Goal: Information Seeking & Learning: Check status

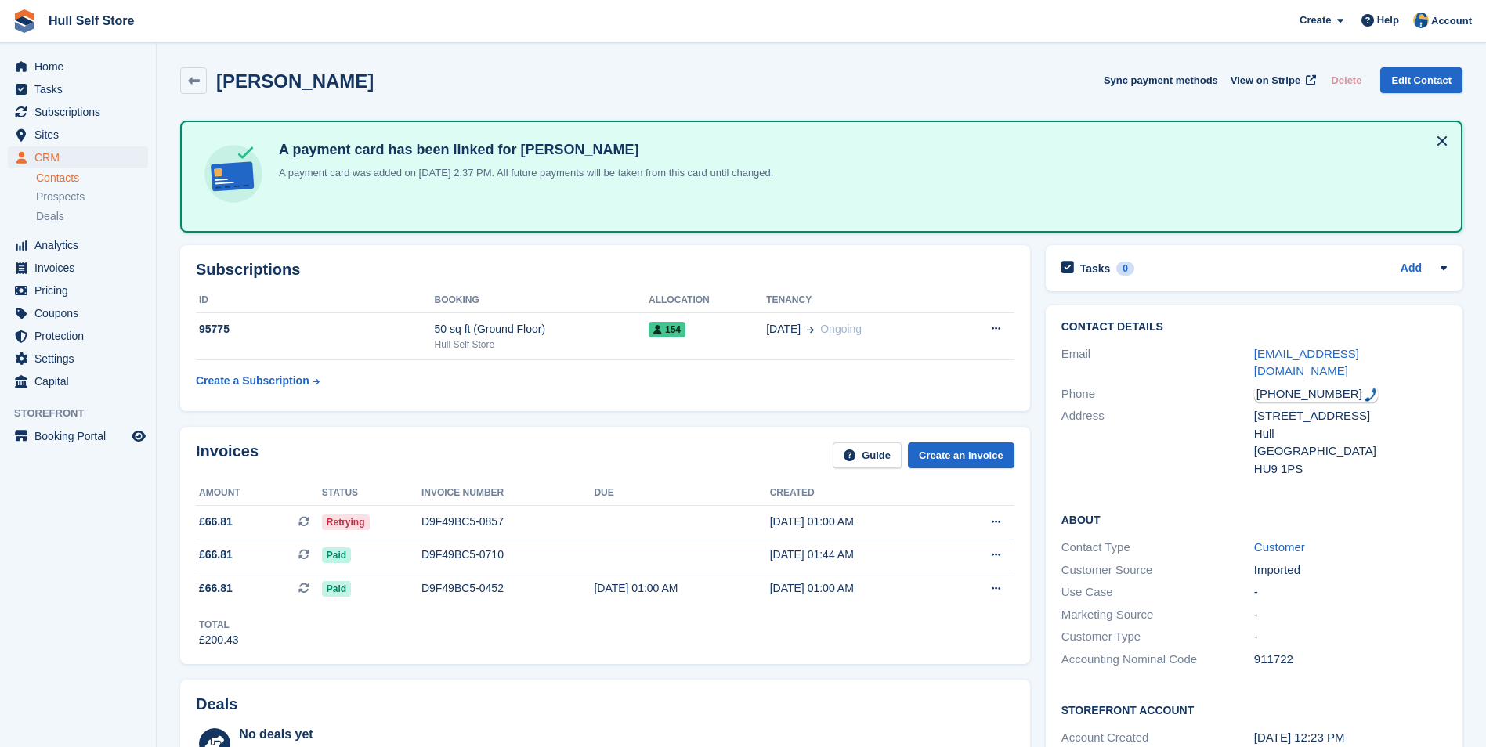
scroll to position [705, 0]
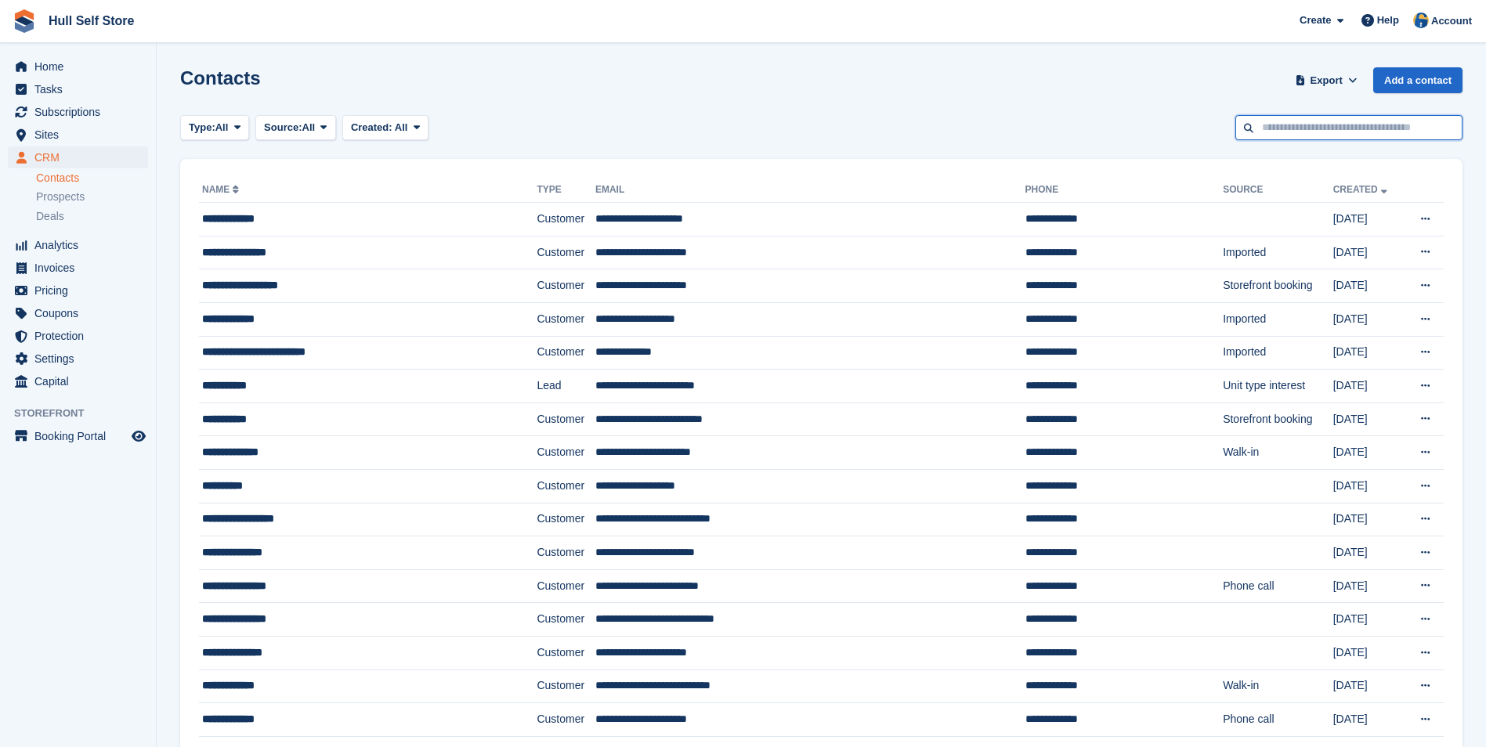
click at [1287, 132] on input "text" at bounding box center [1349, 128] width 227 height 26
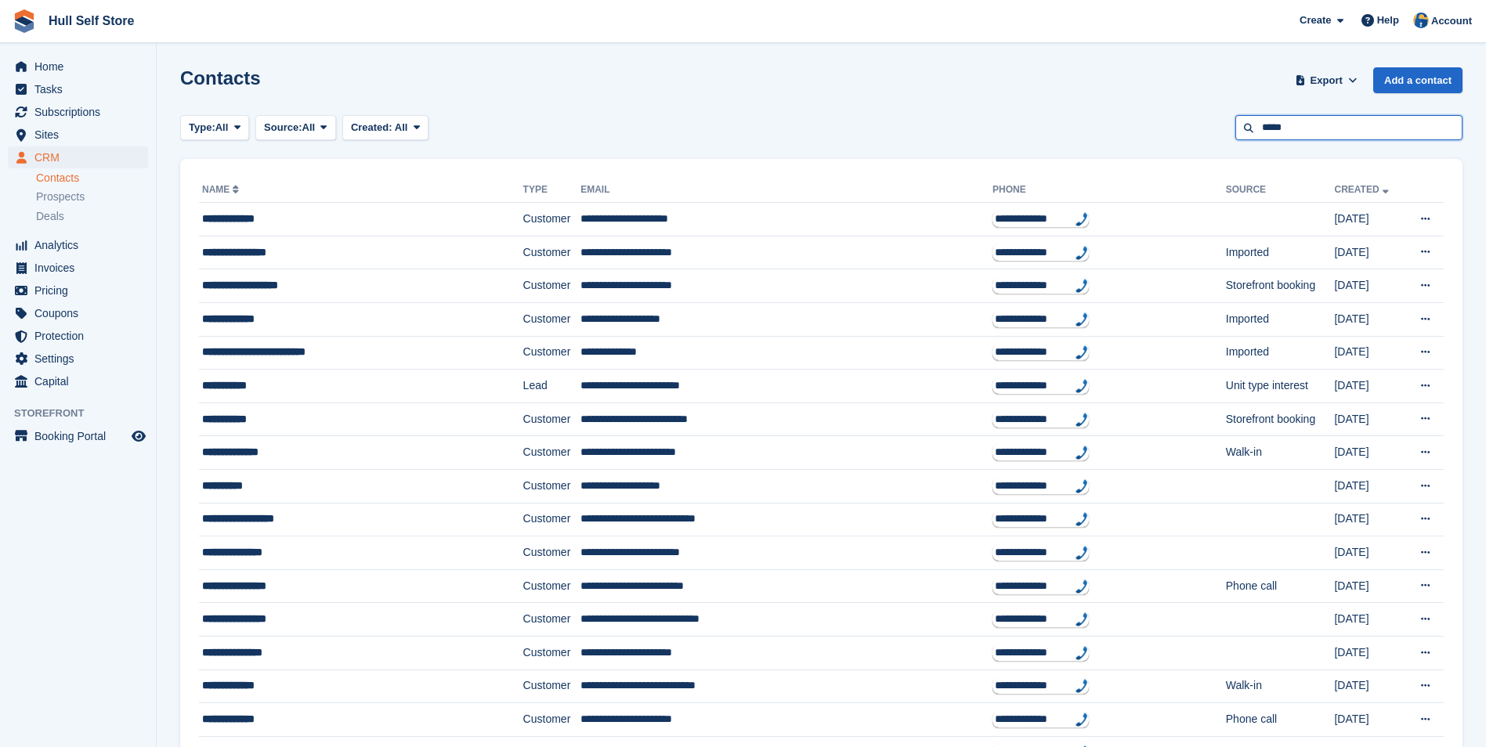
type input "*****"
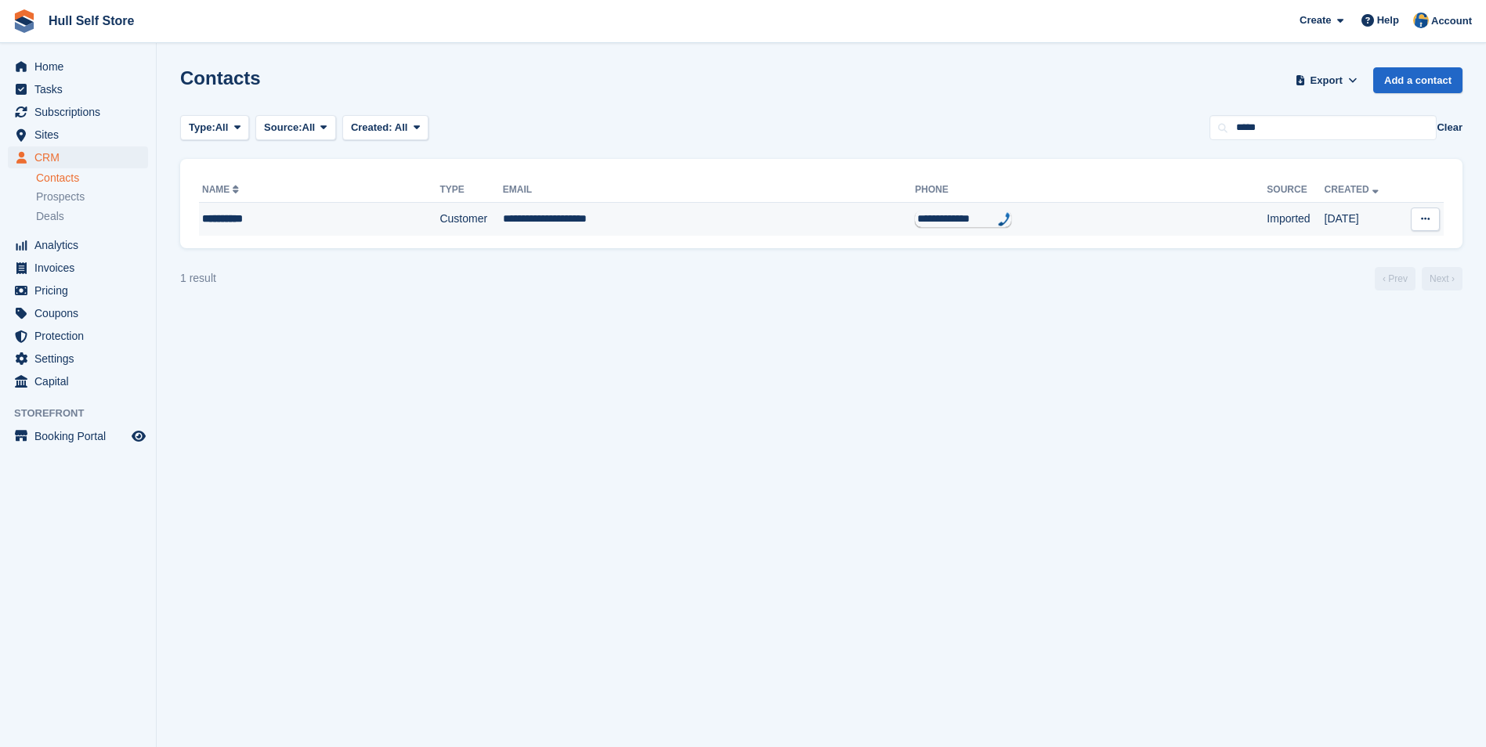
click at [661, 209] on td "**********" at bounding box center [709, 219] width 412 height 33
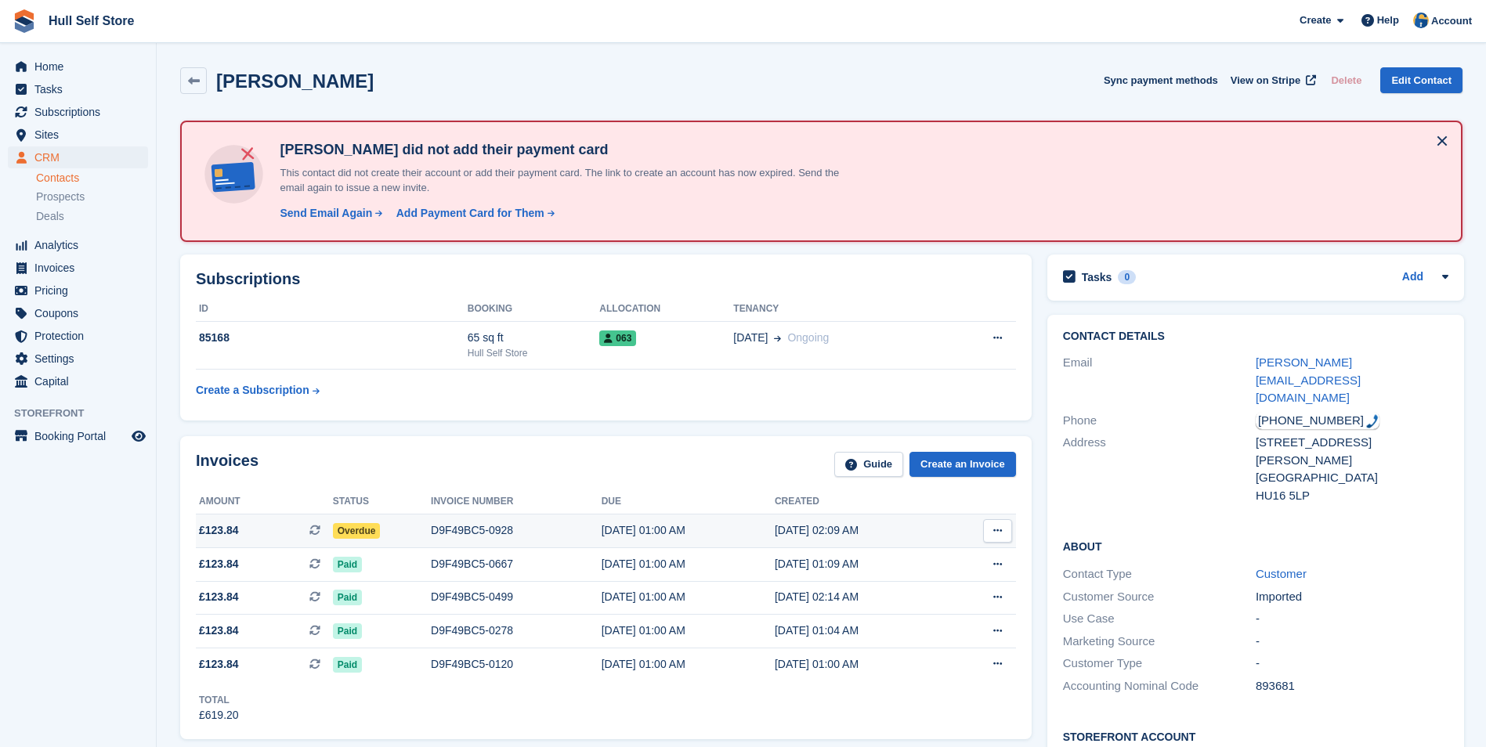
click at [525, 533] on div "D9F49BC5-0928" at bounding box center [516, 531] width 171 height 16
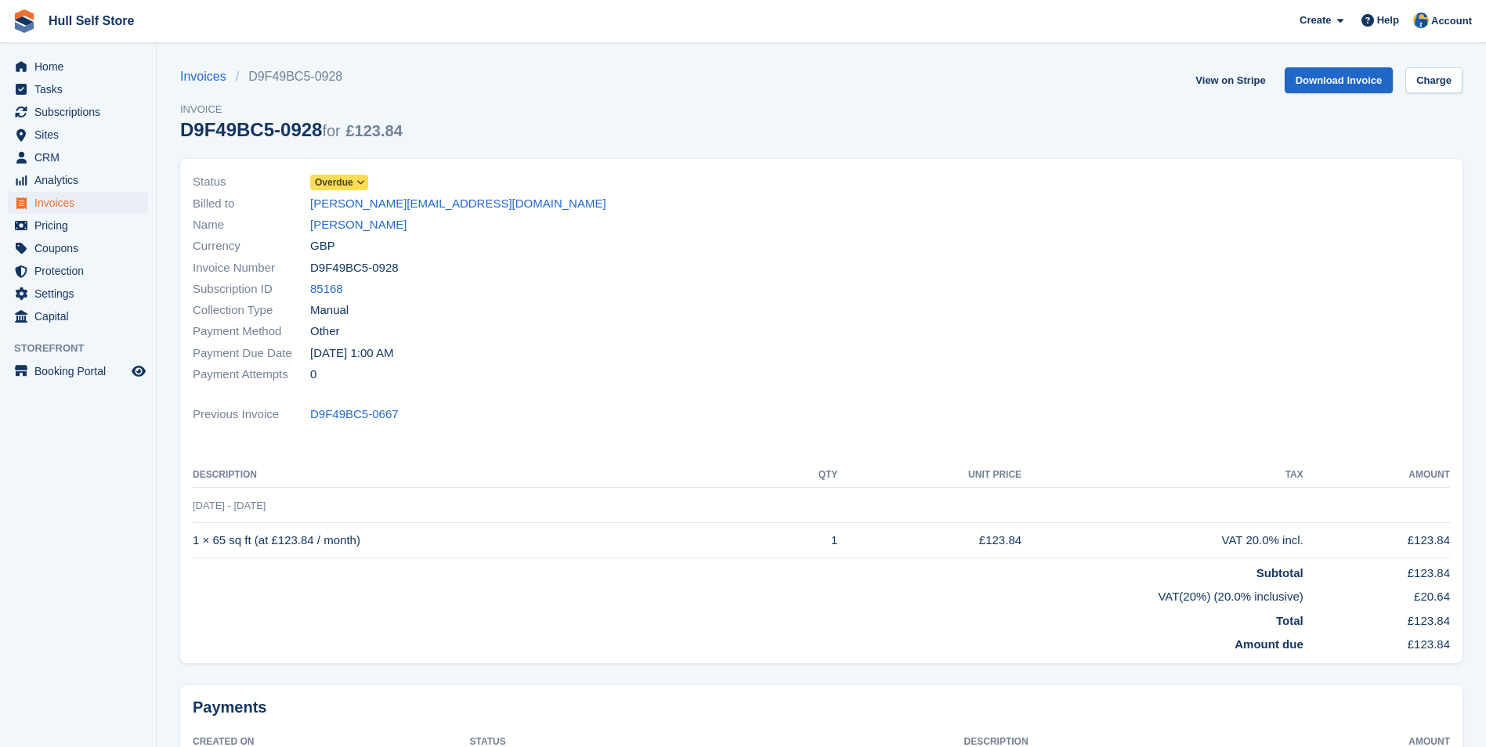
click at [337, 181] on span "Overdue" at bounding box center [334, 183] width 38 height 14
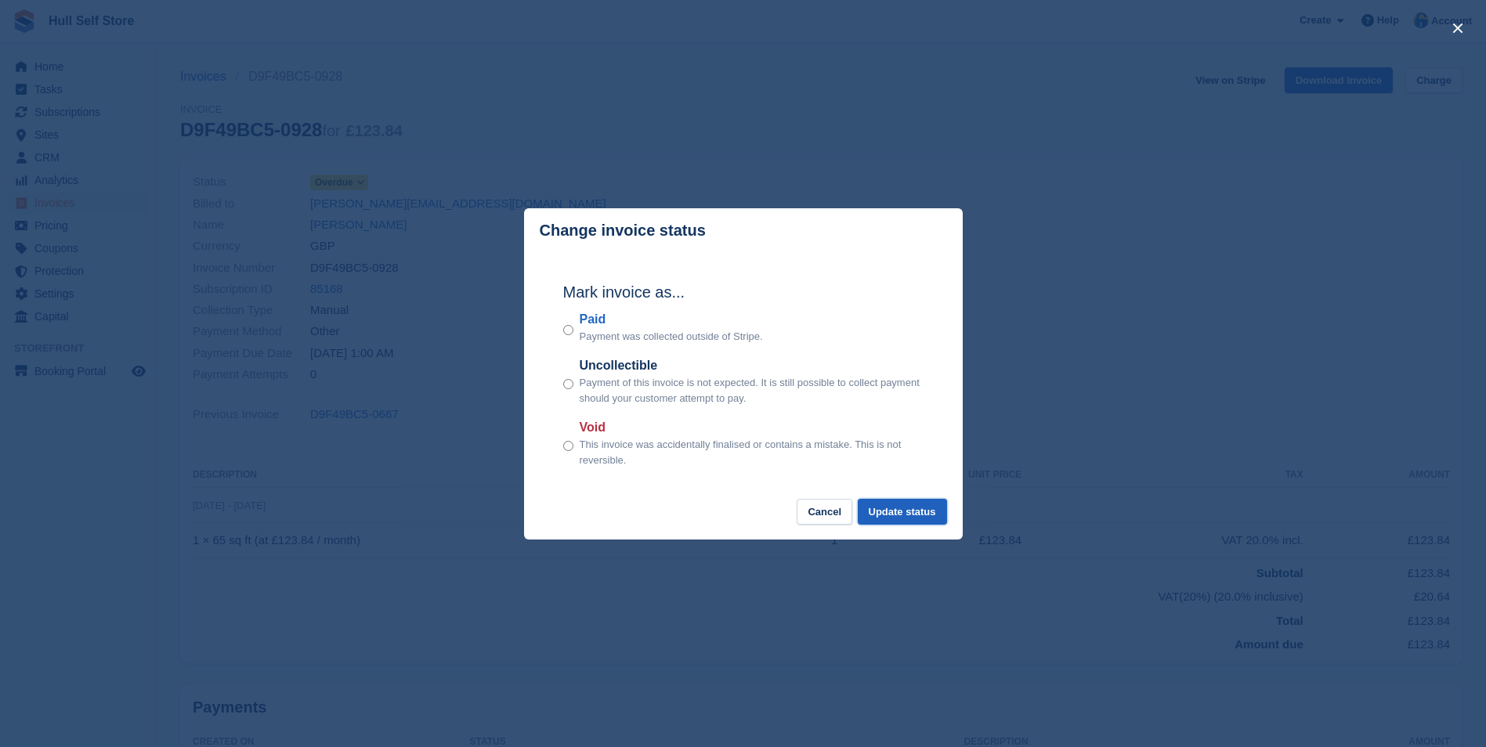
click at [906, 505] on button "Update status" at bounding box center [902, 512] width 89 height 26
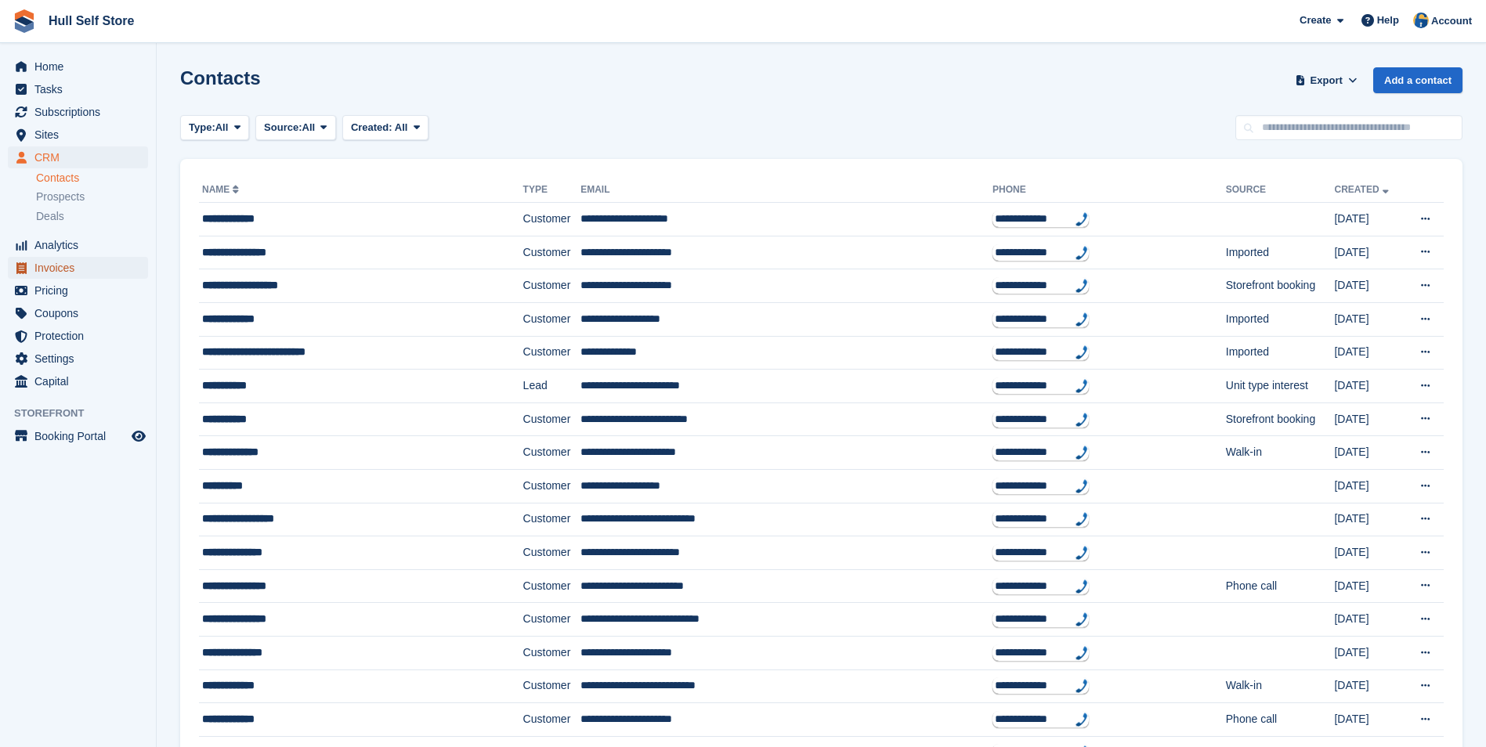
click at [67, 266] on span "Invoices" at bounding box center [81, 268] width 94 height 22
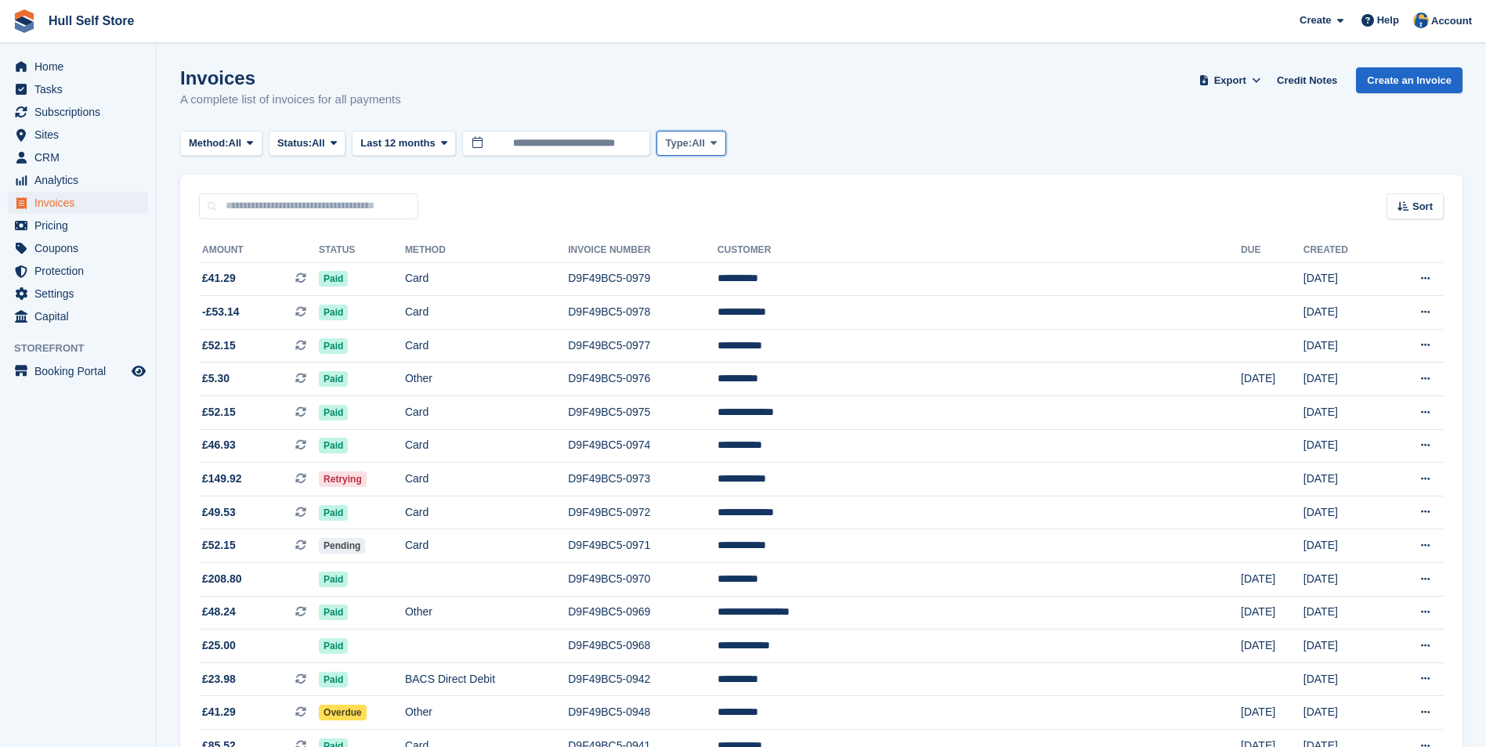
click at [663, 150] on button "Type: All" at bounding box center [691, 144] width 69 height 26
click at [663, 148] on button "Type: All" at bounding box center [691, 144] width 69 height 26
click at [303, 140] on span "Status:" at bounding box center [294, 144] width 34 height 16
click at [321, 259] on link "Open" at bounding box center [344, 265] width 136 height 28
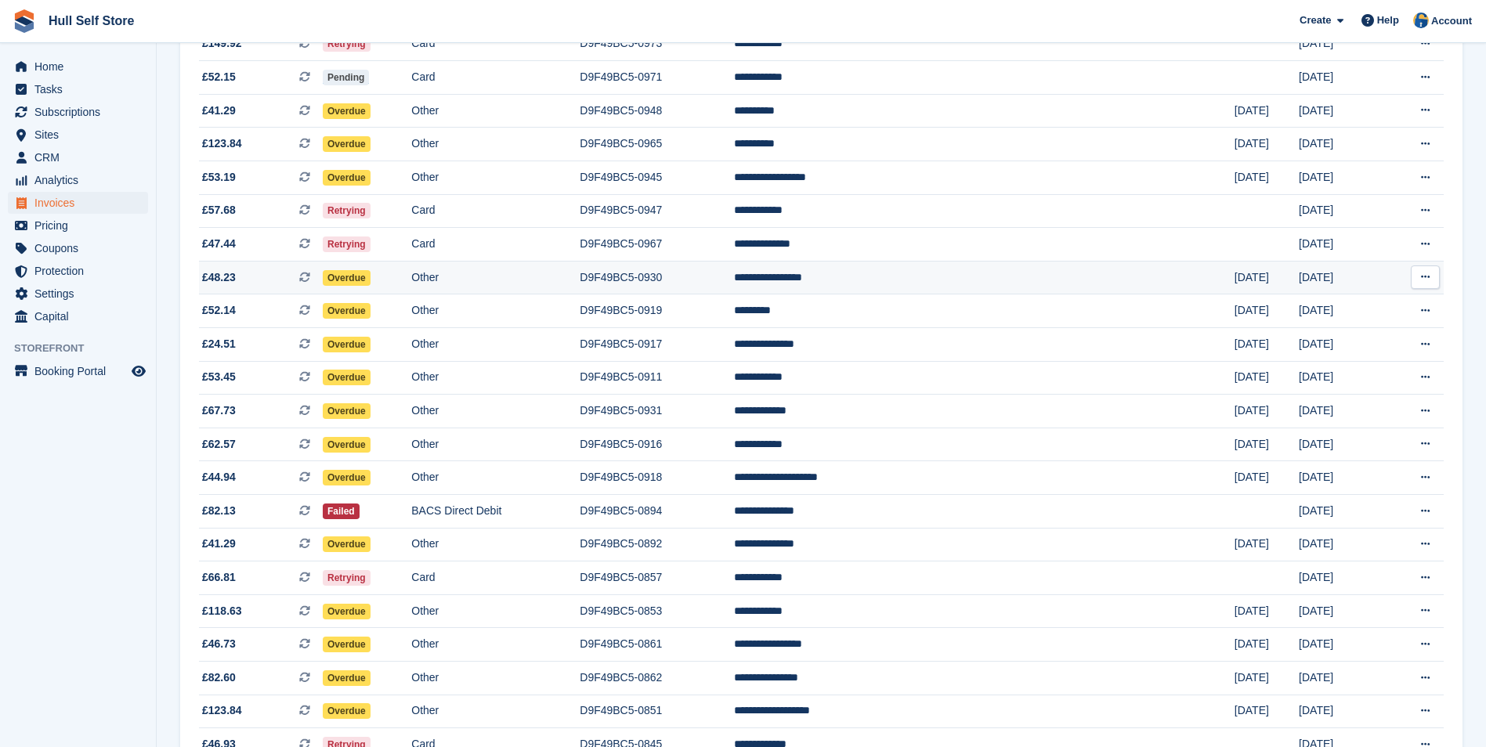
scroll to position [157, 0]
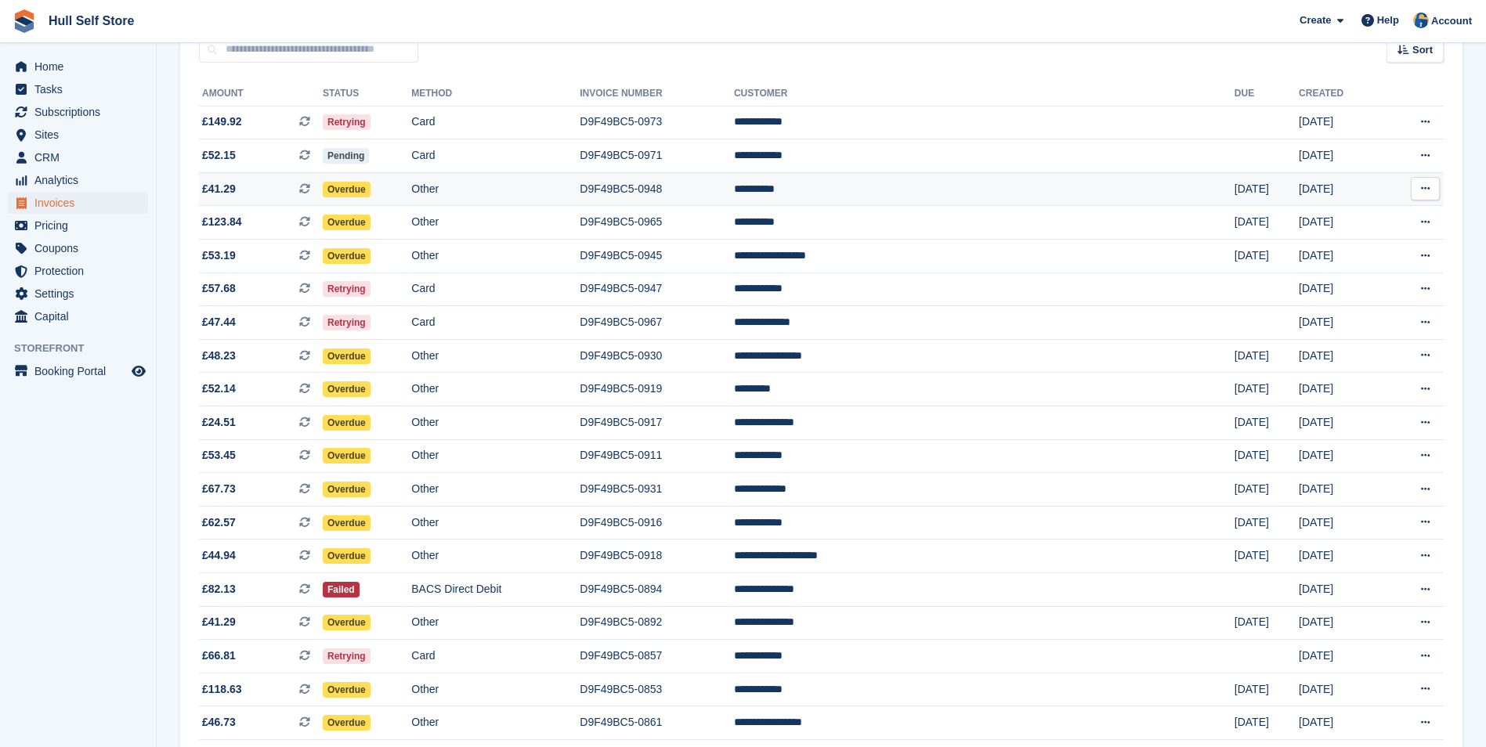
click at [734, 190] on td "D9F49BC5-0948" at bounding box center [657, 189] width 154 height 34
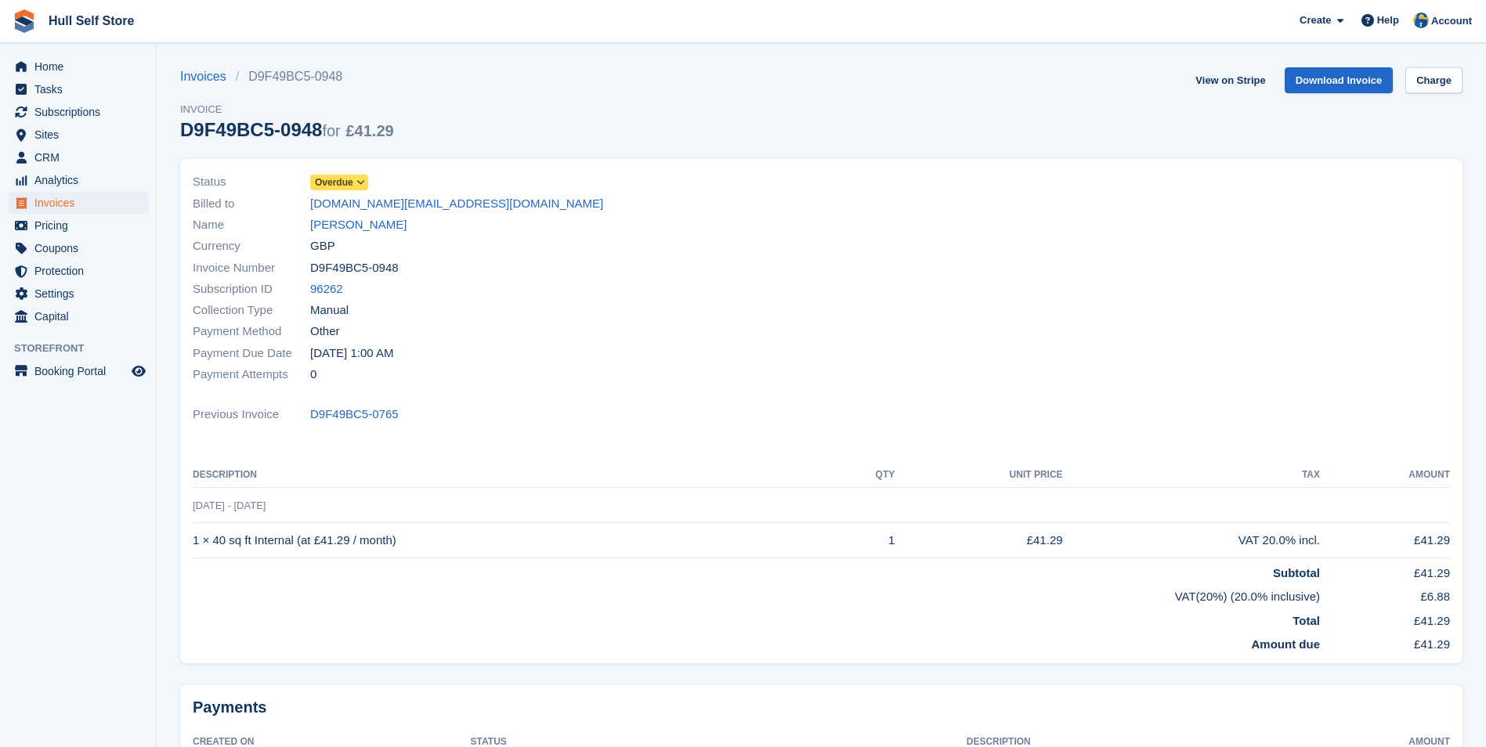
click at [372, 231] on div "Name [PERSON_NAME]" at bounding box center [503, 225] width 620 height 21
click at [366, 227] on link "Paul Mason" at bounding box center [358, 225] width 96 height 18
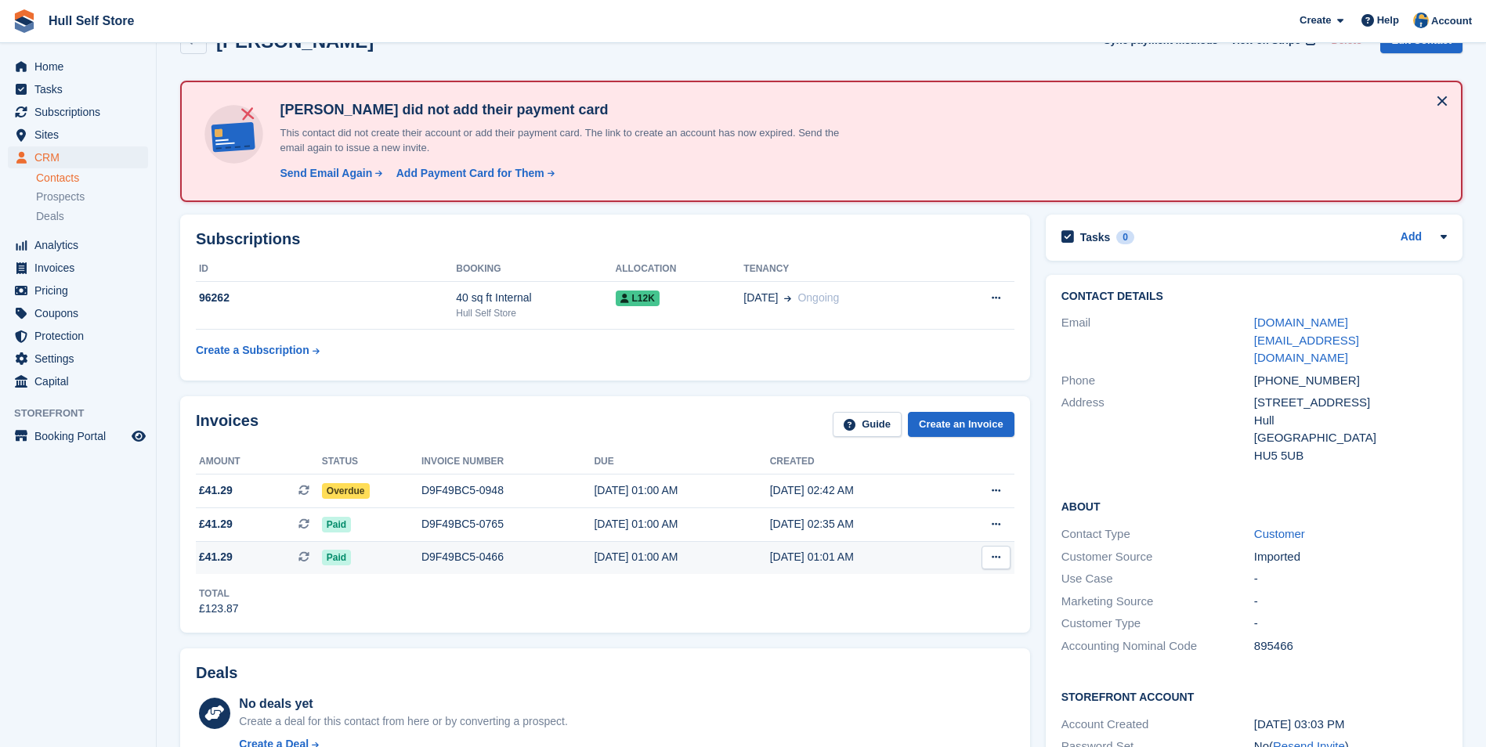
scroll to position [78, 0]
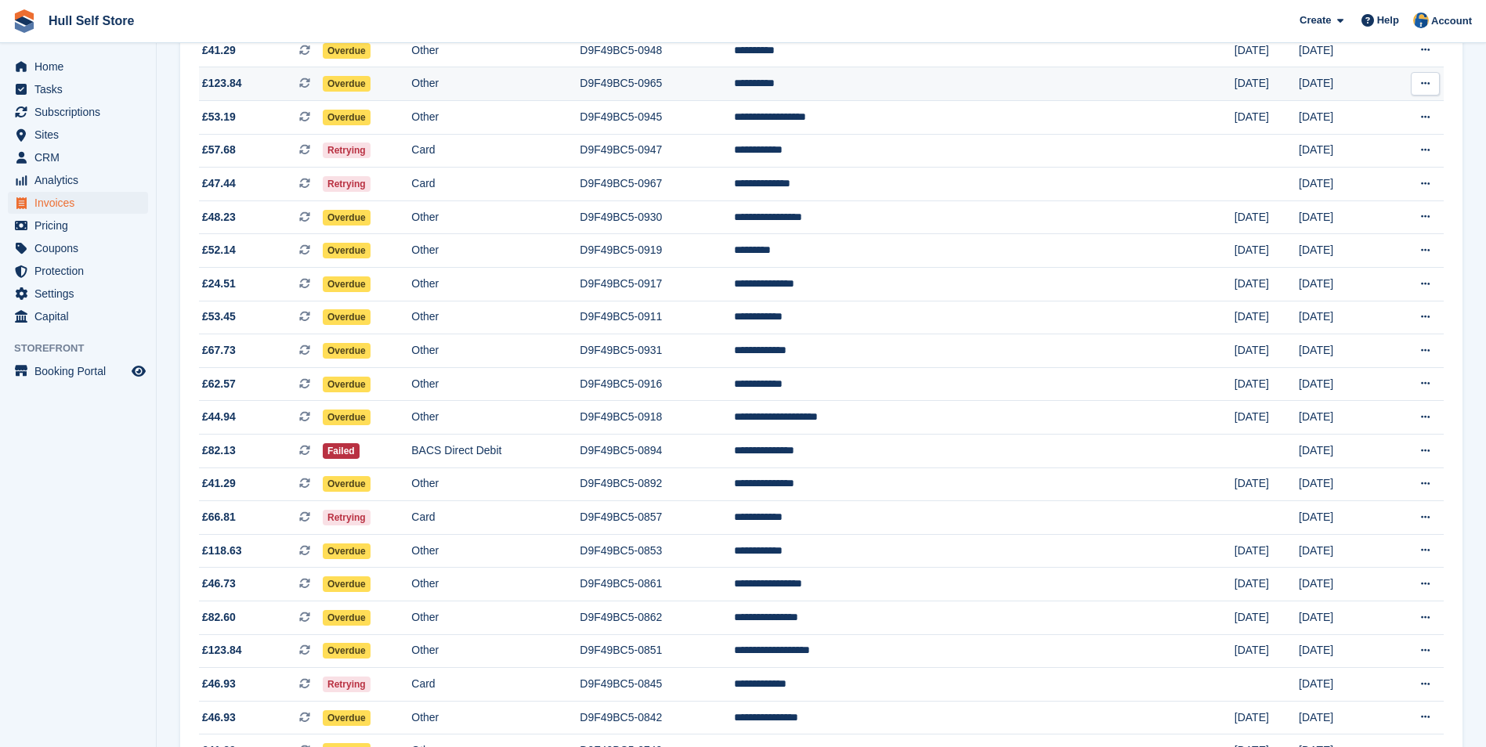
scroll to position [313, 0]
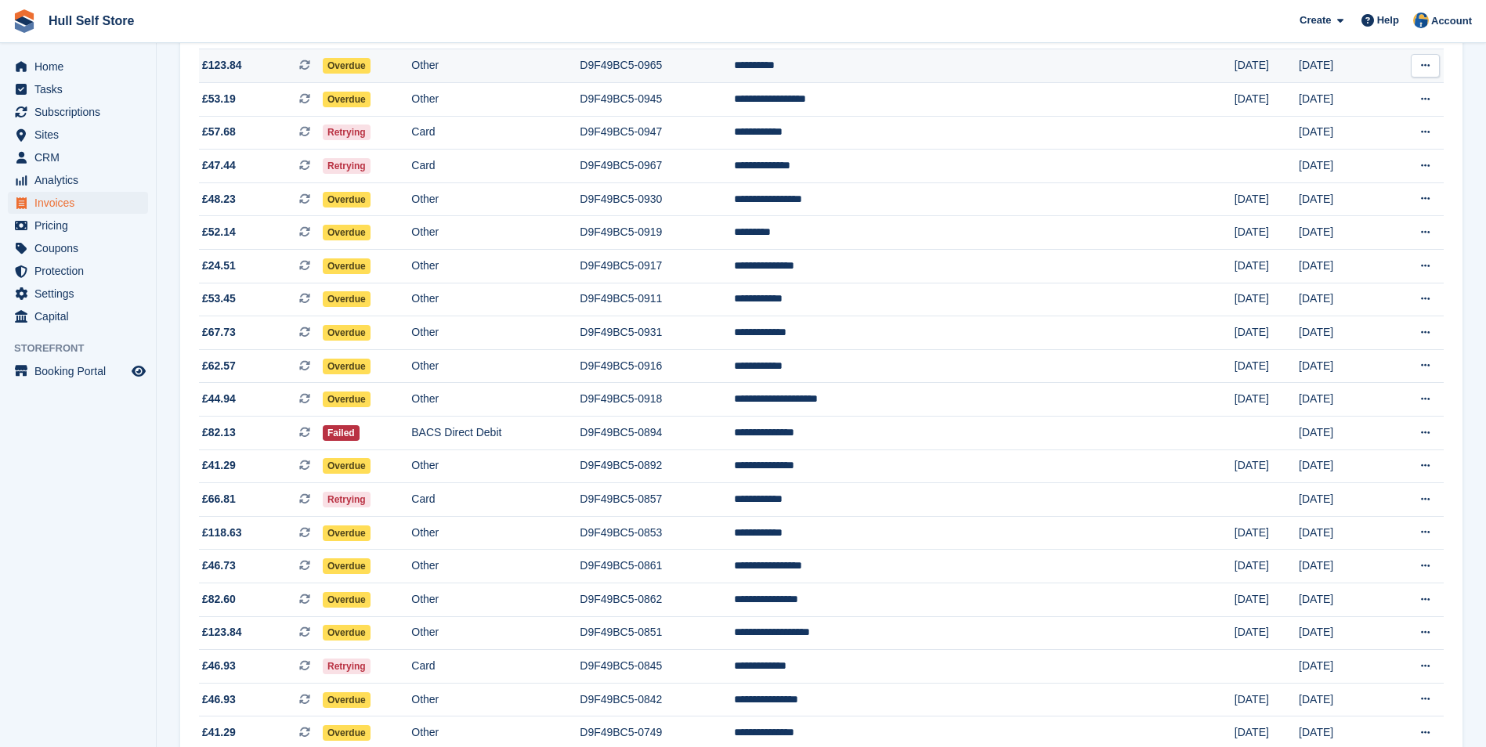
click at [545, 79] on td "Other" at bounding box center [495, 66] width 168 height 34
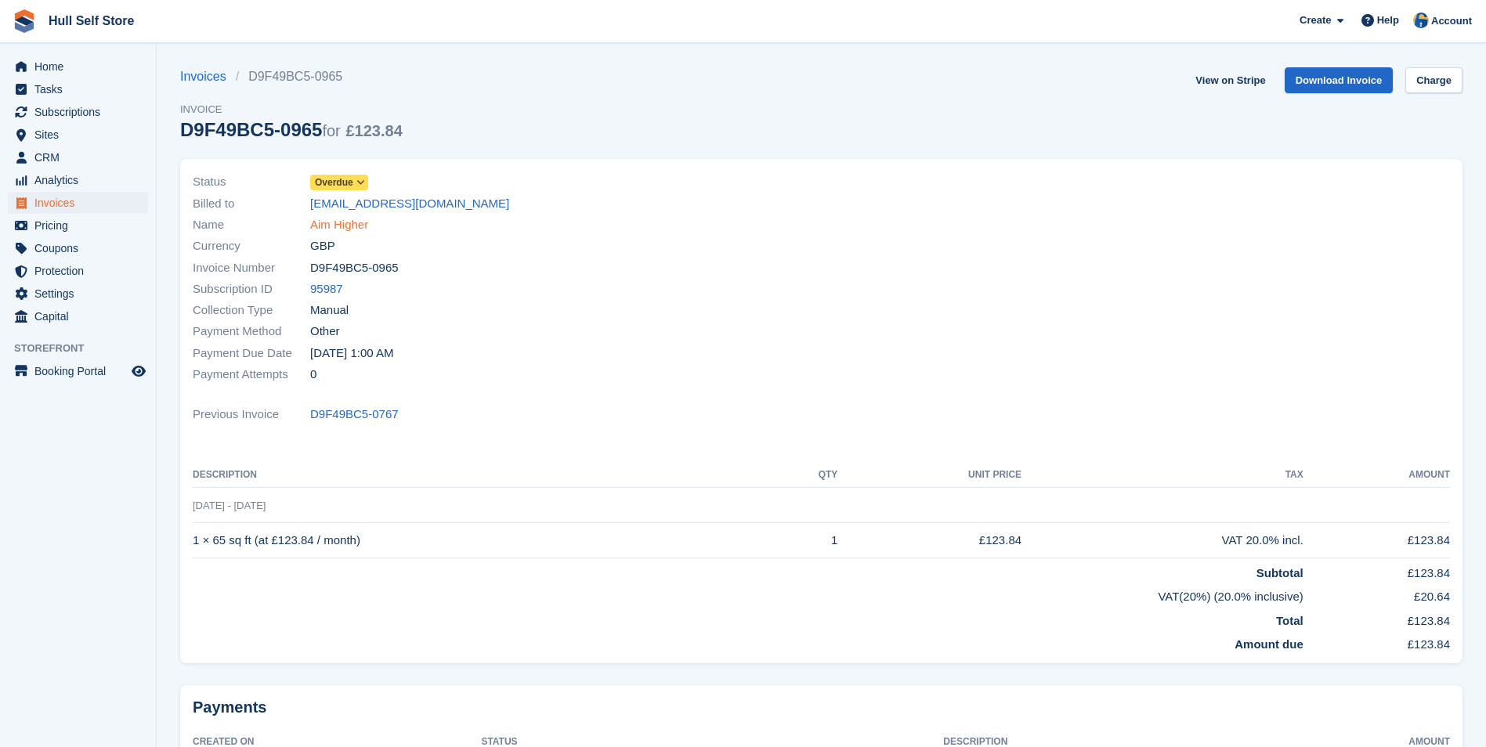
click at [349, 219] on link "Aim Higher" at bounding box center [339, 225] width 58 height 18
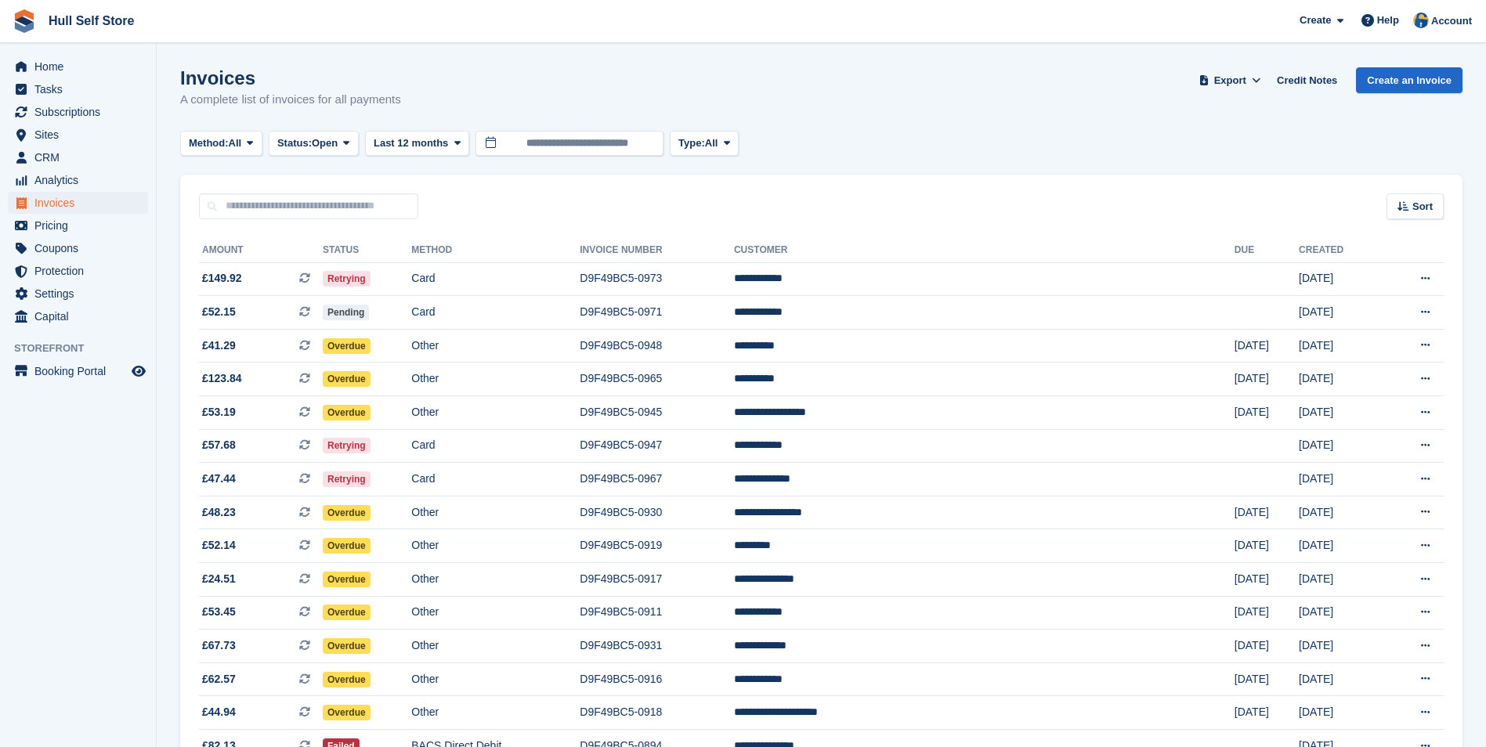
scroll to position [313, 0]
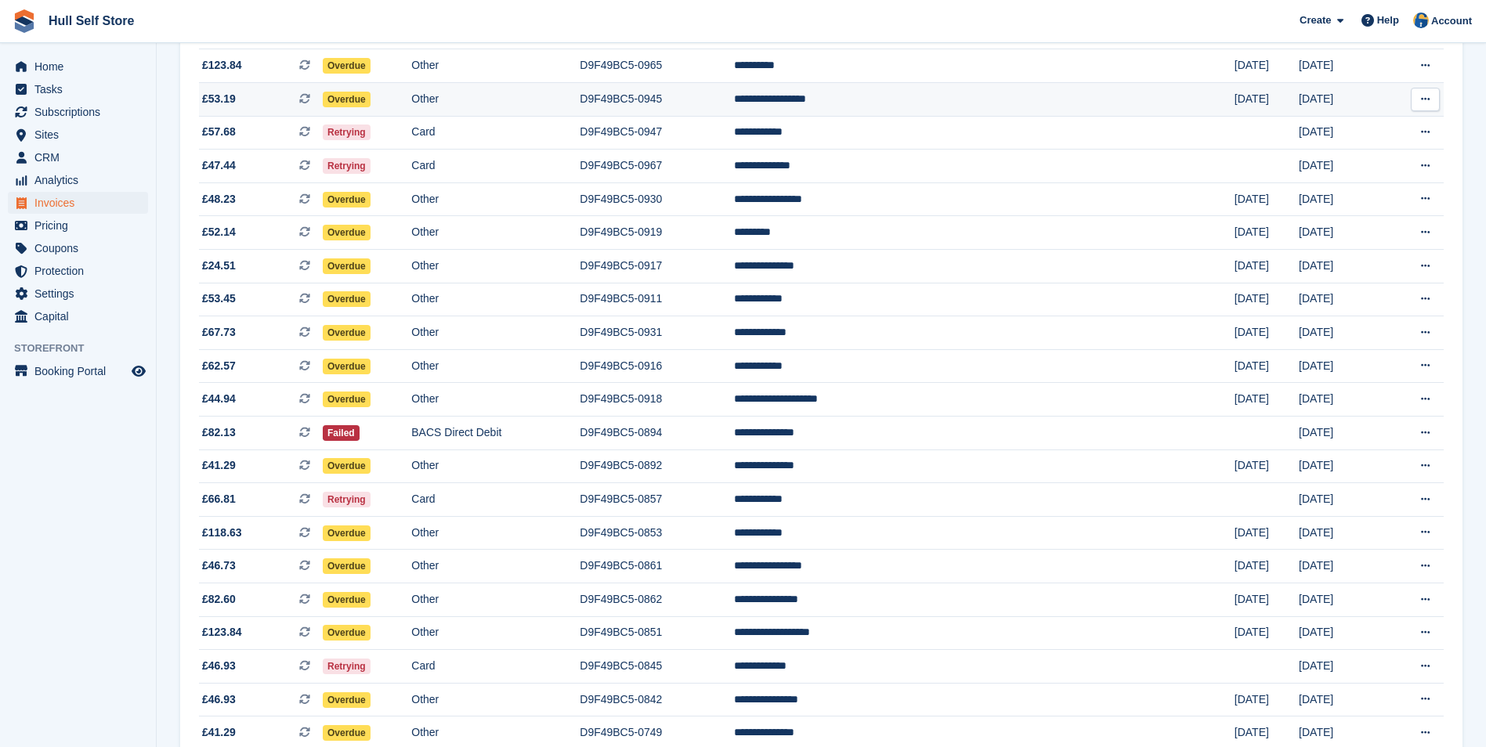
click at [559, 95] on td "Other" at bounding box center [495, 100] width 168 height 34
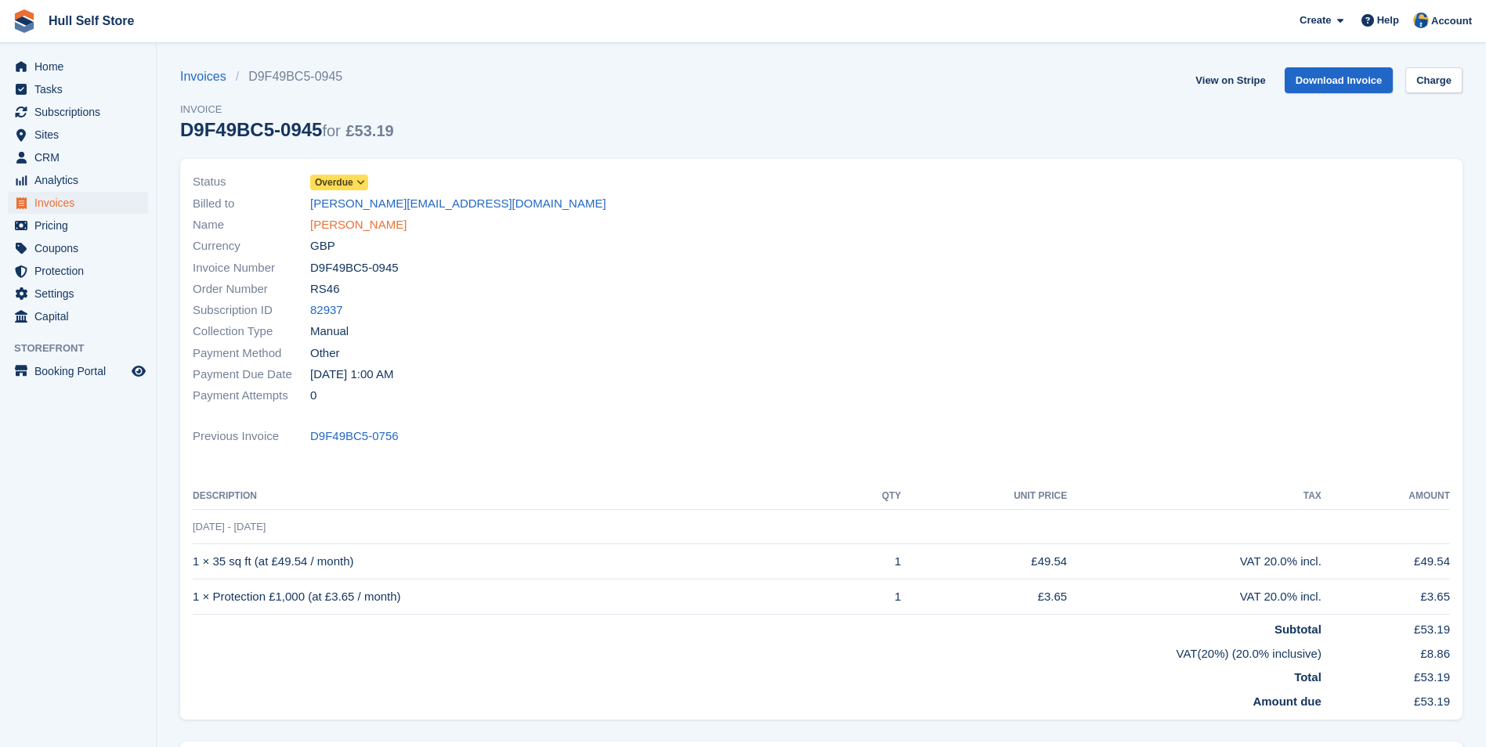
click at [356, 233] on link "Miss Gail Teasdale" at bounding box center [358, 225] width 96 height 18
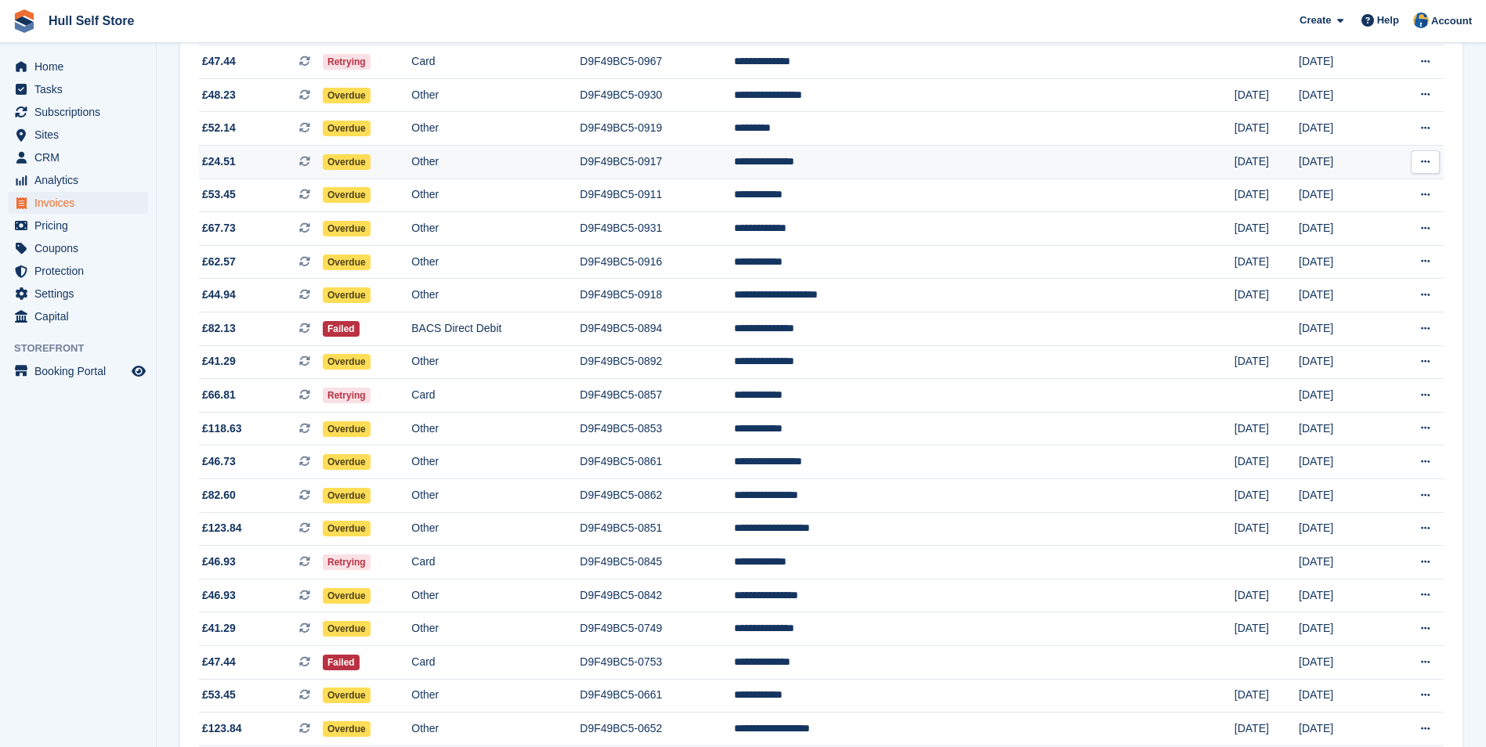
scroll to position [392, 0]
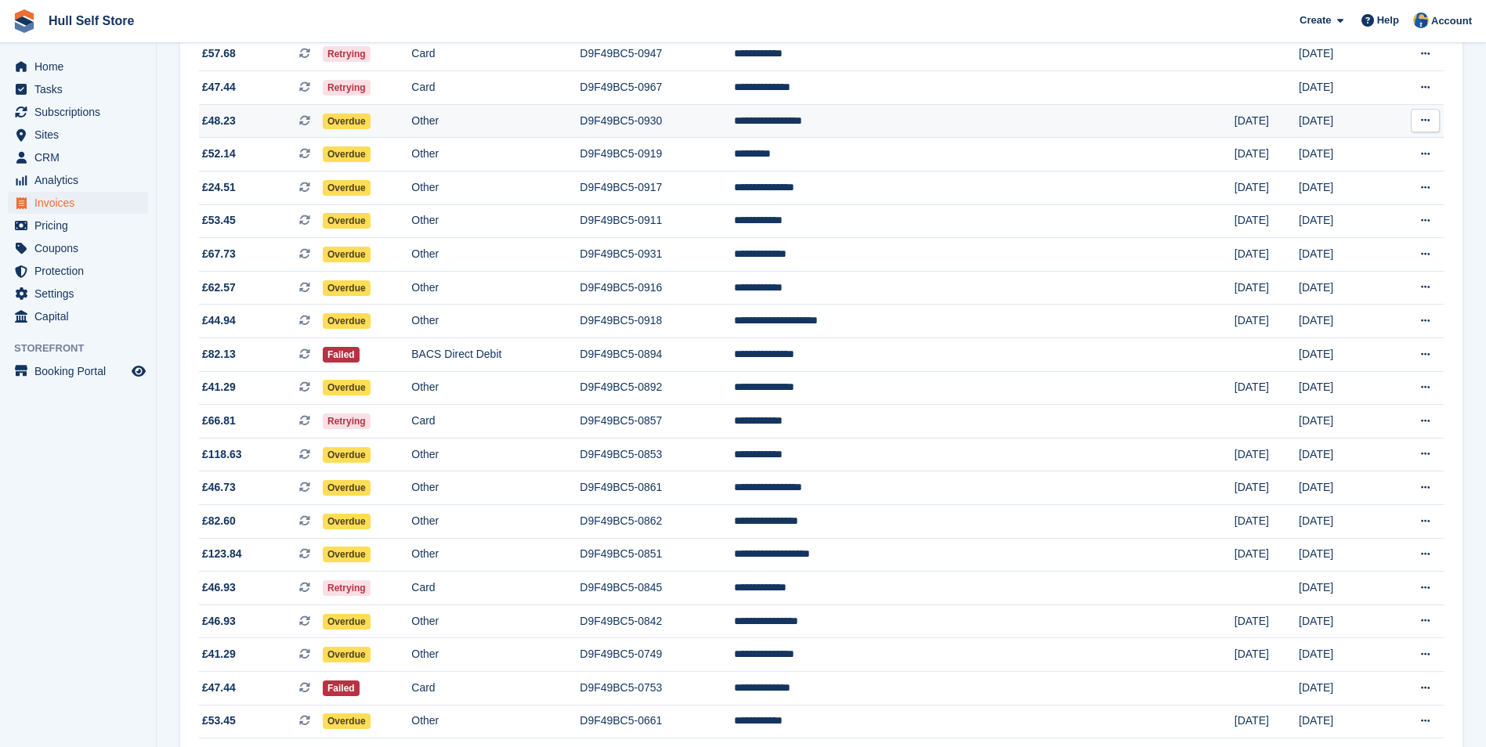
click at [551, 110] on td "Other" at bounding box center [495, 121] width 168 height 34
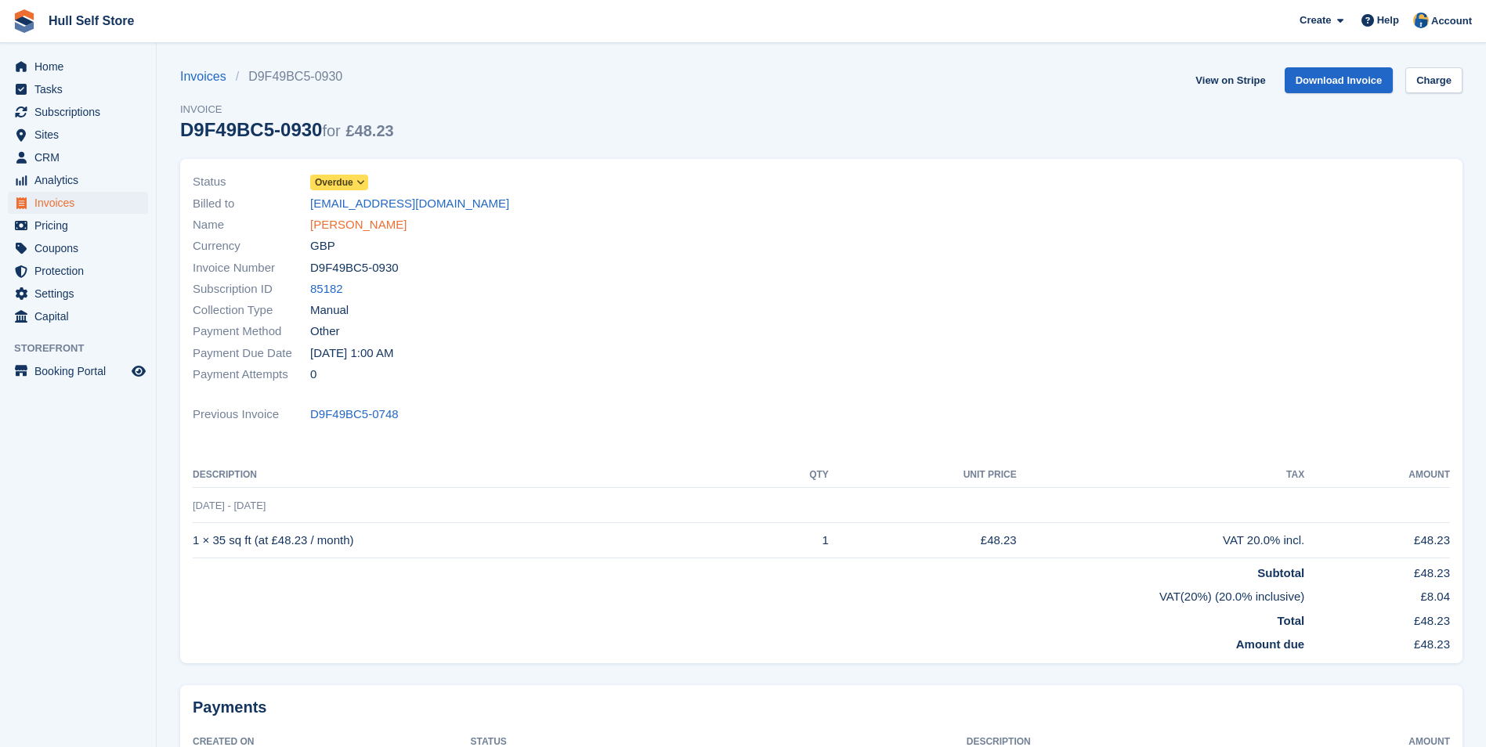
click at [349, 226] on link "[PERSON_NAME]" at bounding box center [358, 225] width 96 height 18
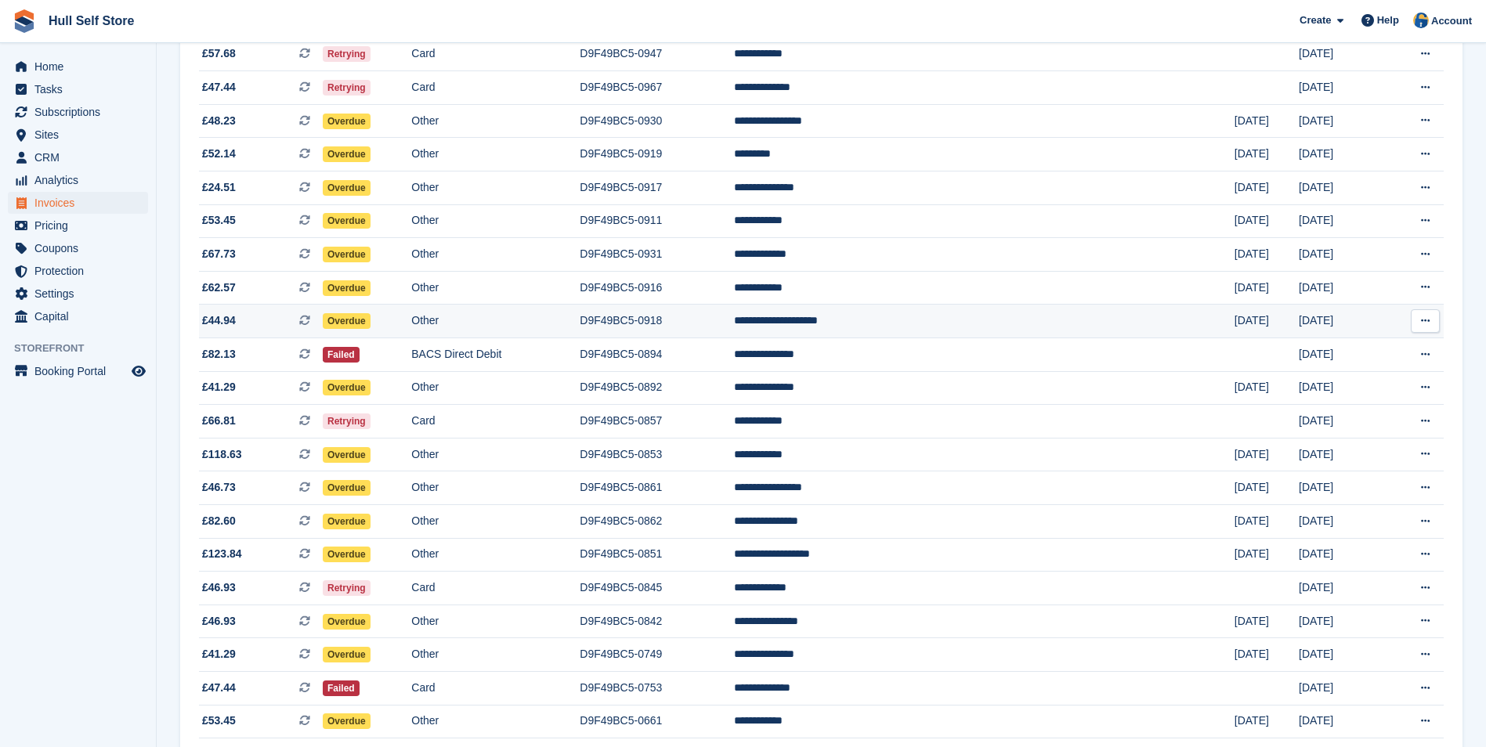
scroll to position [470, 0]
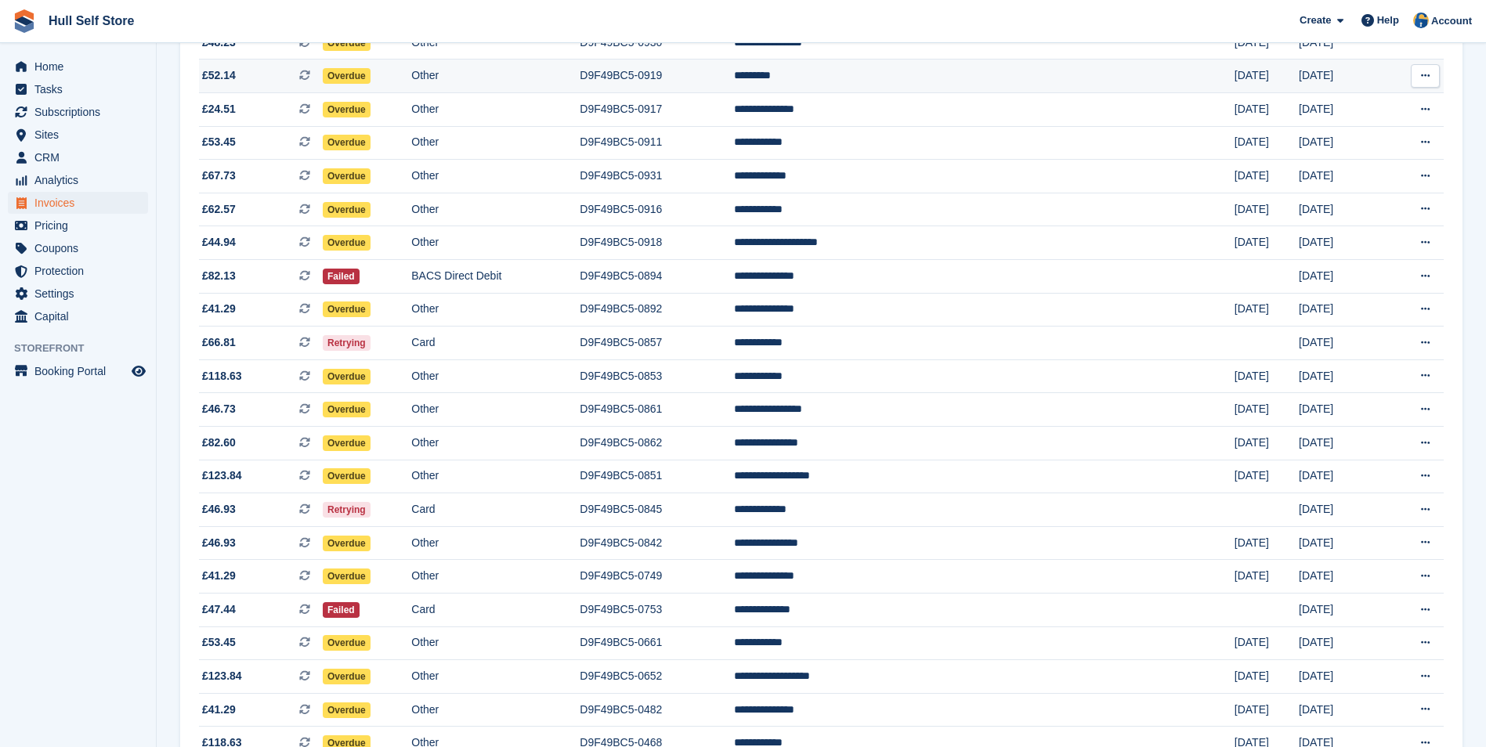
click at [580, 67] on td "Other" at bounding box center [495, 77] width 168 height 34
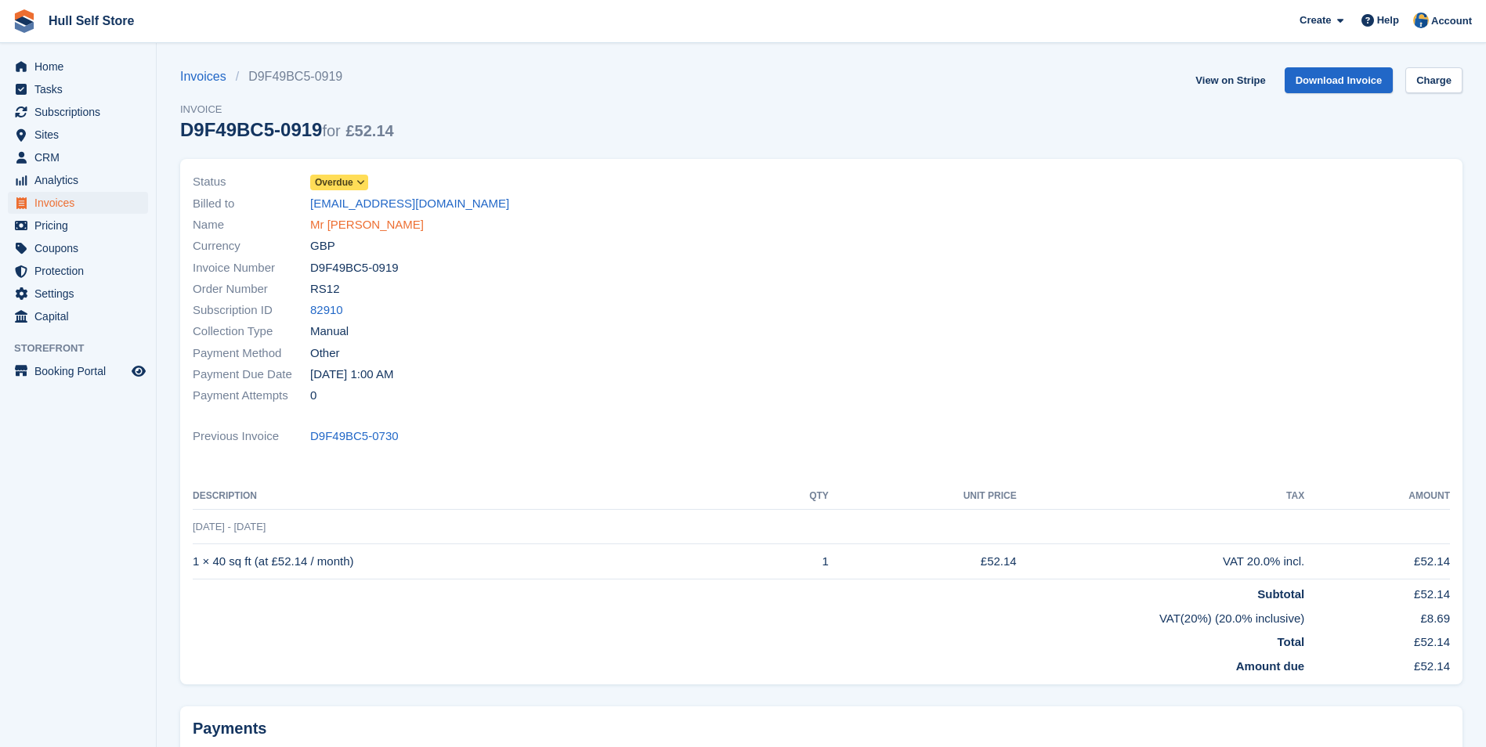
click at [355, 219] on link "Mr C Ward" at bounding box center [367, 225] width 114 height 18
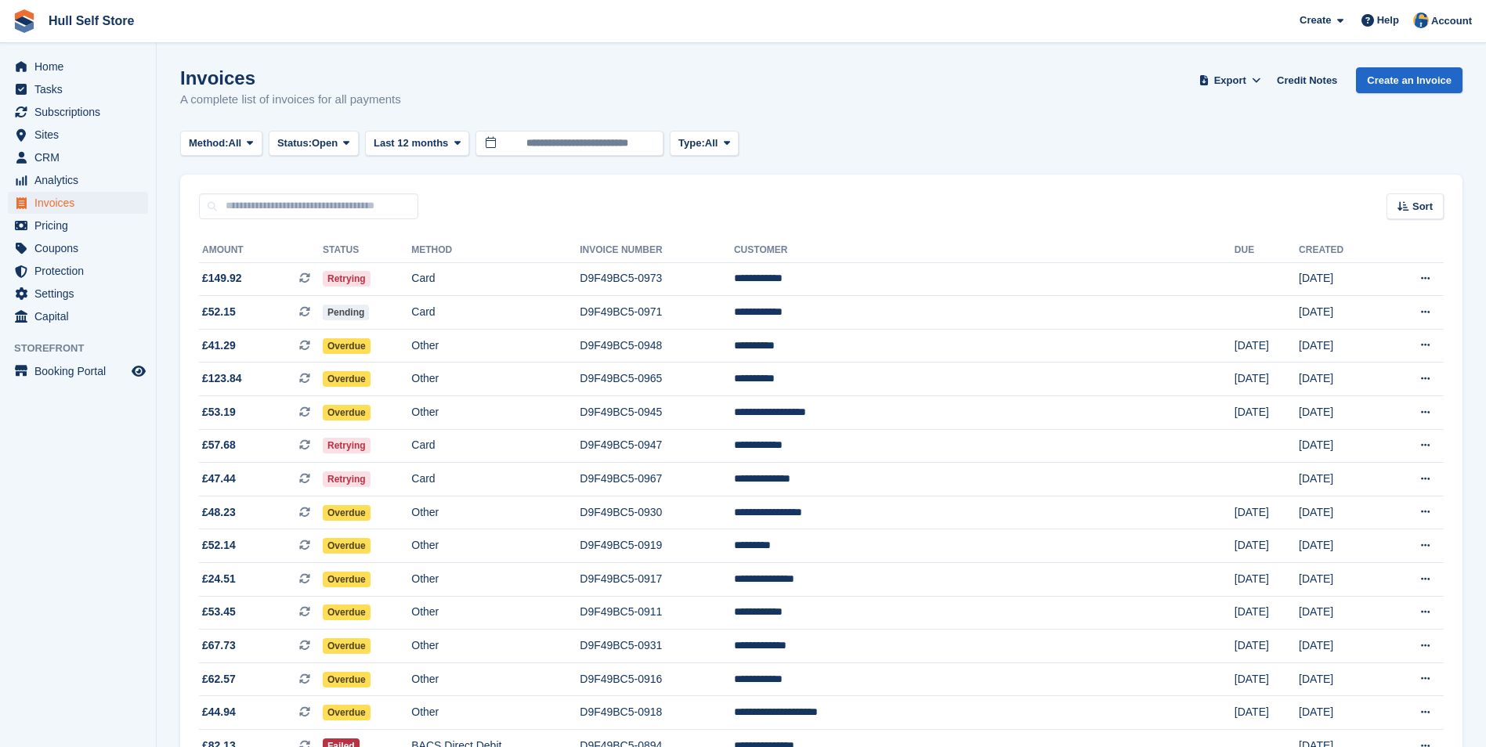
scroll to position [470, 0]
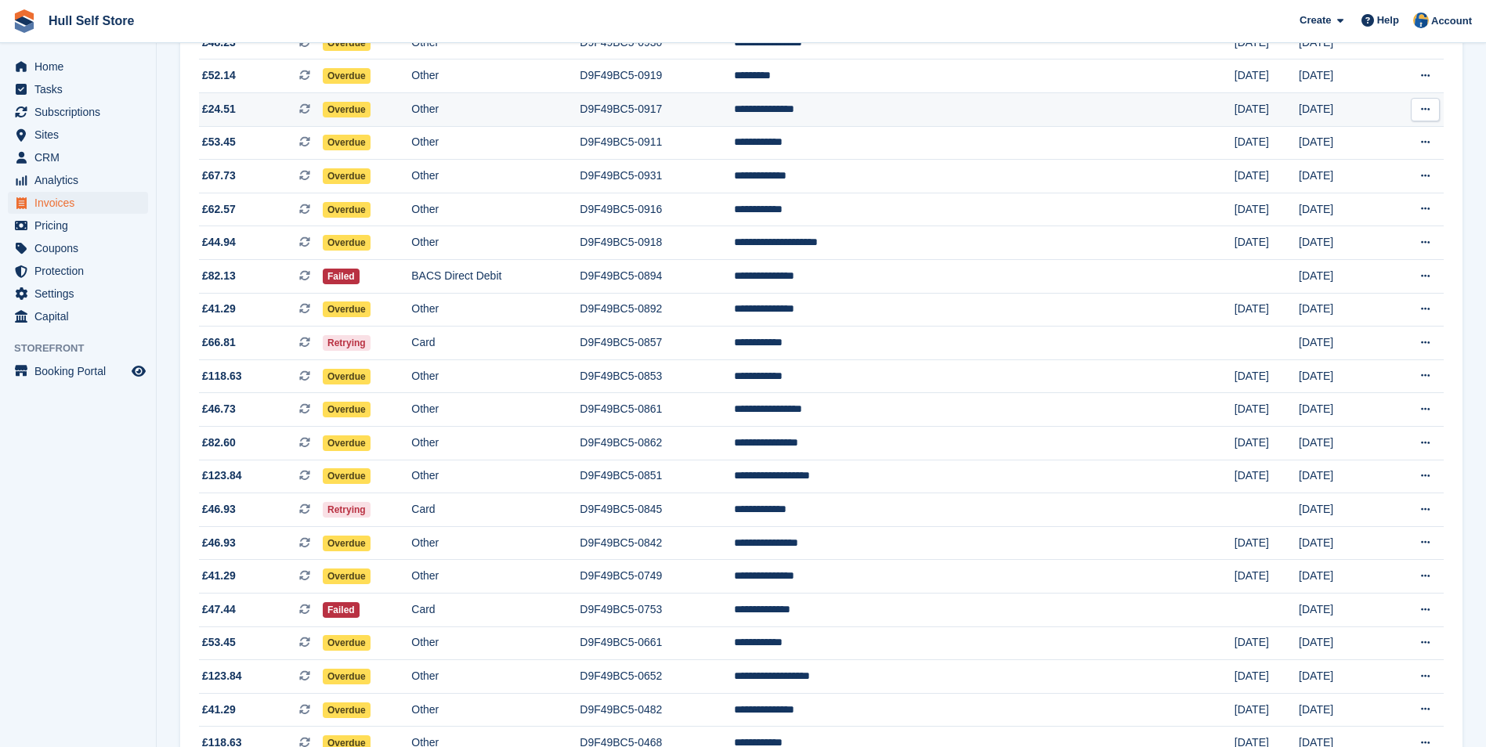
click at [549, 107] on td "Other" at bounding box center [495, 110] width 168 height 34
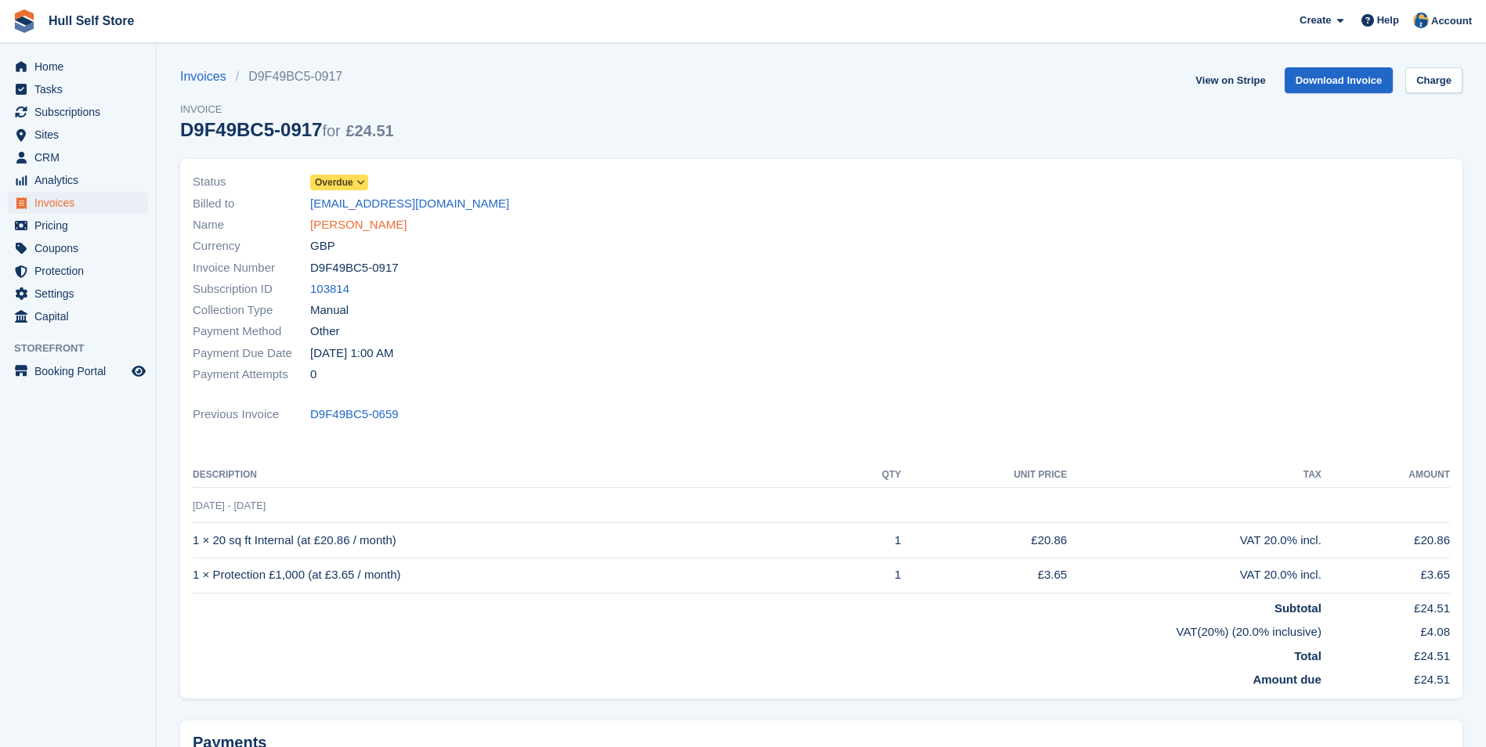
click at [332, 227] on link "Helen Addington" at bounding box center [358, 225] width 96 height 18
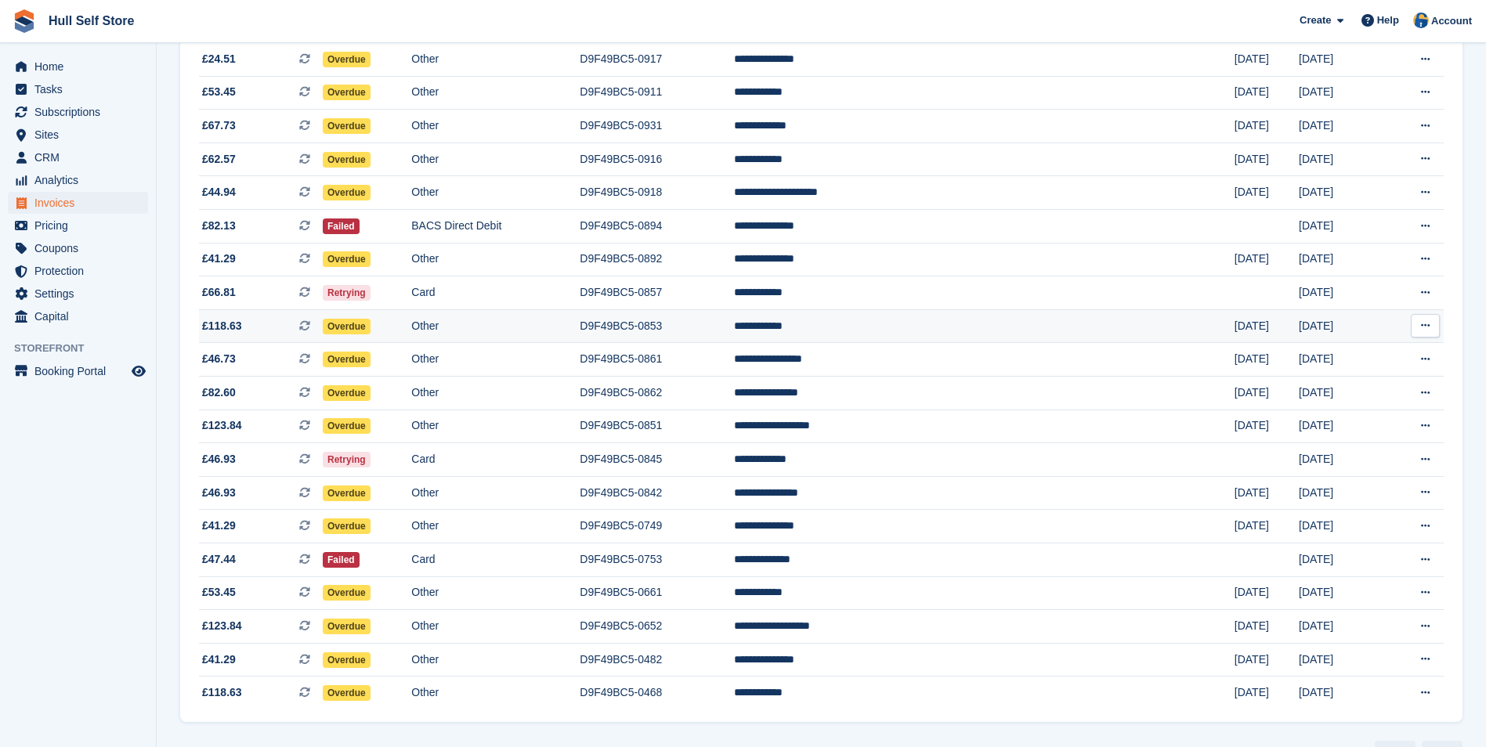
scroll to position [548, 0]
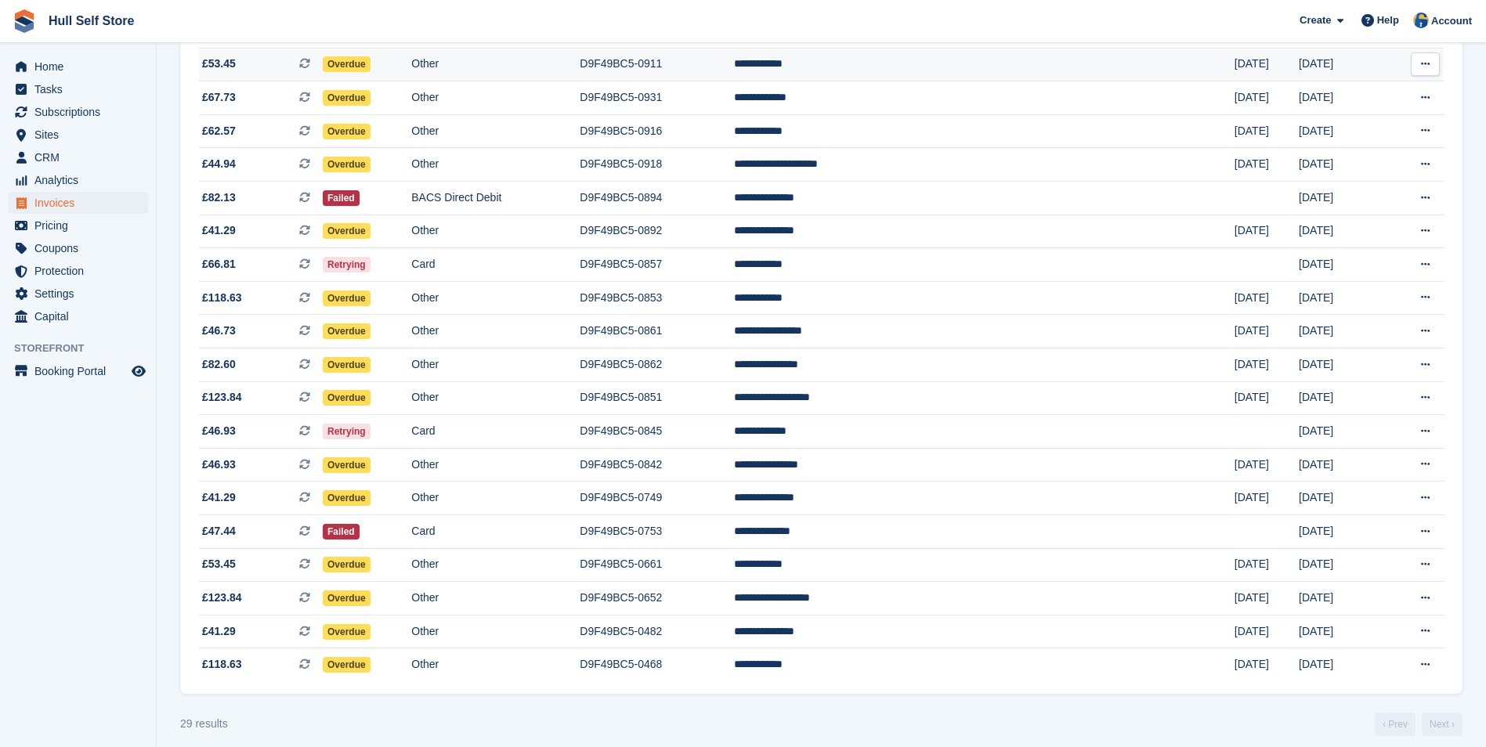
click at [580, 68] on td "Other" at bounding box center [495, 65] width 168 height 34
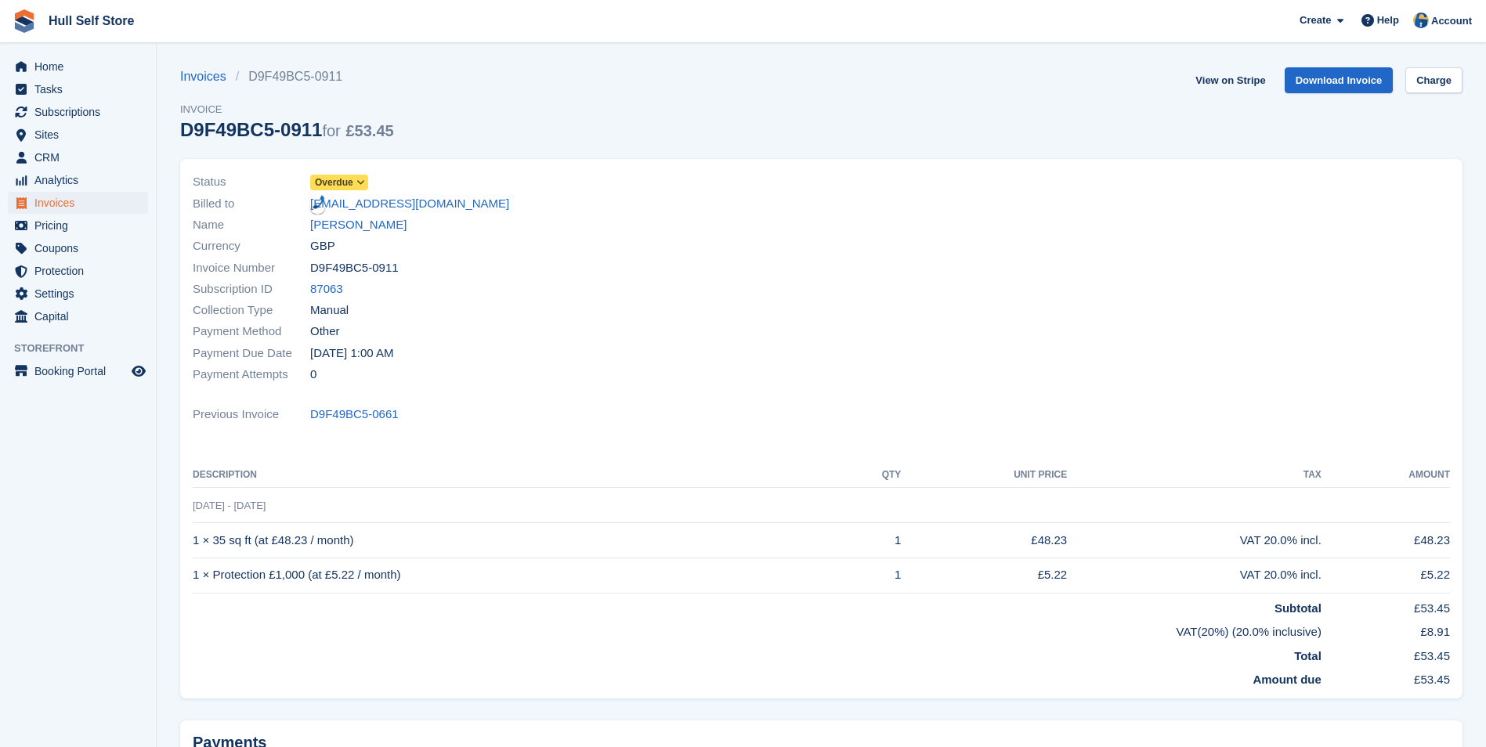
click at [351, 215] on div "Name Simon Barker" at bounding box center [503, 225] width 620 height 21
click at [350, 220] on link "Simon Barker" at bounding box center [358, 225] width 96 height 18
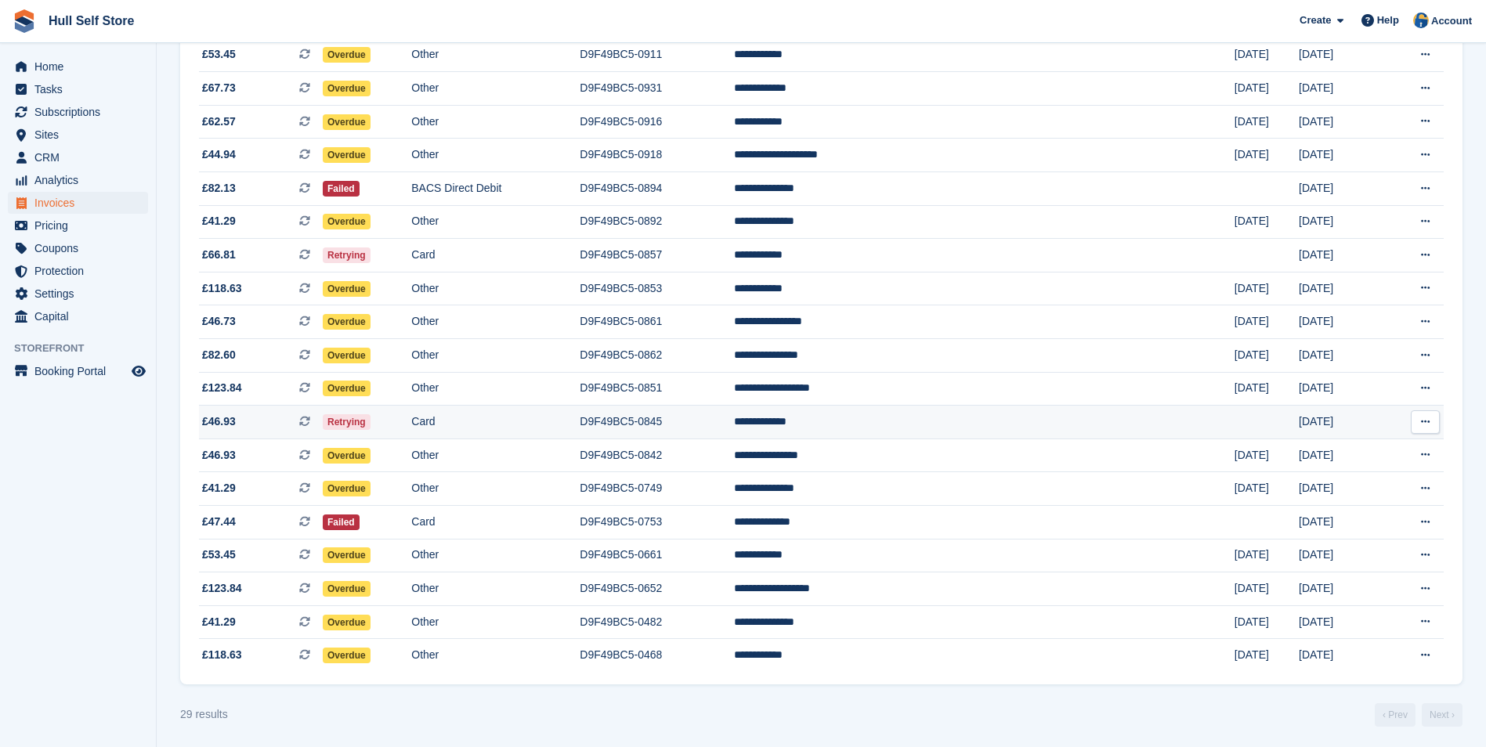
scroll to position [561, 0]
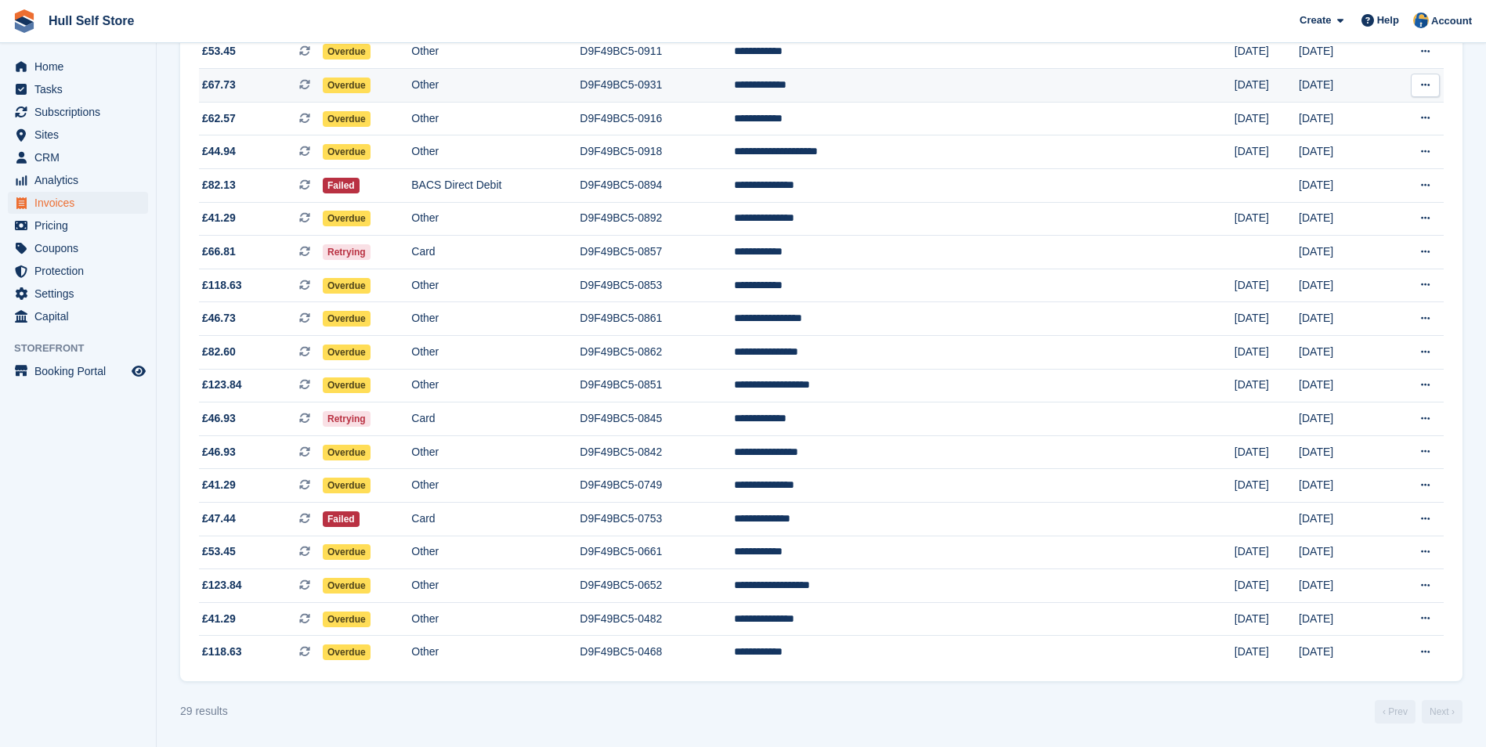
click at [564, 91] on td "Other" at bounding box center [495, 86] width 168 height 34
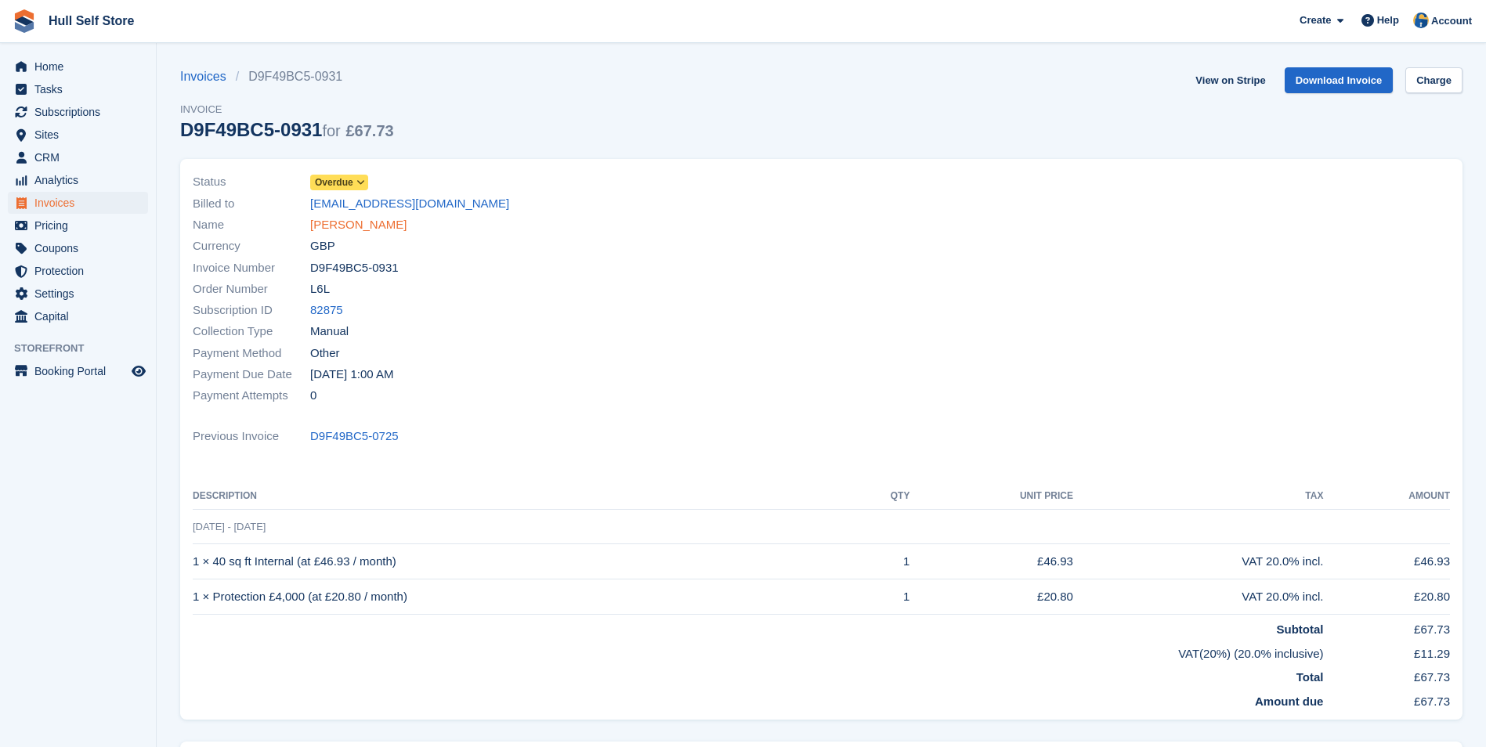
click at [374, 220] on link "Krishna panak" at bounding box center [358, 225] width 96 height 18
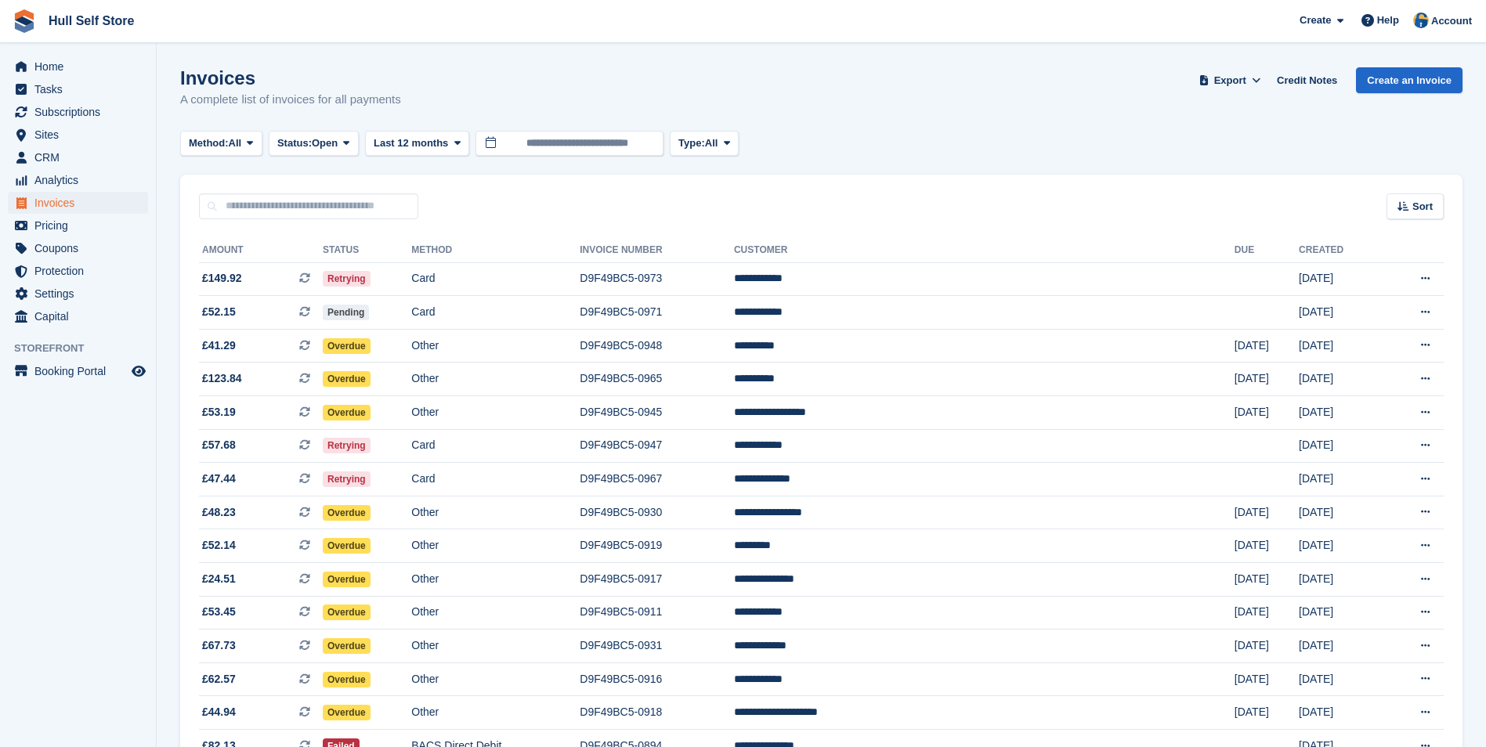
scroll to position [561, 0]
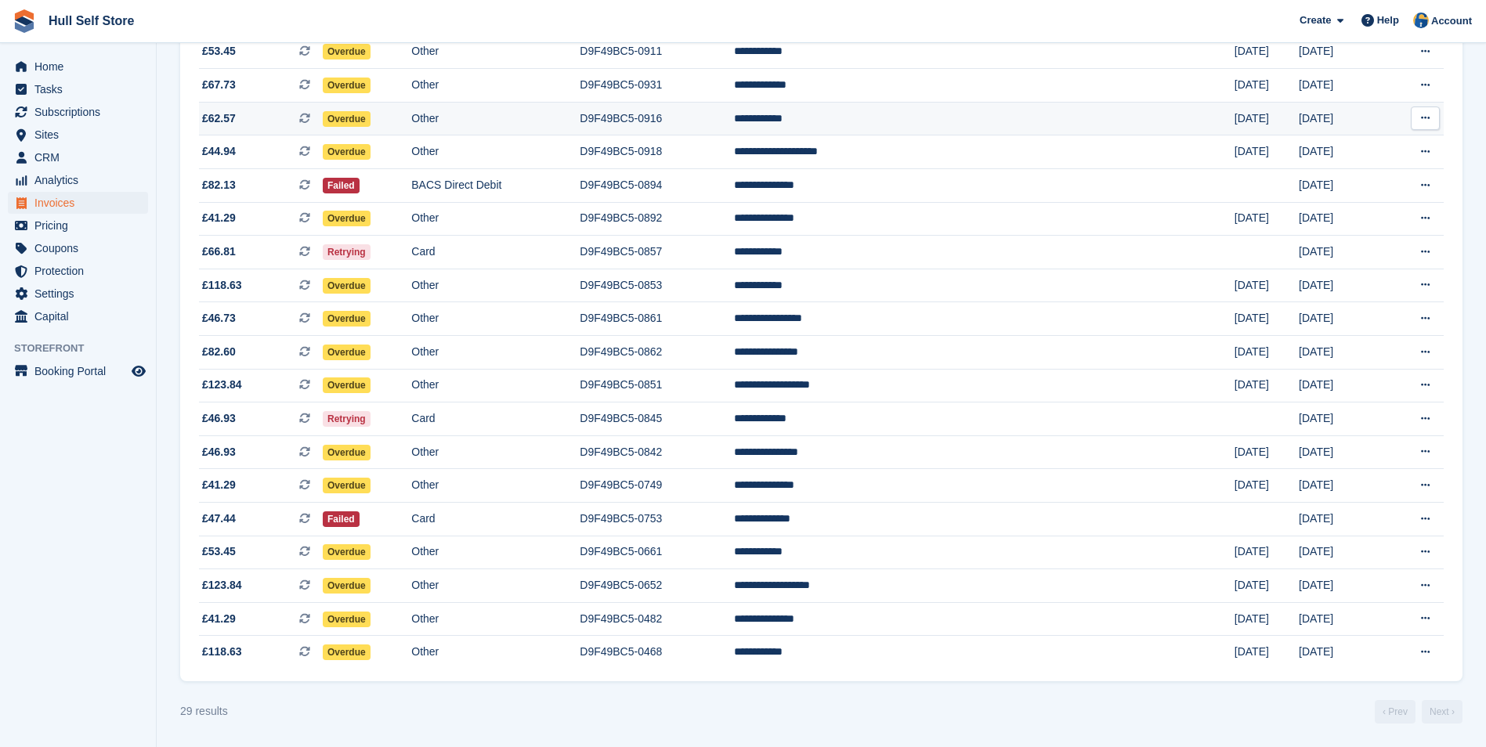
click at [580, 127] on td "Other" at bounding box center [495, 119] width 168 height 34
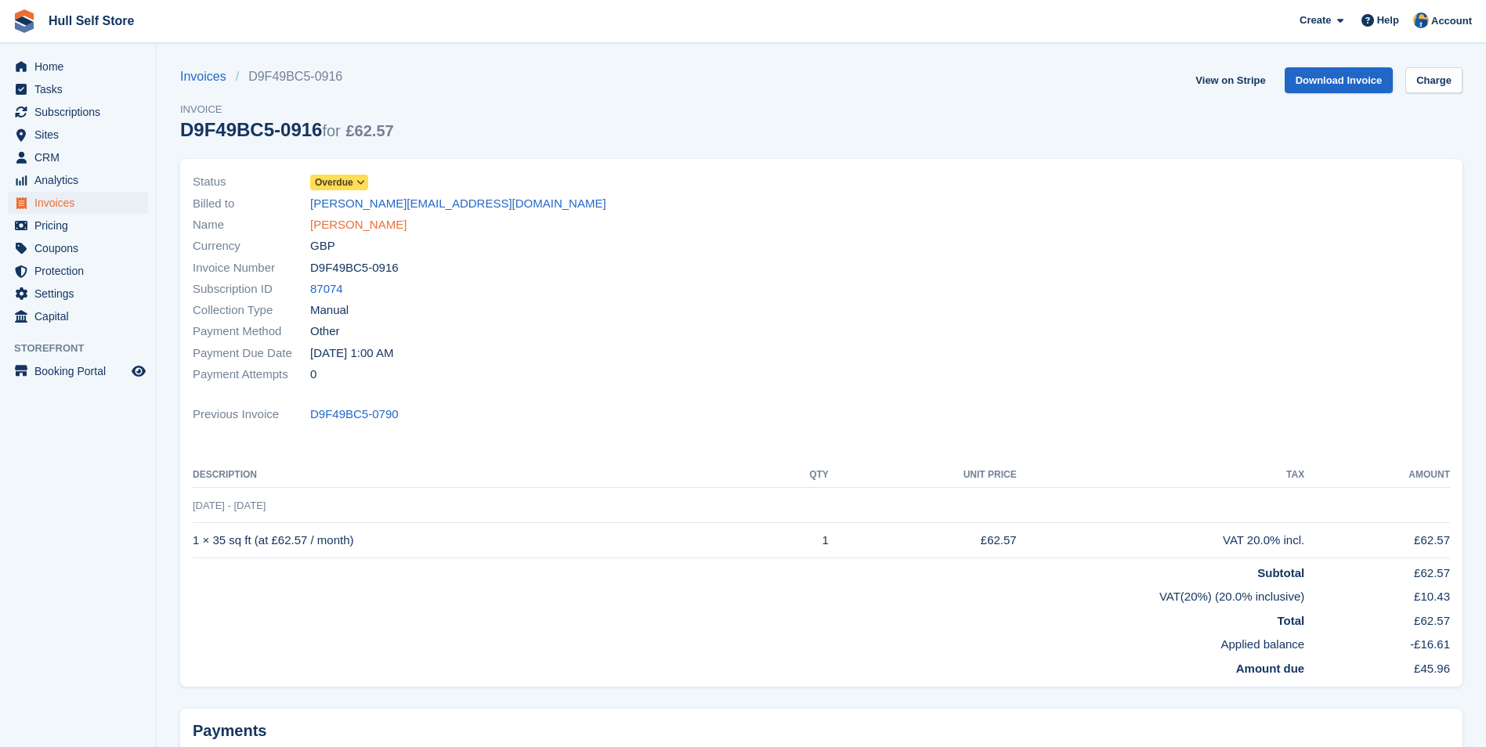
click at [335, 219] on link "James Niccol" at bounding box center [358, 225] width 96 height 18
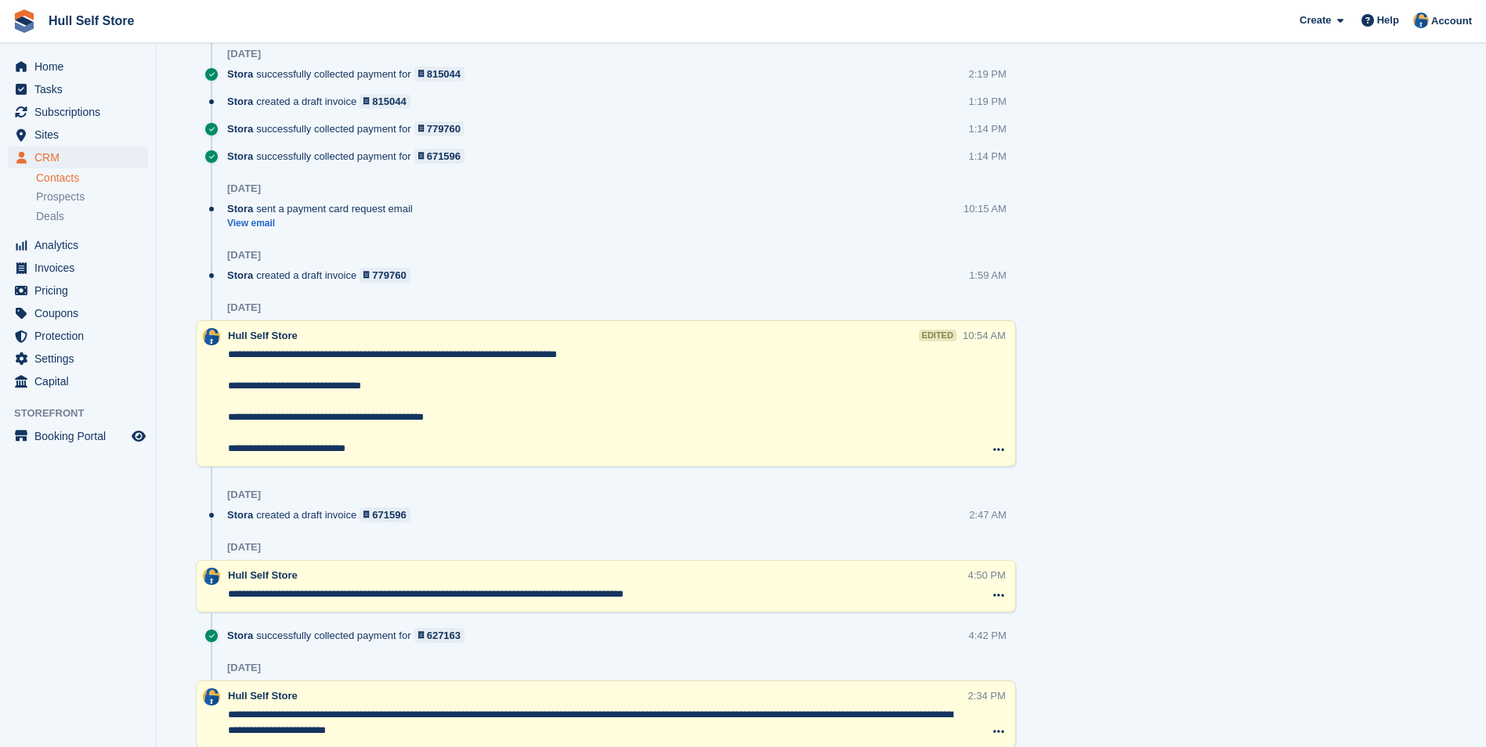
scroll to position [1489, 0]
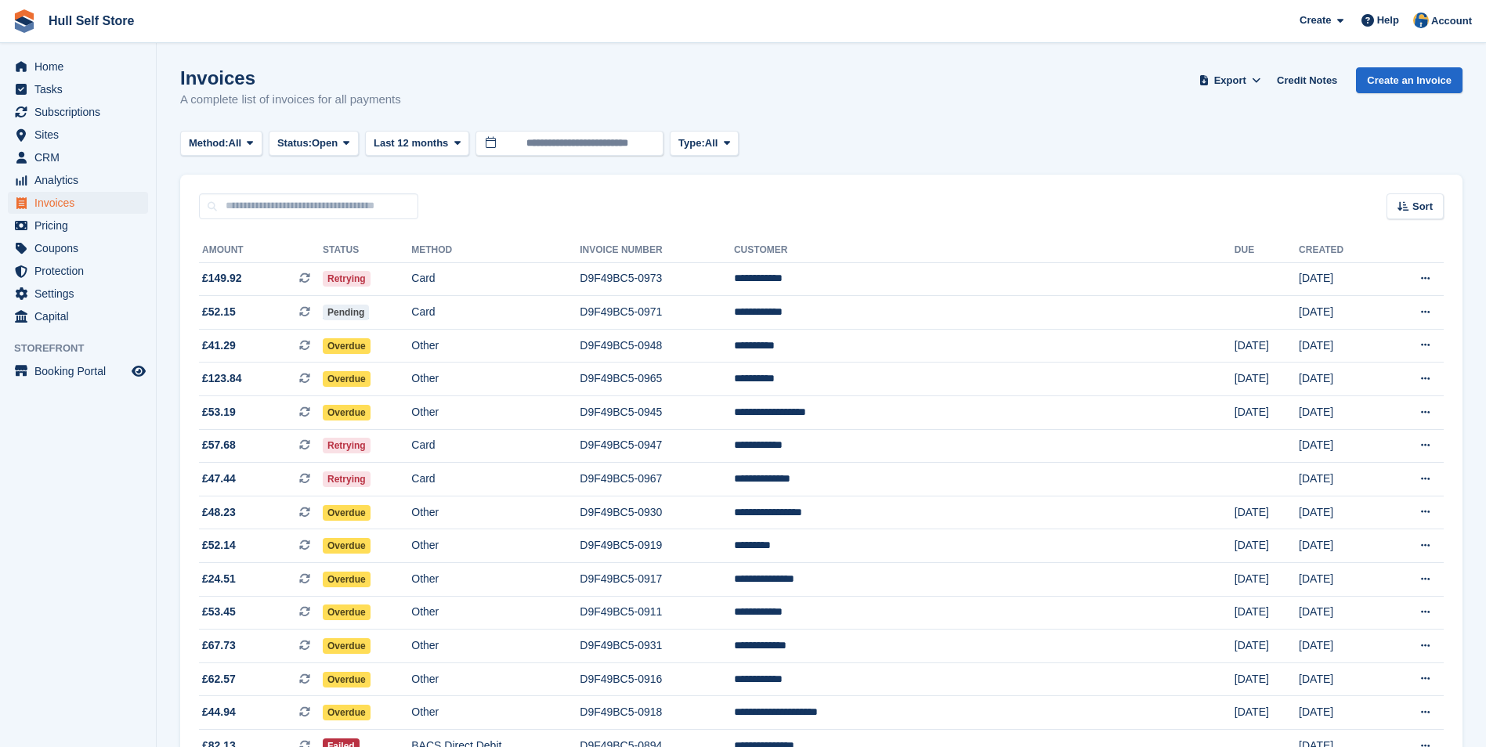
scroll to position [561, 0]
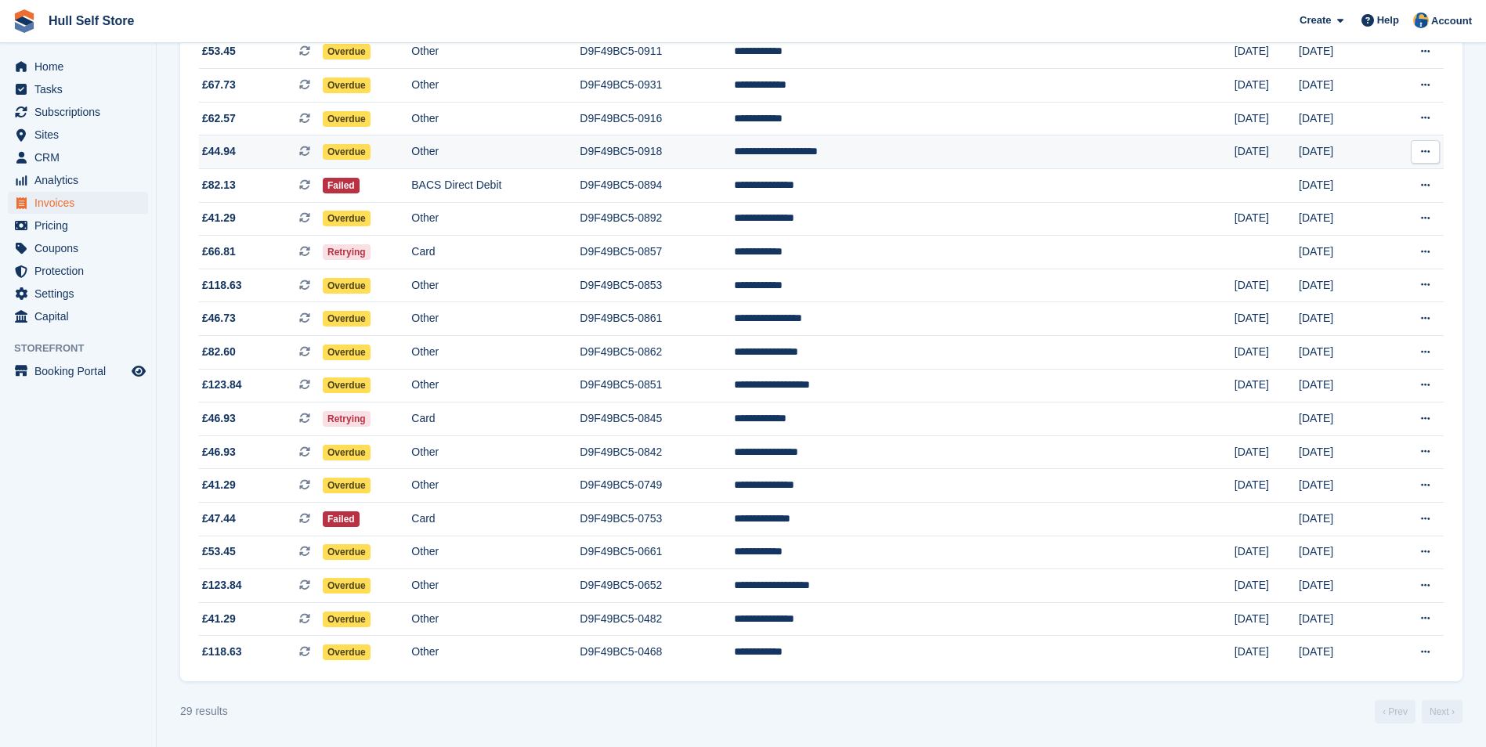
click at [580, 154] on td "Other" at bounding box center [495, 153] width 168 height 34
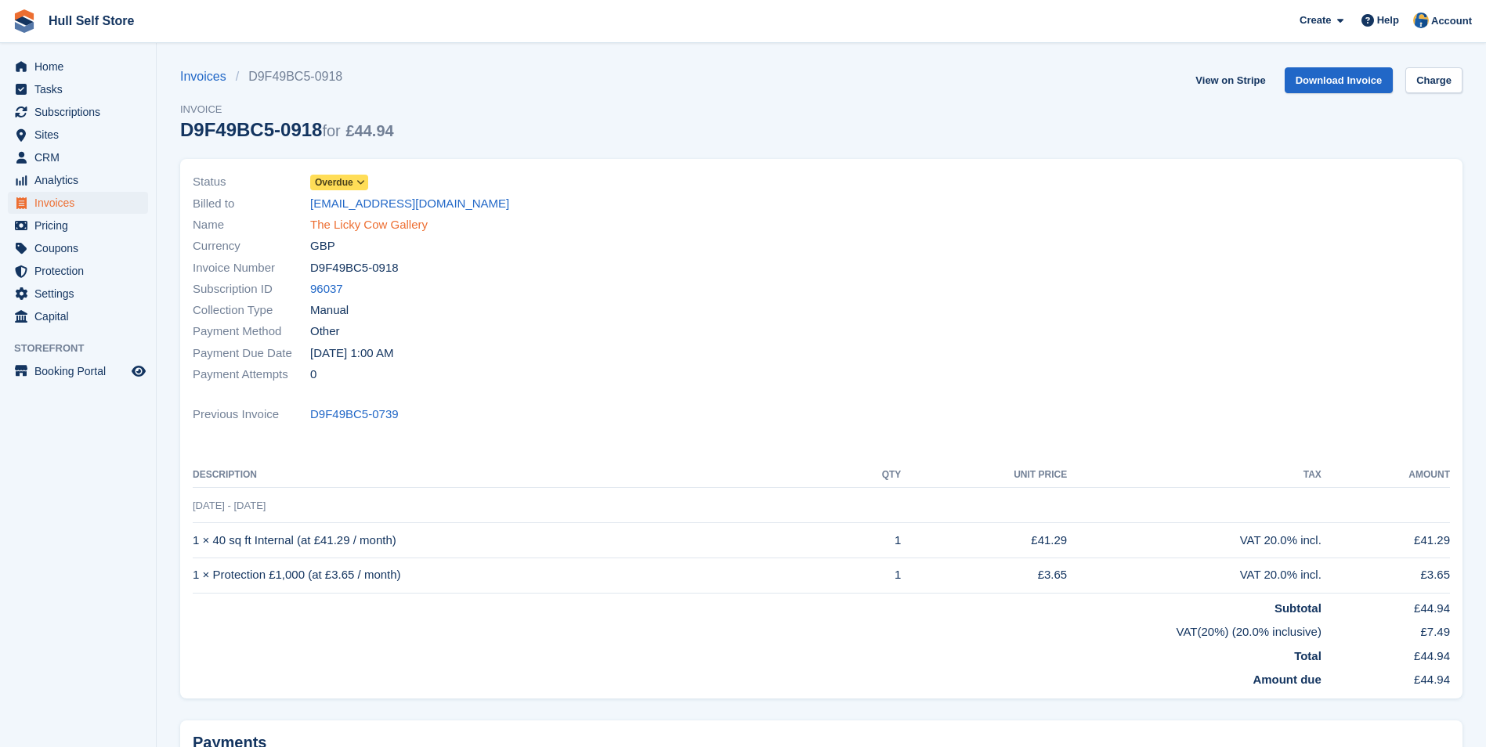
click at [407, 227] on link "The Licky Cow Gallery" at bounding box center [369, 225] width 118 height 18
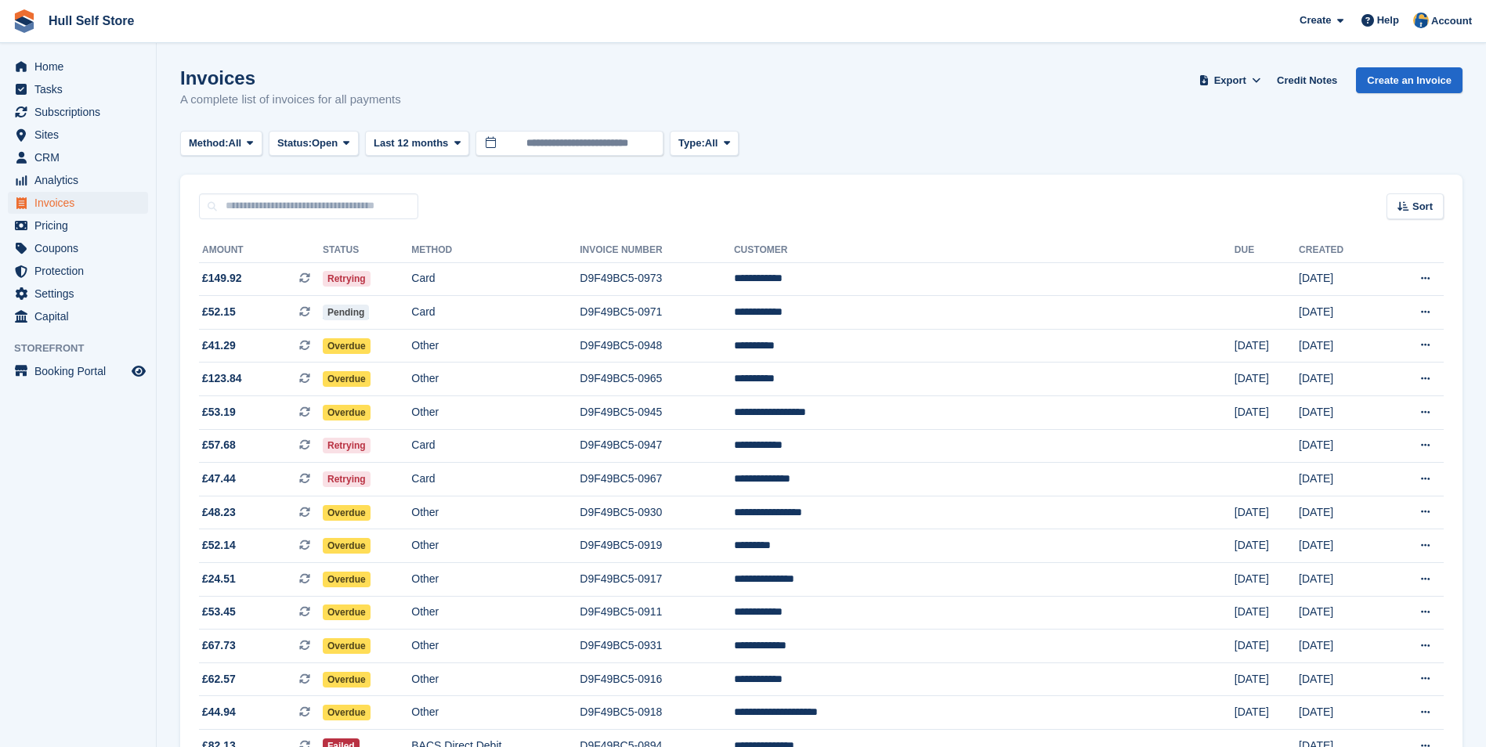
scroll to position [561, 0]
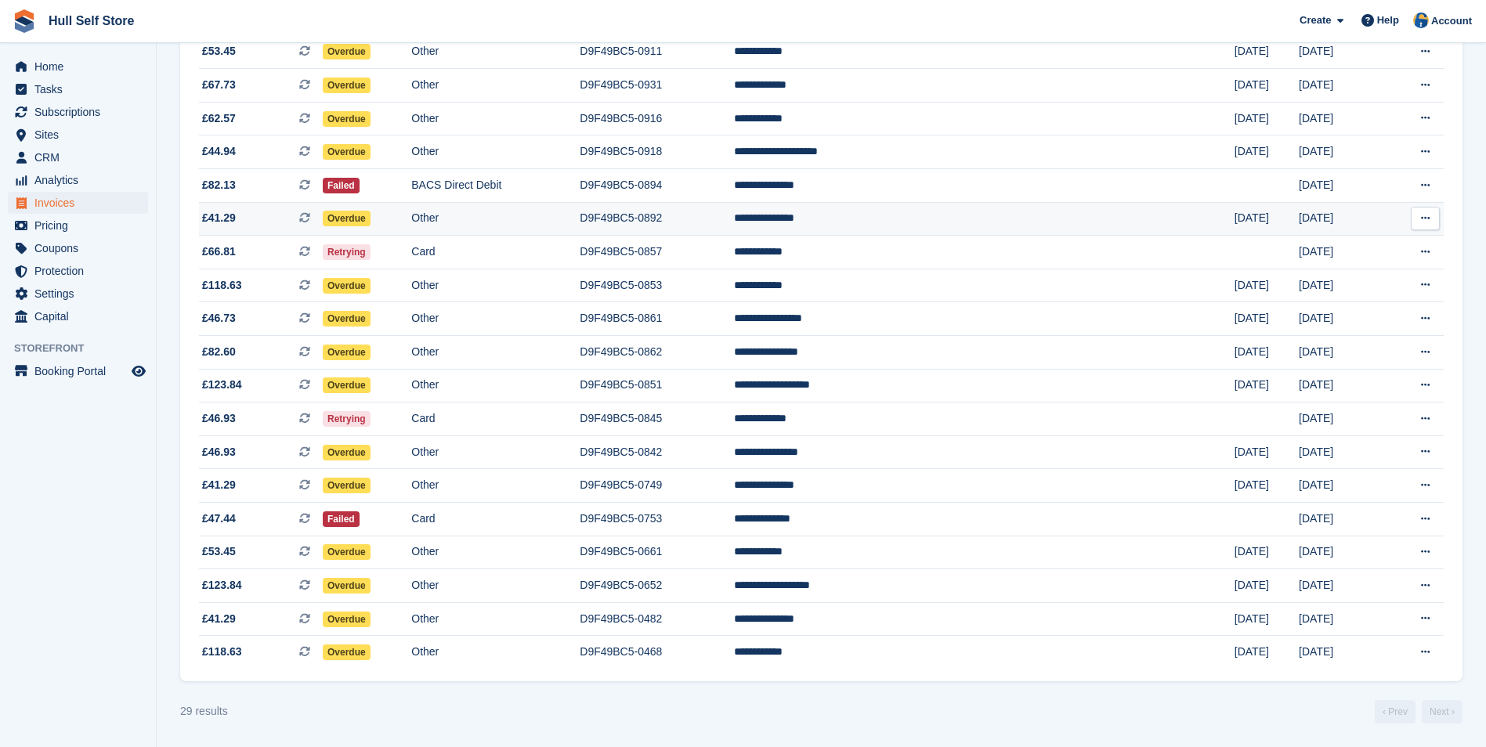
click at [978, 221] on td "**********" at bounding box center [984, 219] width 501 height 34
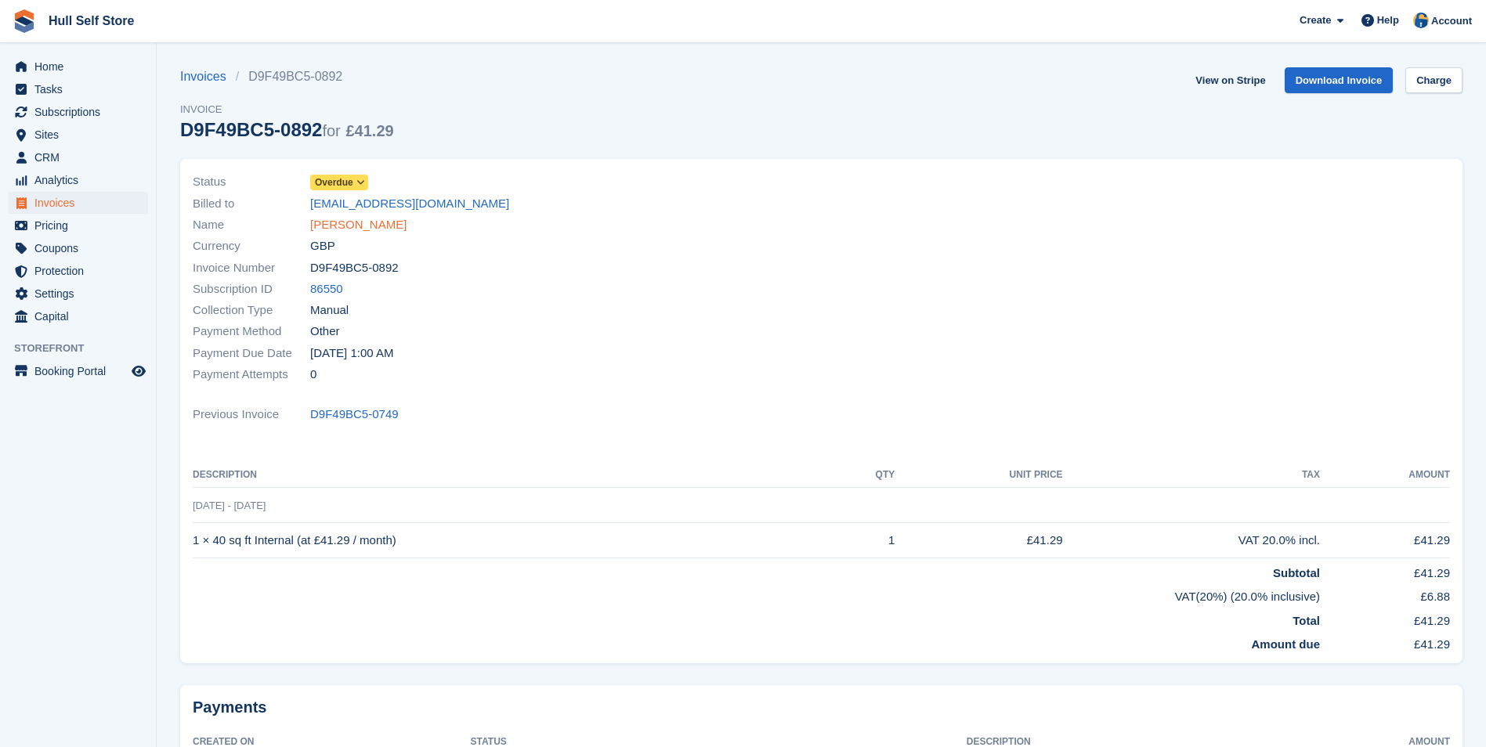
click at [377, 220] on link "Michael Wallace" at bounding box center [358, 225] width 96 height 18
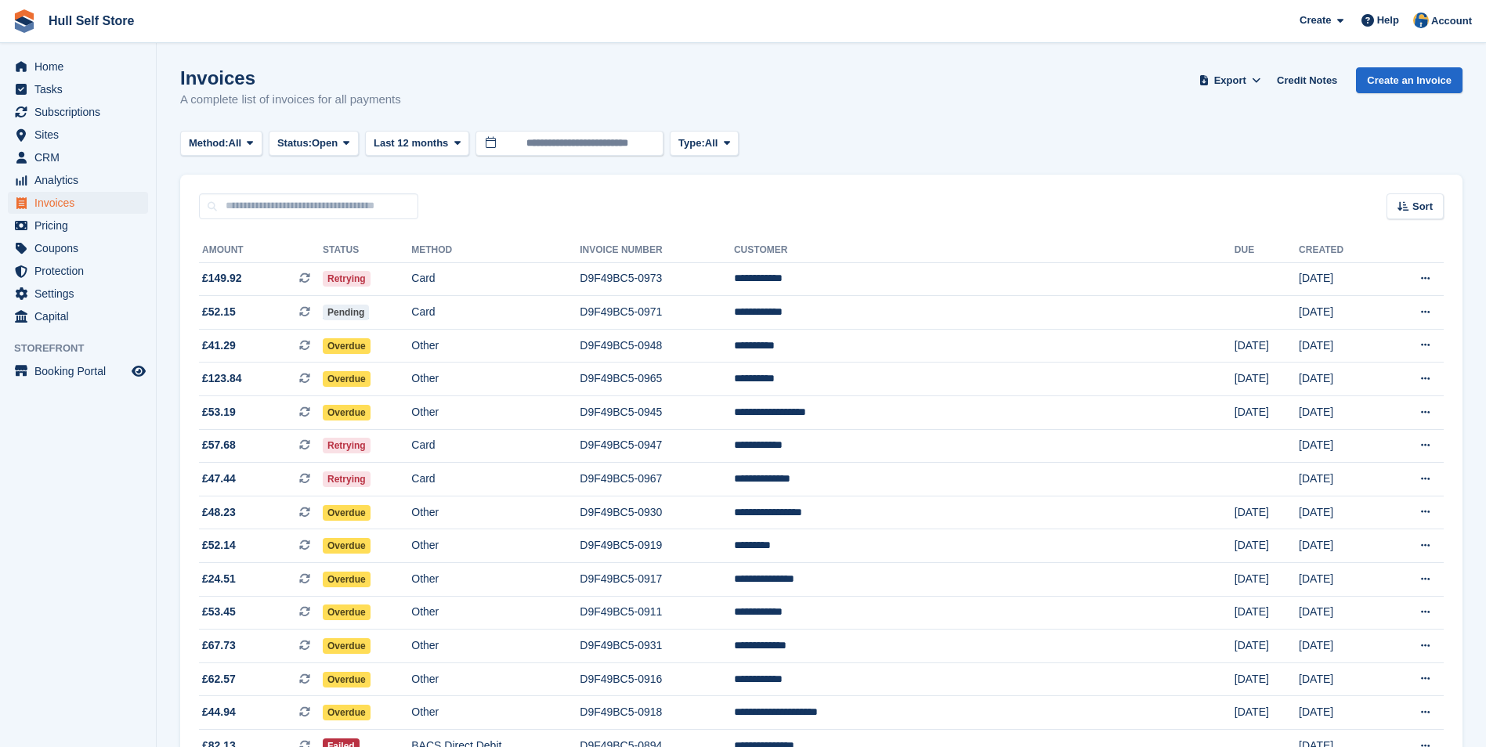
scroll to position [561, 0]
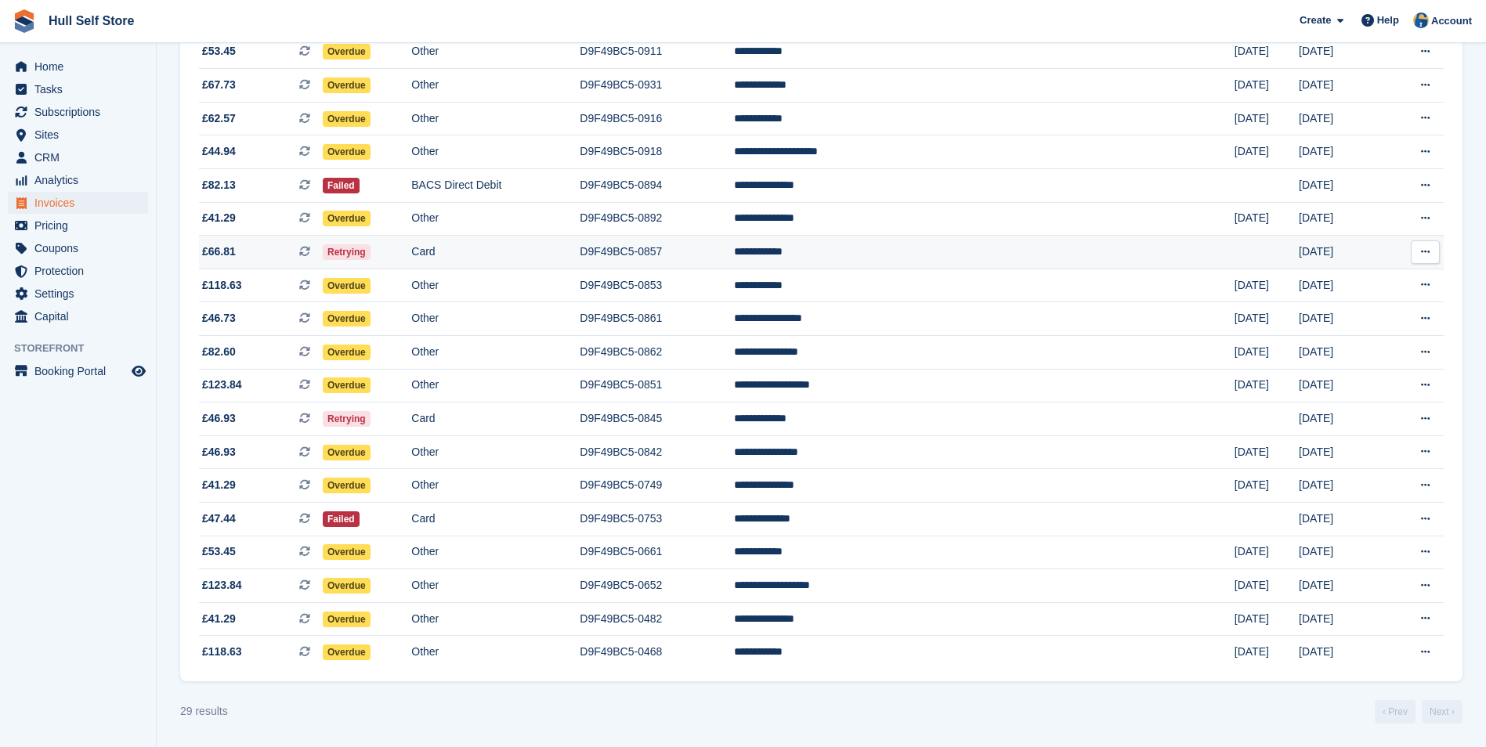
click at [539, 253] on td "Card" at bounding box center [495, 253] width 168 height 34
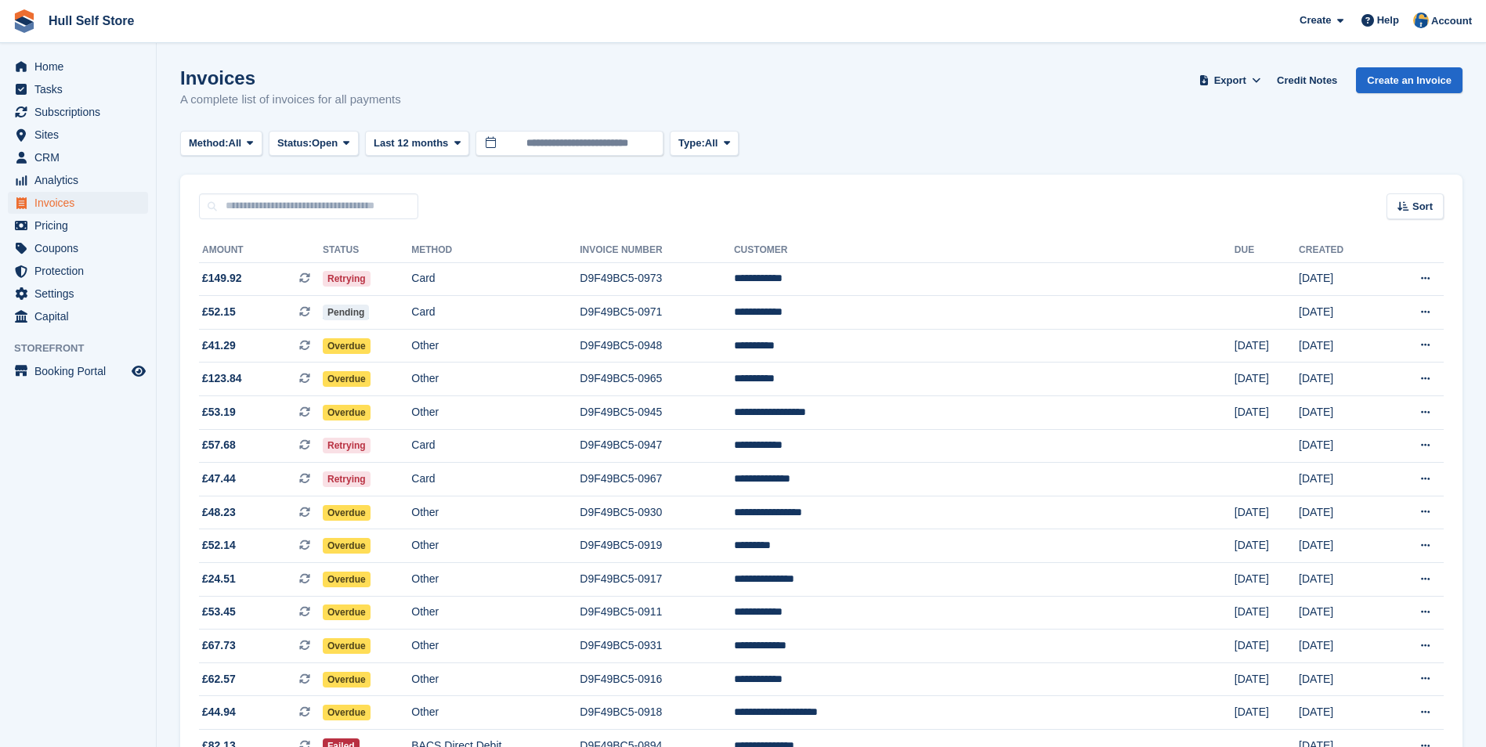
scroll to position [561, 0]
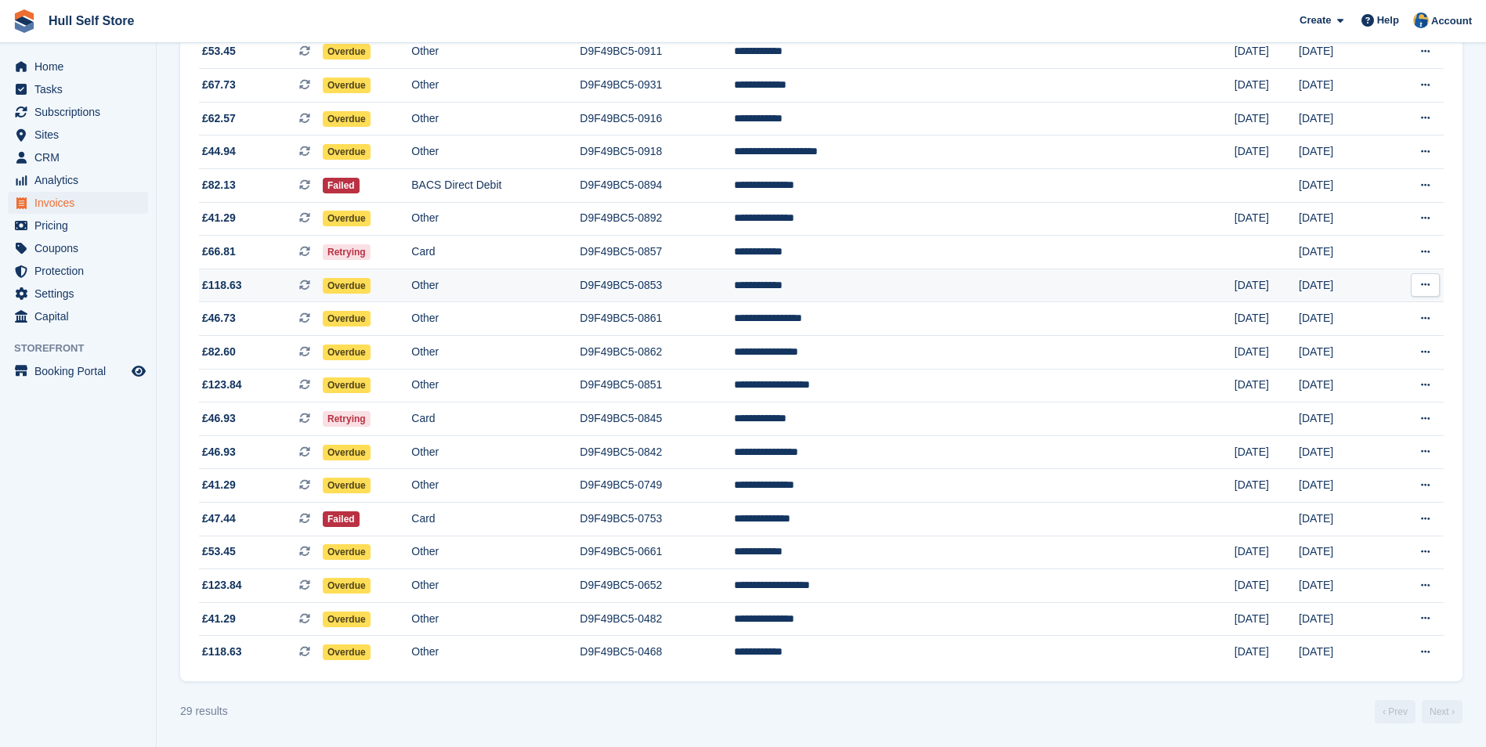
click at [727, 291] on td "D9F49BC5-0853" at bounding box center [657, 286] width 154 height 34
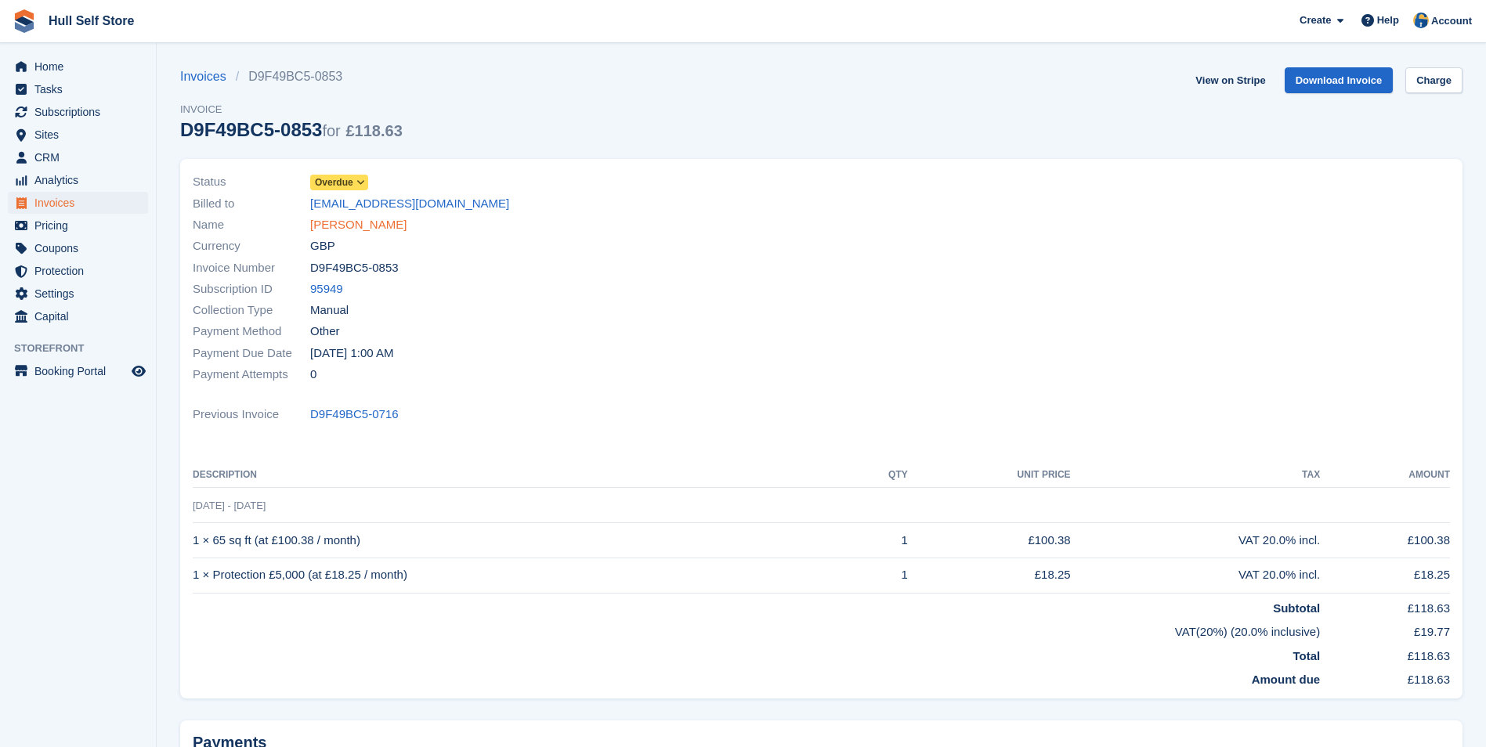
click at [375, 225] on link "Sean Maloney" at bounding box center [358, 225] width 96 height 18
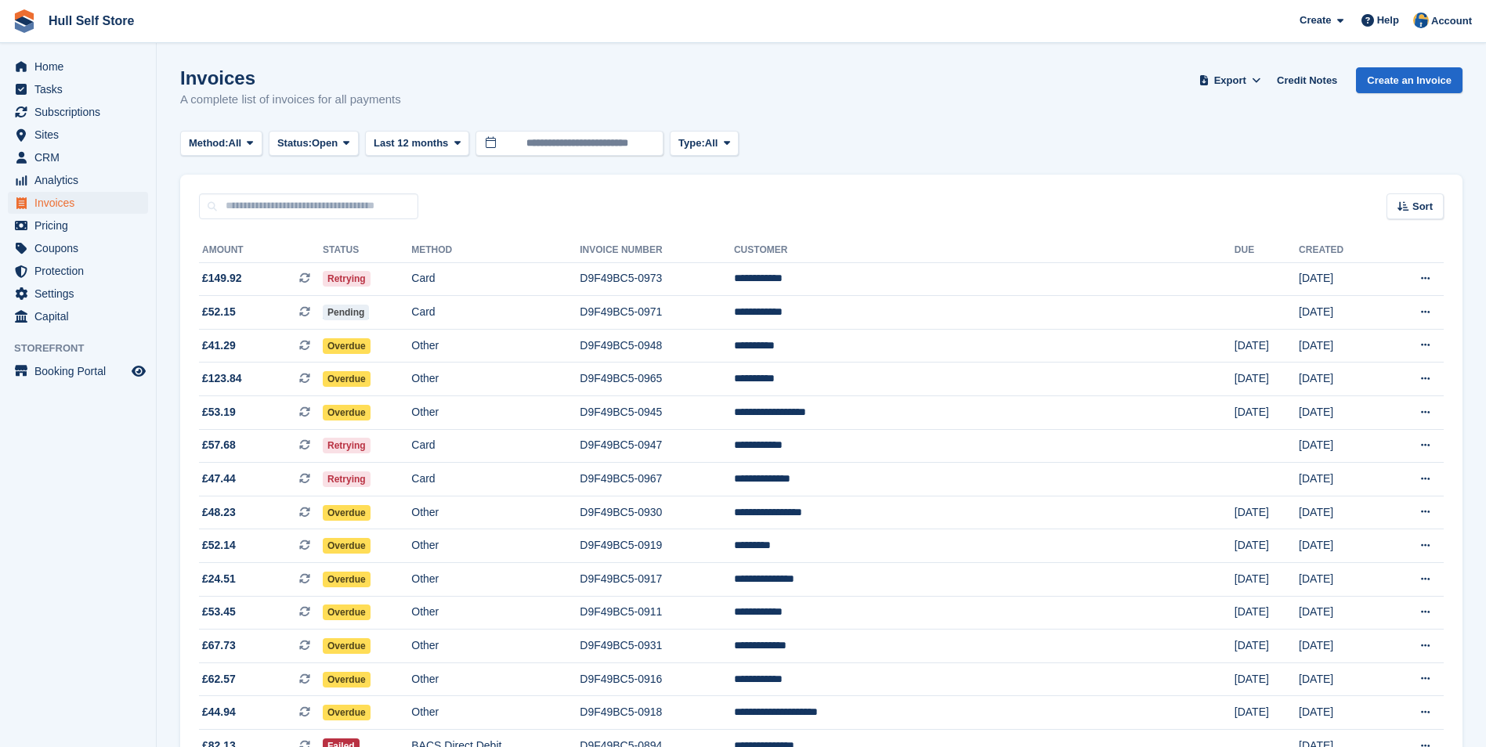
scroll to position [561, 0]
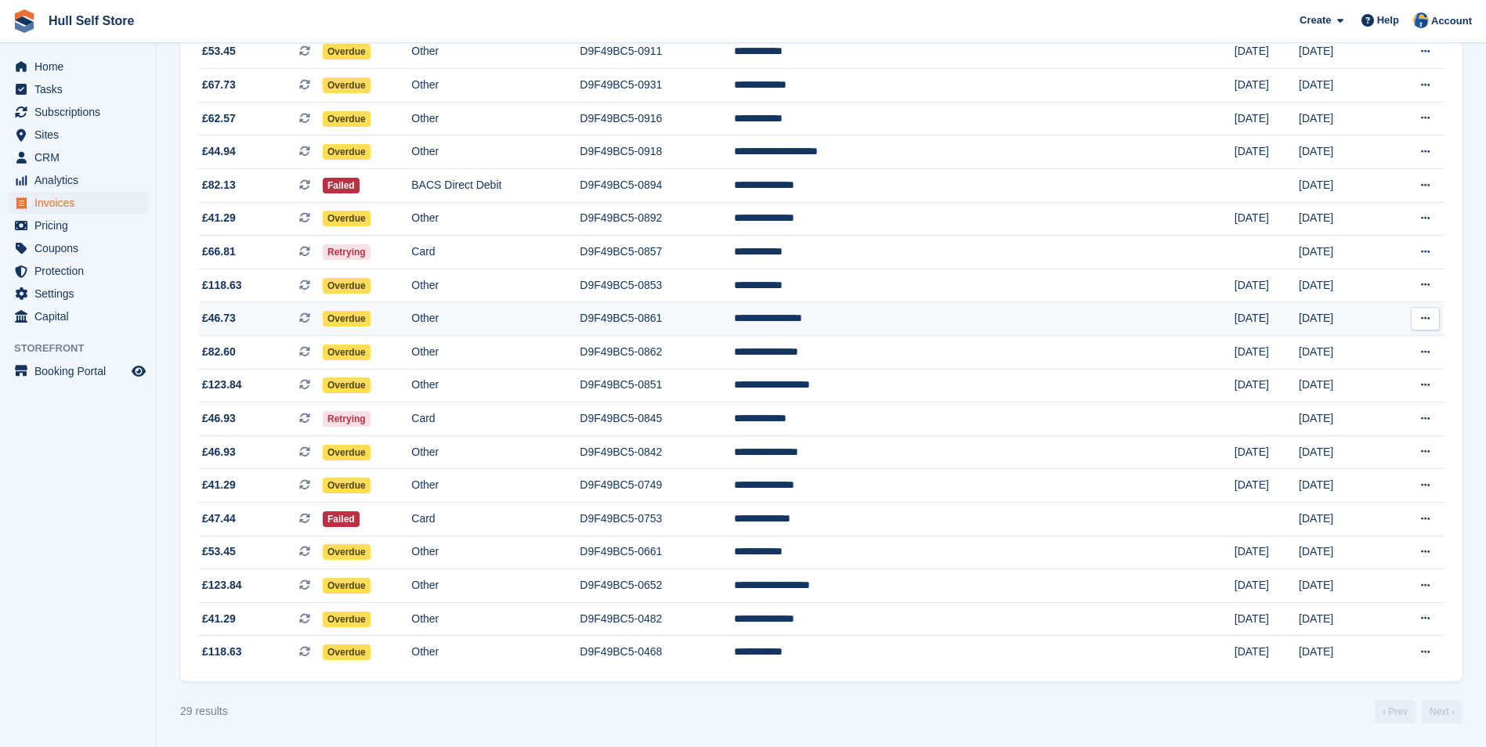
click at [734, 324] on td "D9F49BC5-0861" at bounding box center [657, 319] width 154 height 34
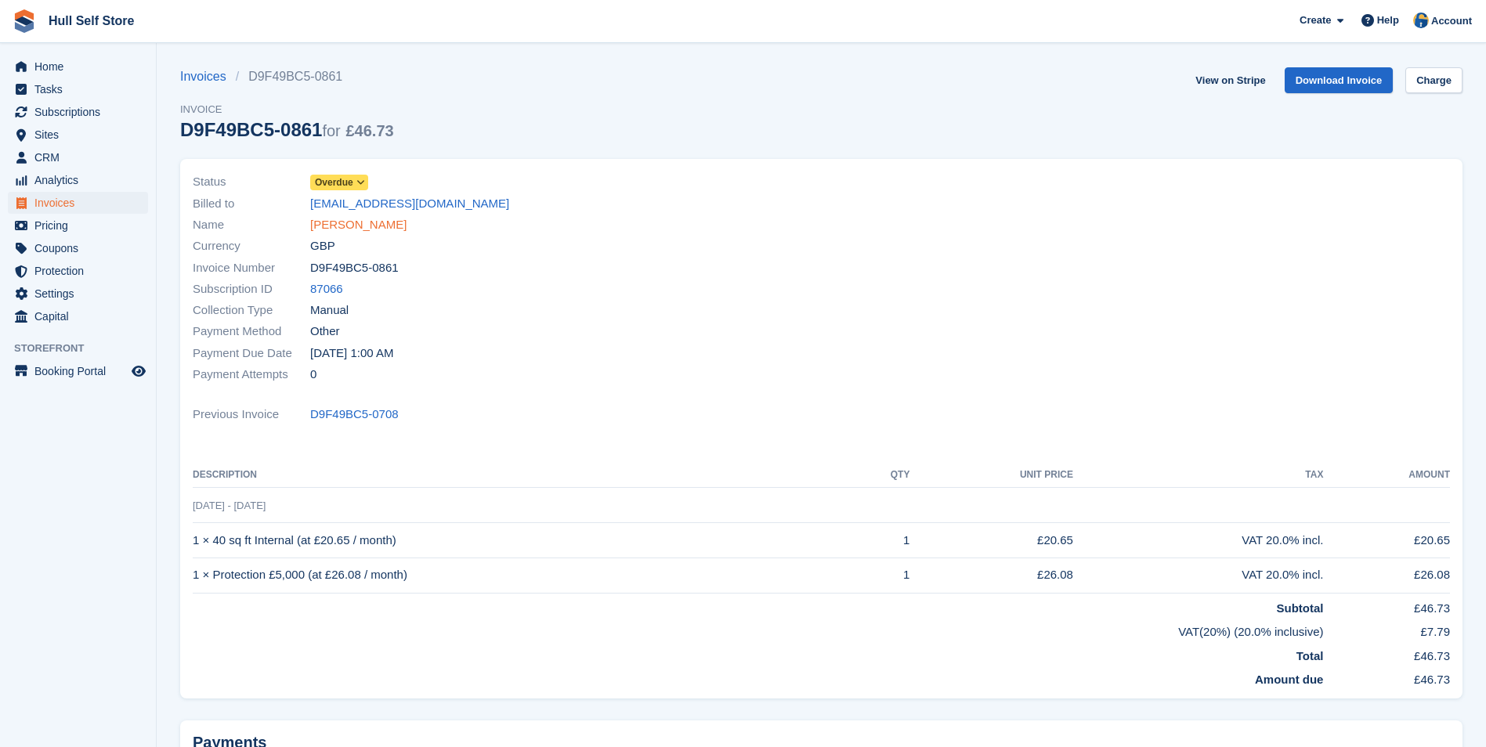
click at [375, 221] on link "Nicholas Davidson" at bounding box center [358, 225] width 96 height 18
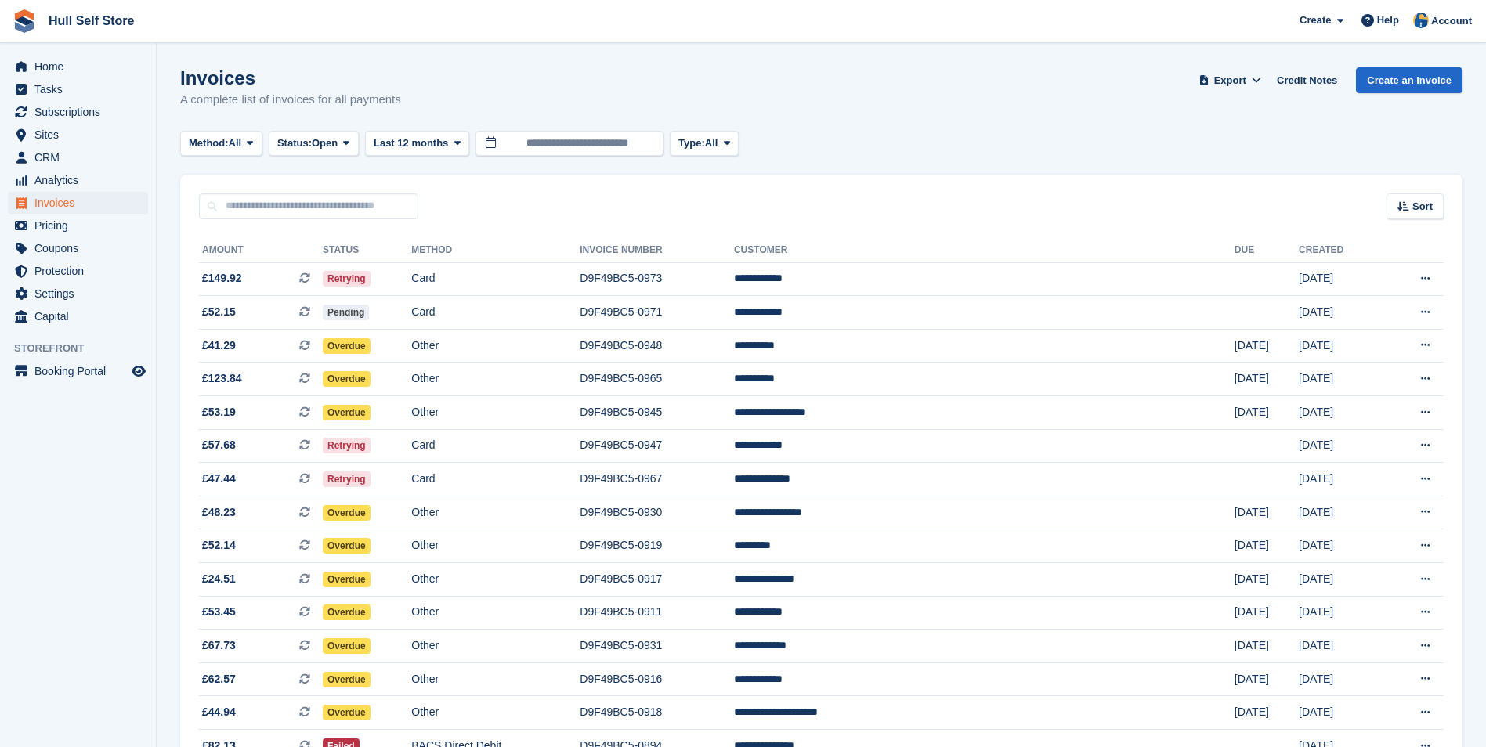
scroll to position [561, 0]
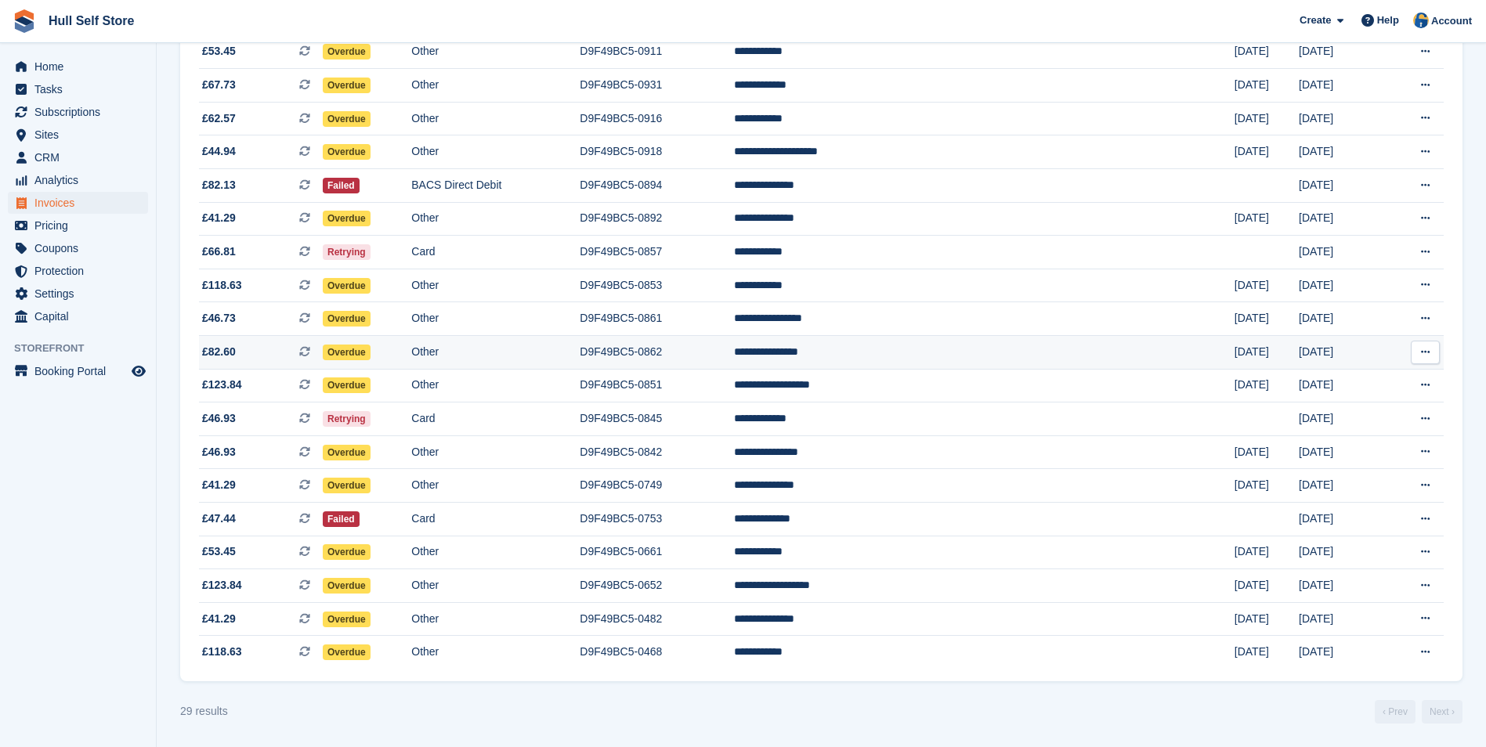
click at [734, 349] on td "D9F49BC5-0862" at bounding box center [657, 352] width 154 height 34
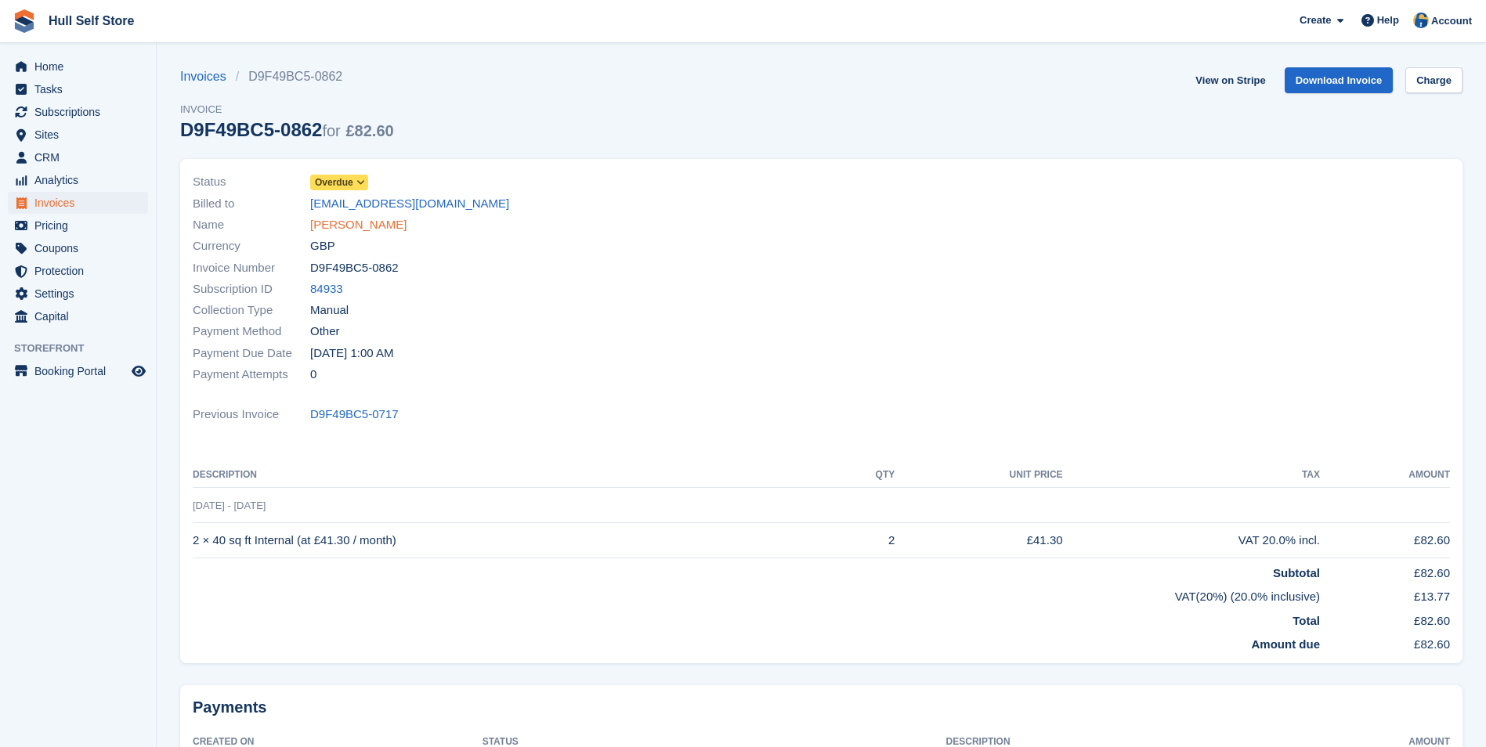
click at [328, 225] on link "[PERSON_NAME]" at bounding box center [358, 225] width 96 height 18
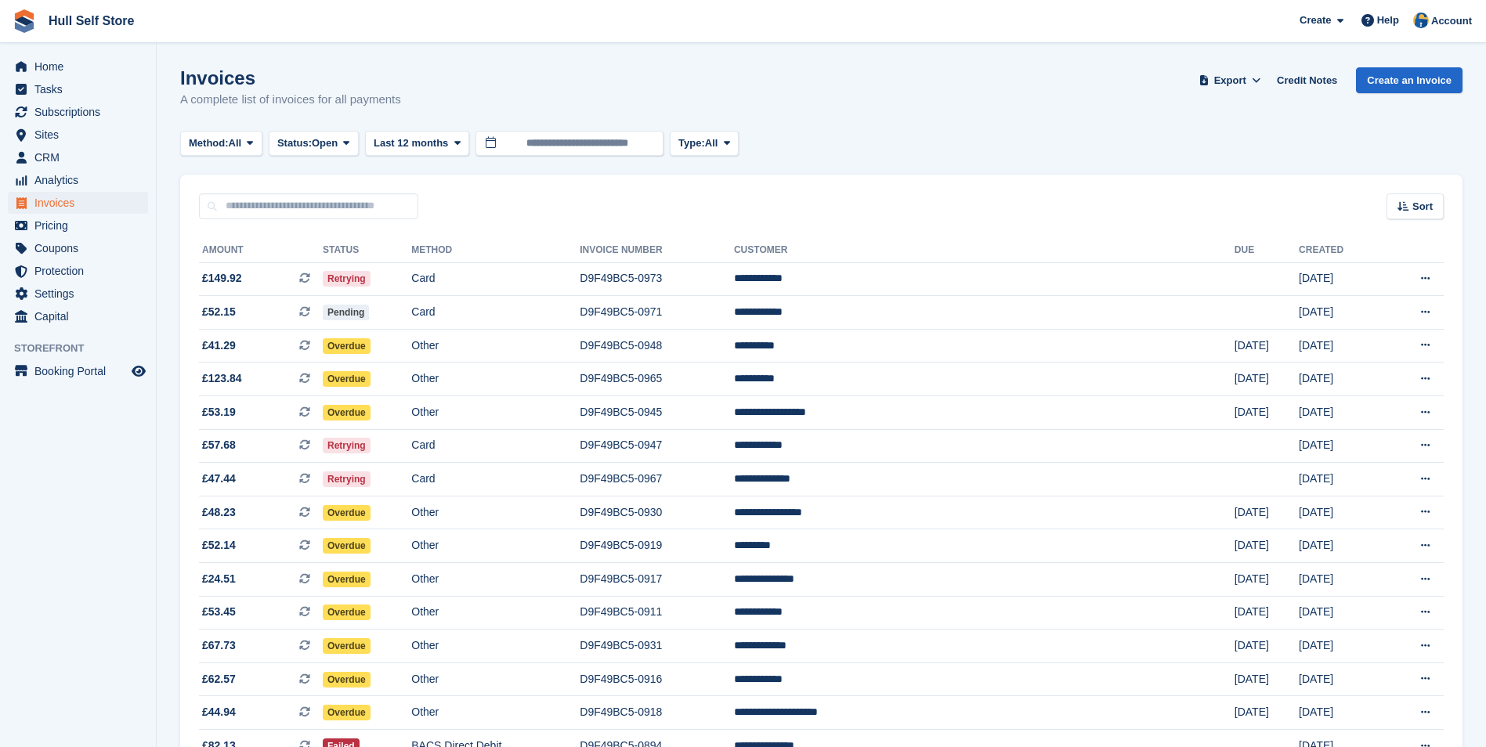
scroll to position [561, 0]
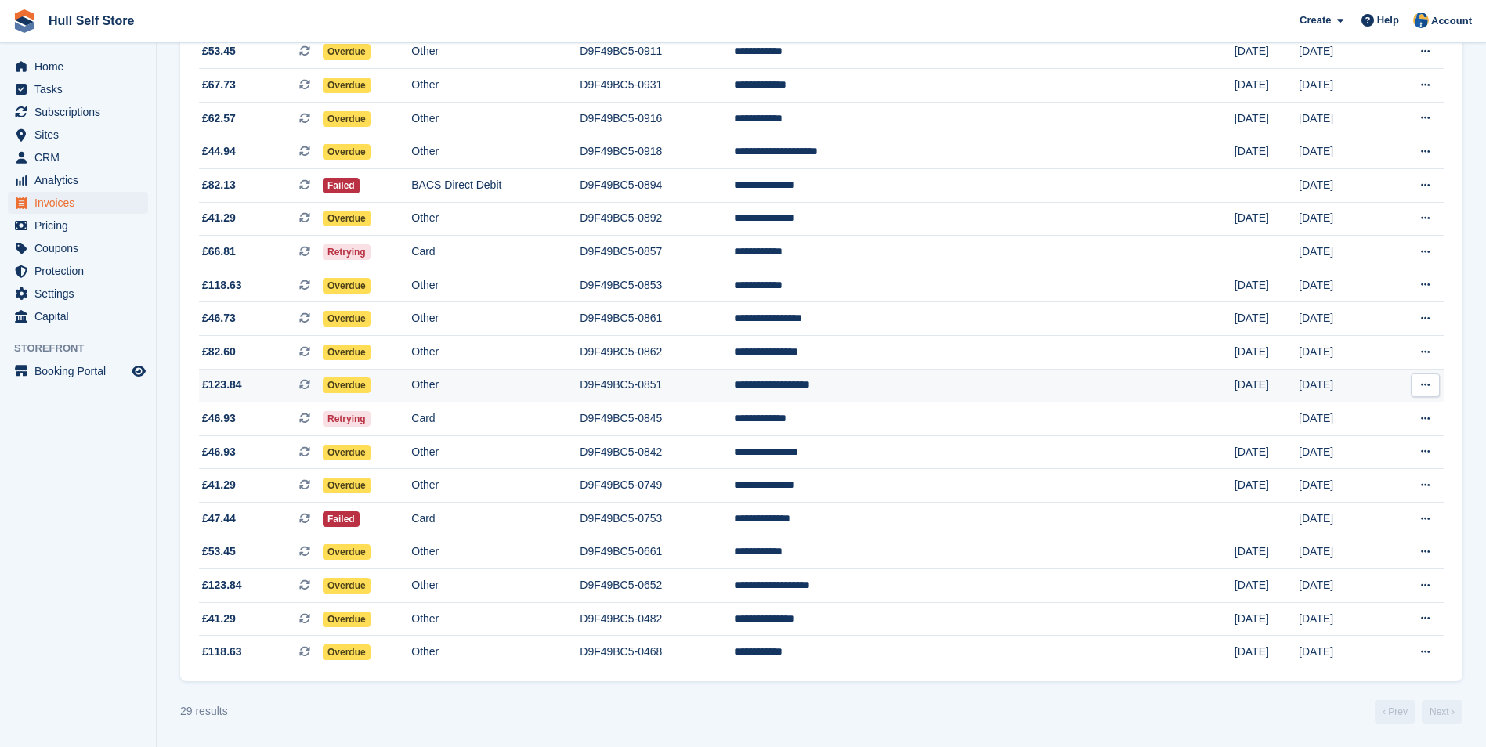
click at [986, 386] on td "**********" at bounding box center [984, 386] width 501 height 34
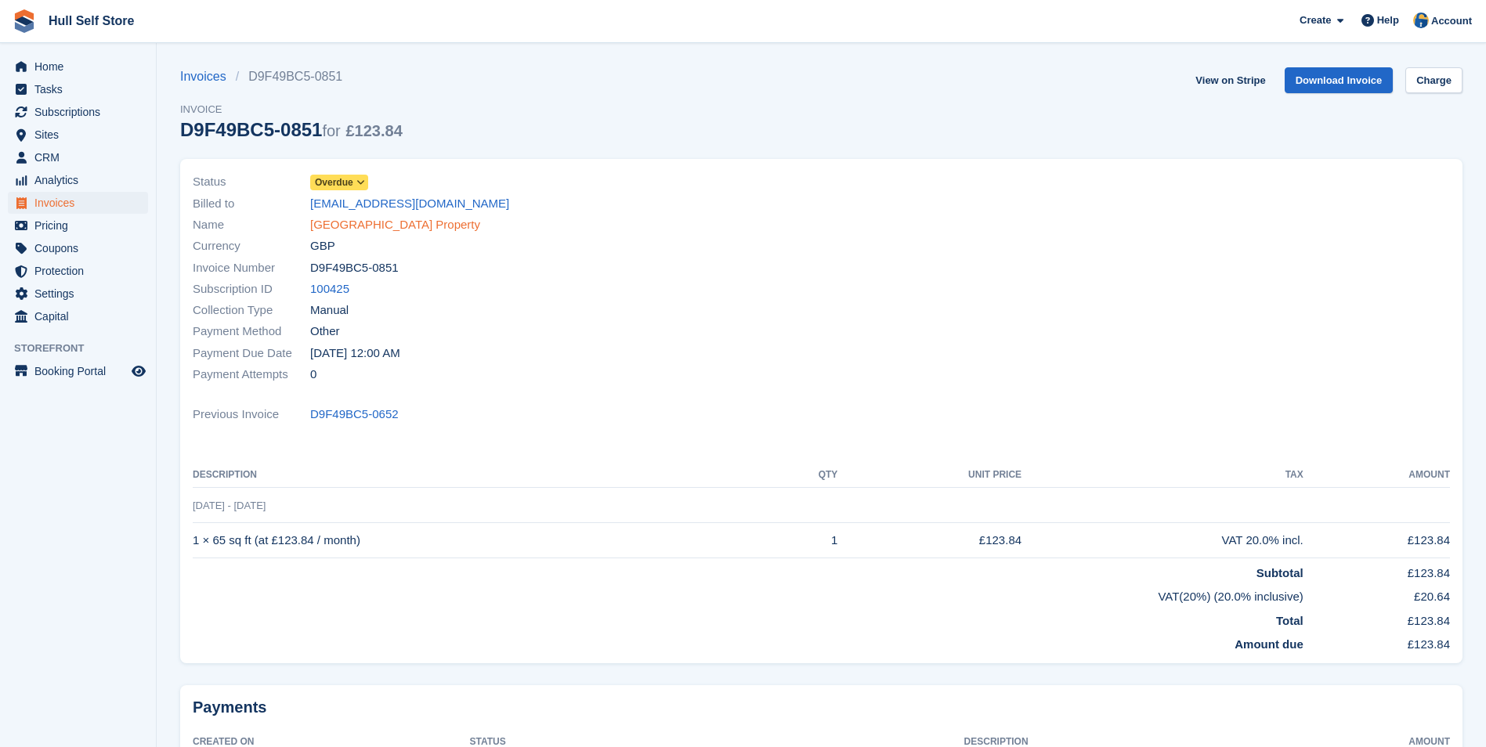
click at [387, 228] on link "Myton Gate Property" at bounding box center [395, 225] width 170 height 18
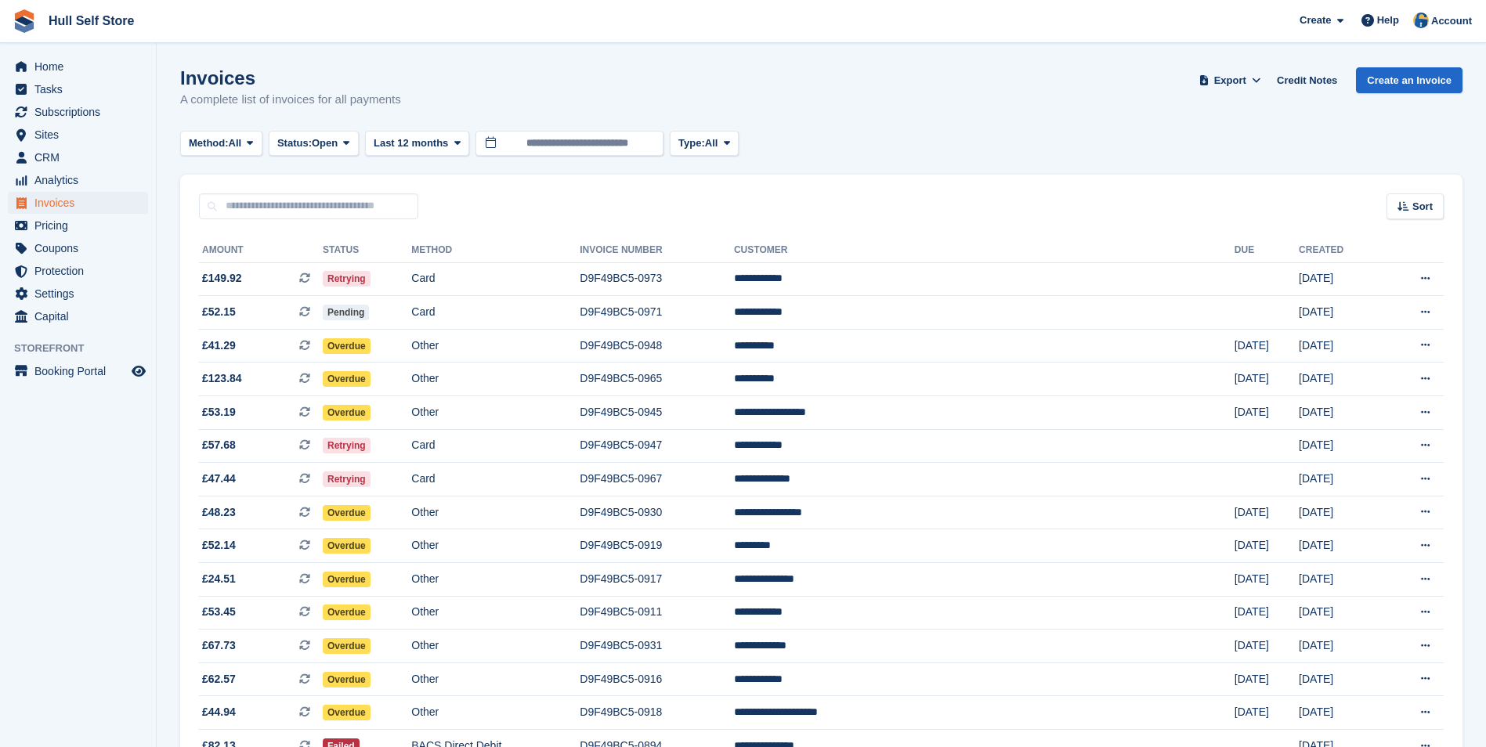
scroll to position [561, 0]
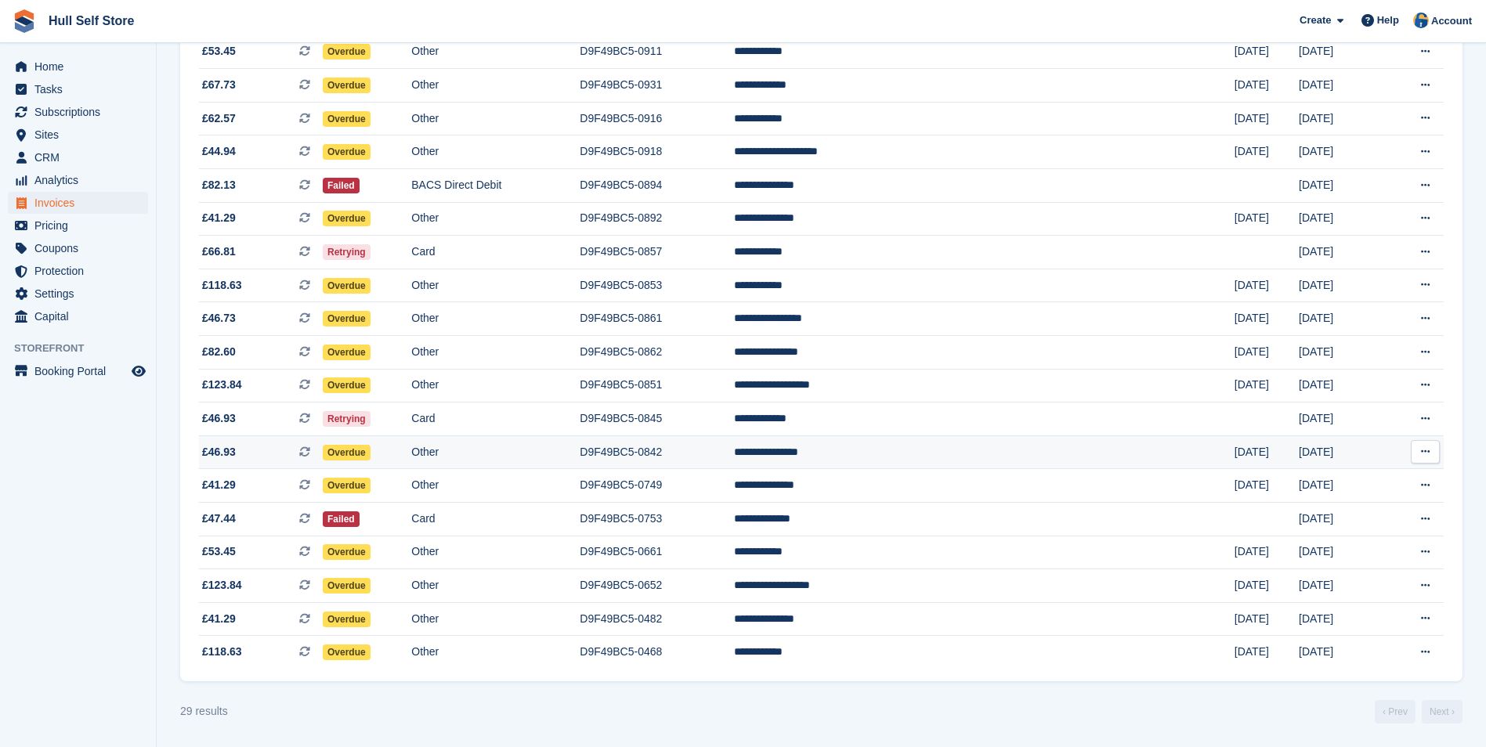
click at [734, 457] on td "D9F49BC5-0842" at bounding box center [657, 453] width 154 height 34
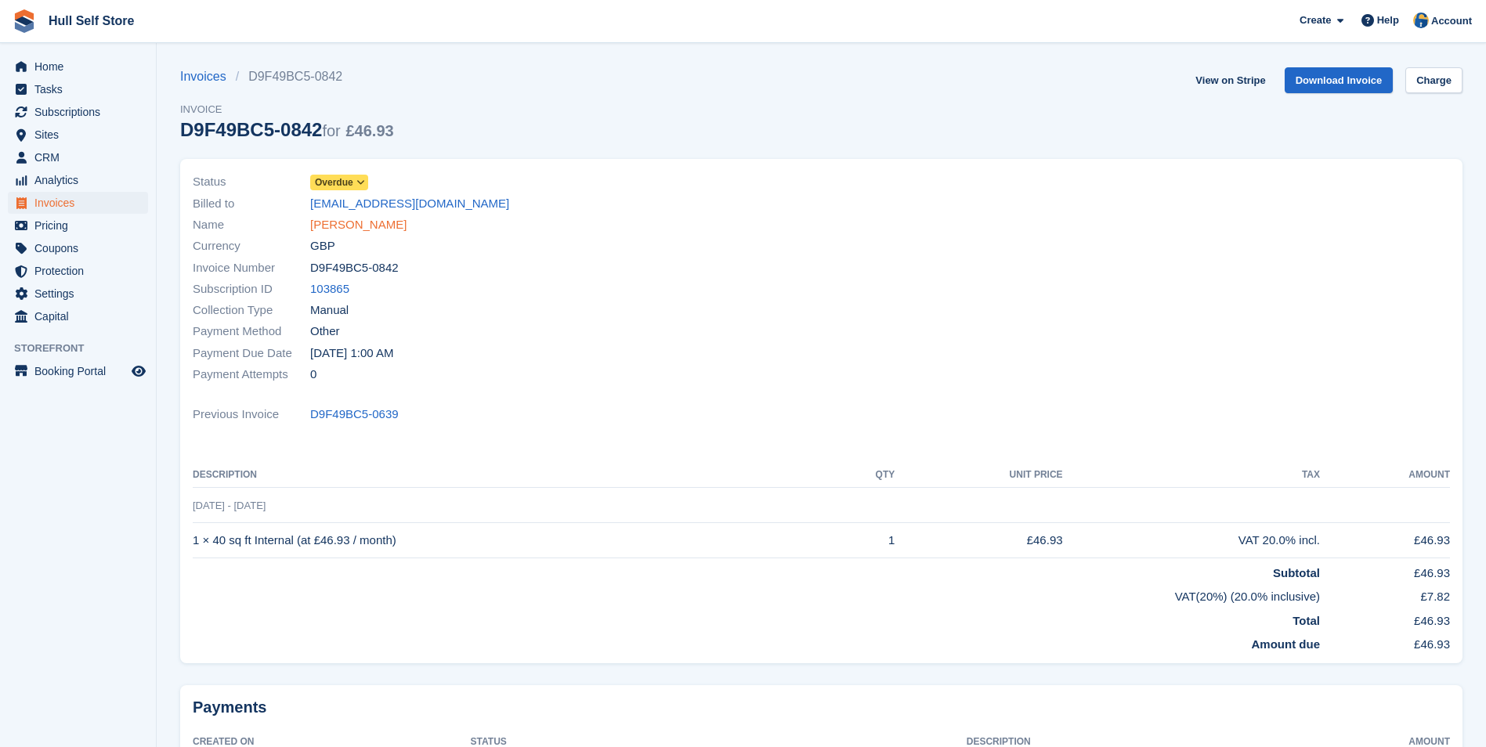
click at [337, 229] on link "Kelly Hinchliffe" at bounding box center [358, 225] width 96 height 18
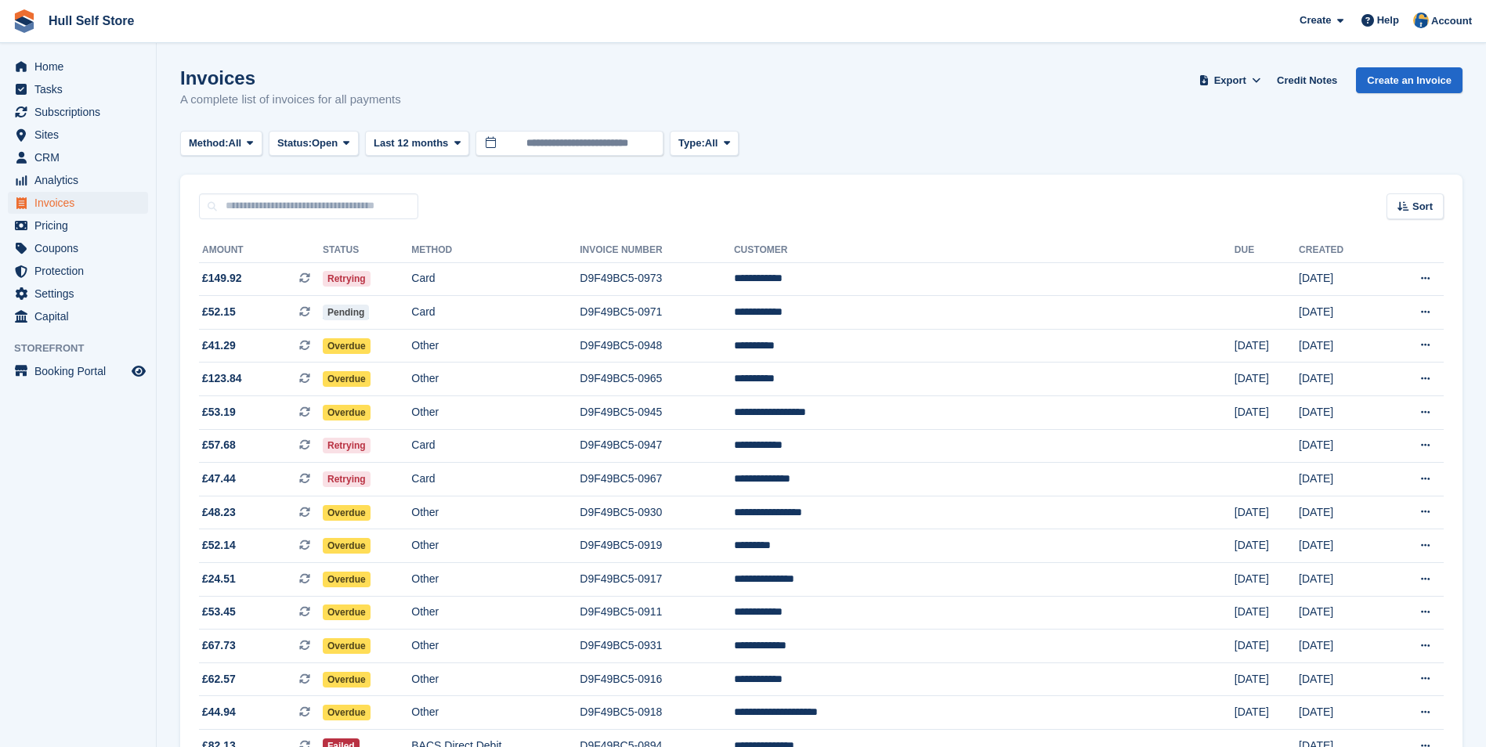
scroll to position [561, 0]
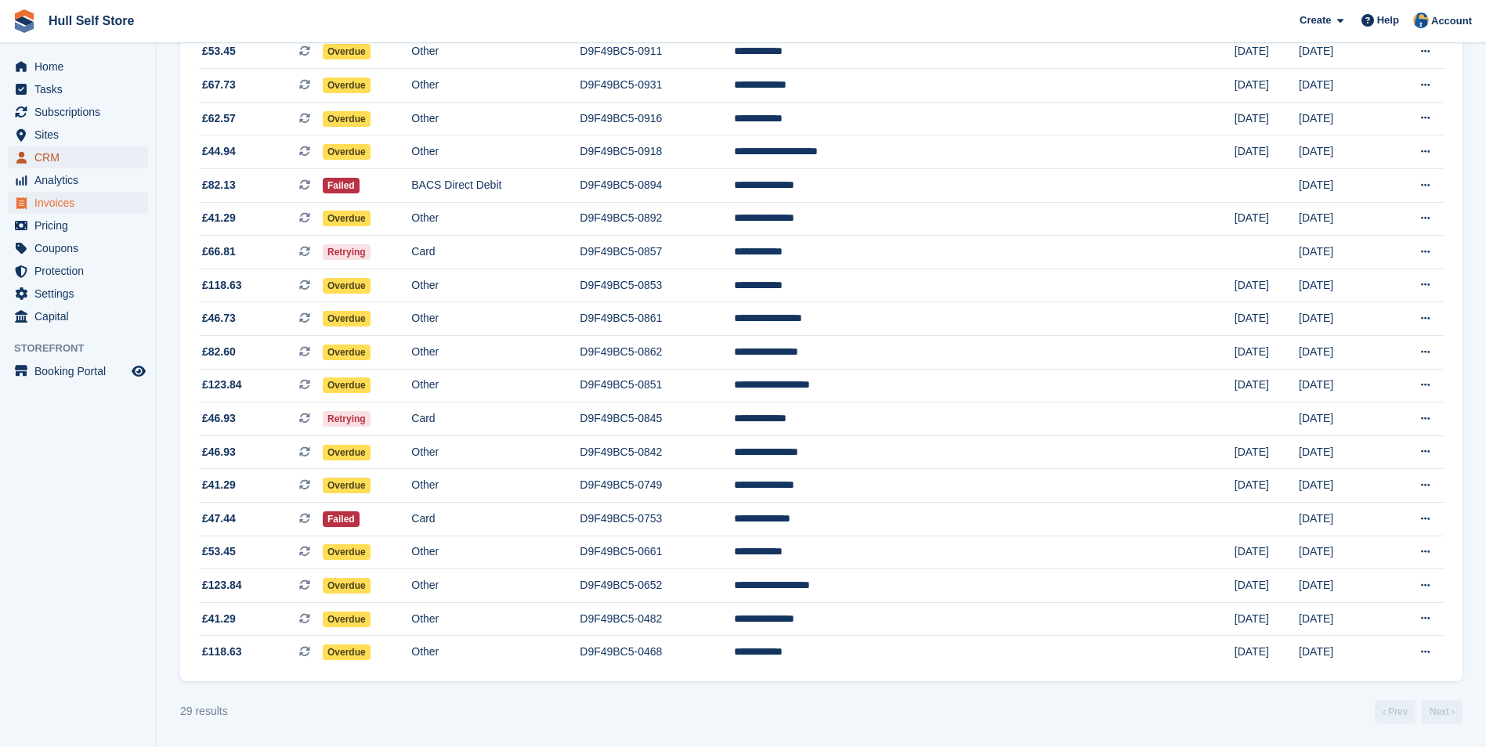
click at [112, 147] on span "CRM" at bounding box center [81, 158] width 94 height 22
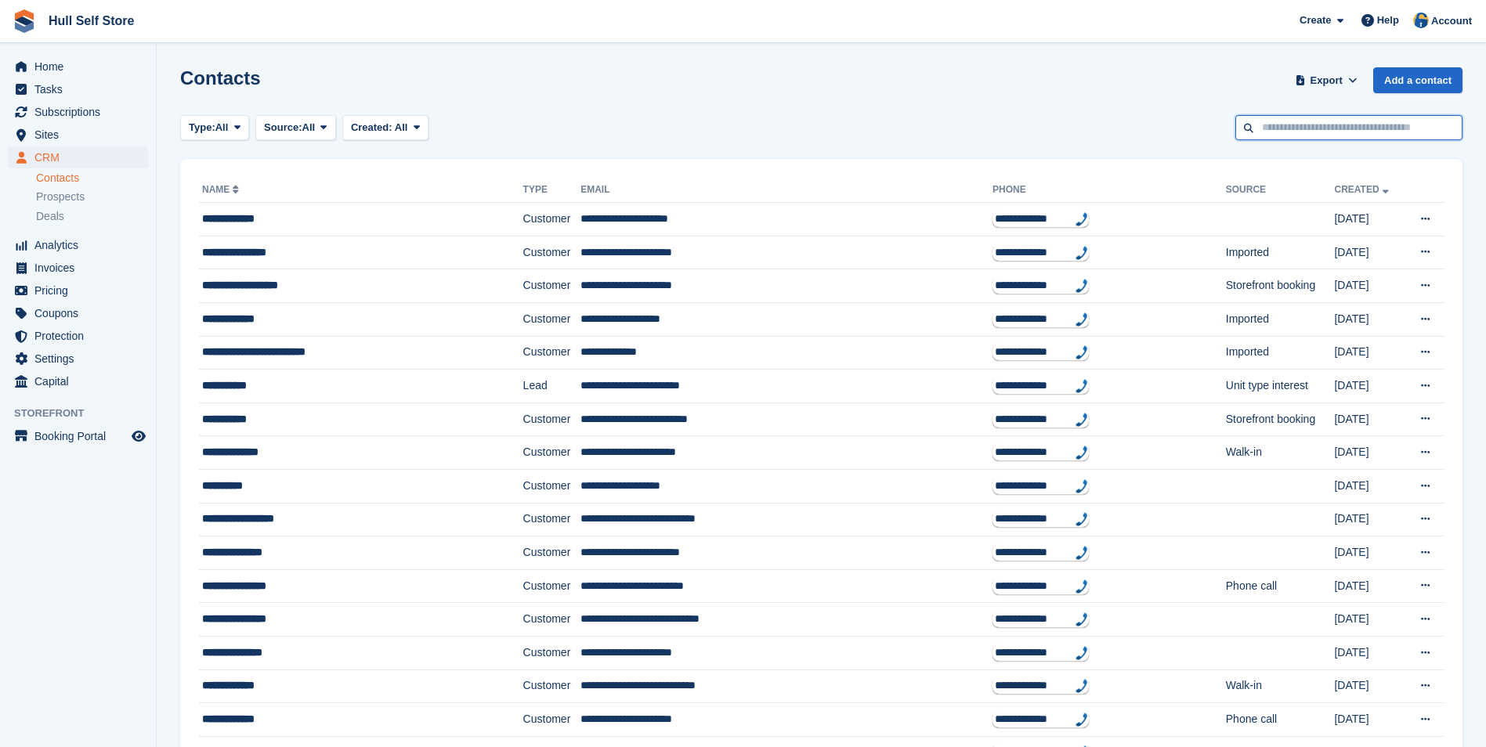
click at [1426, 136] on input "text" at bounding box center [1349, 128] width 227 height 26
type input "*****"
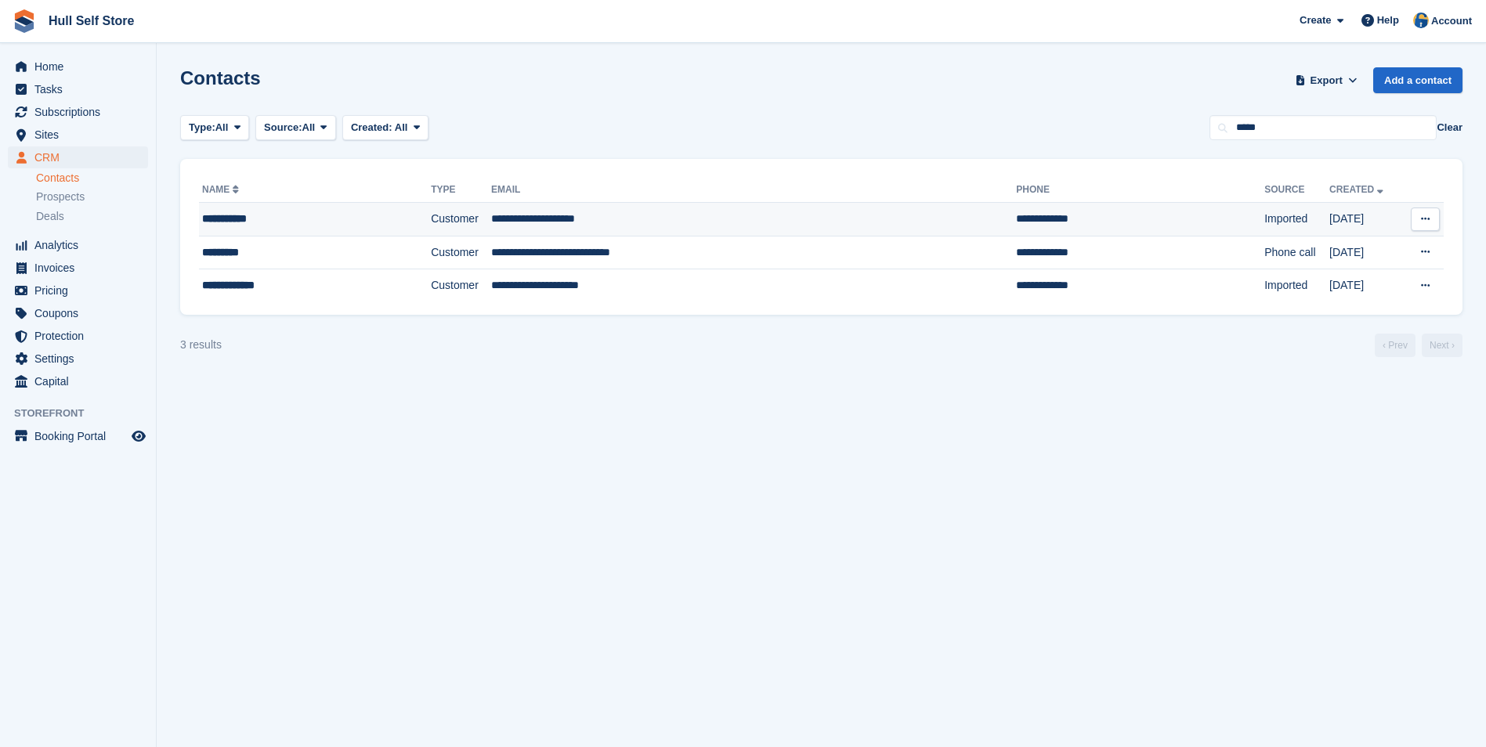
click at [733, 224] on td "**********" at bounding box center [753, 220] width 525 height 34
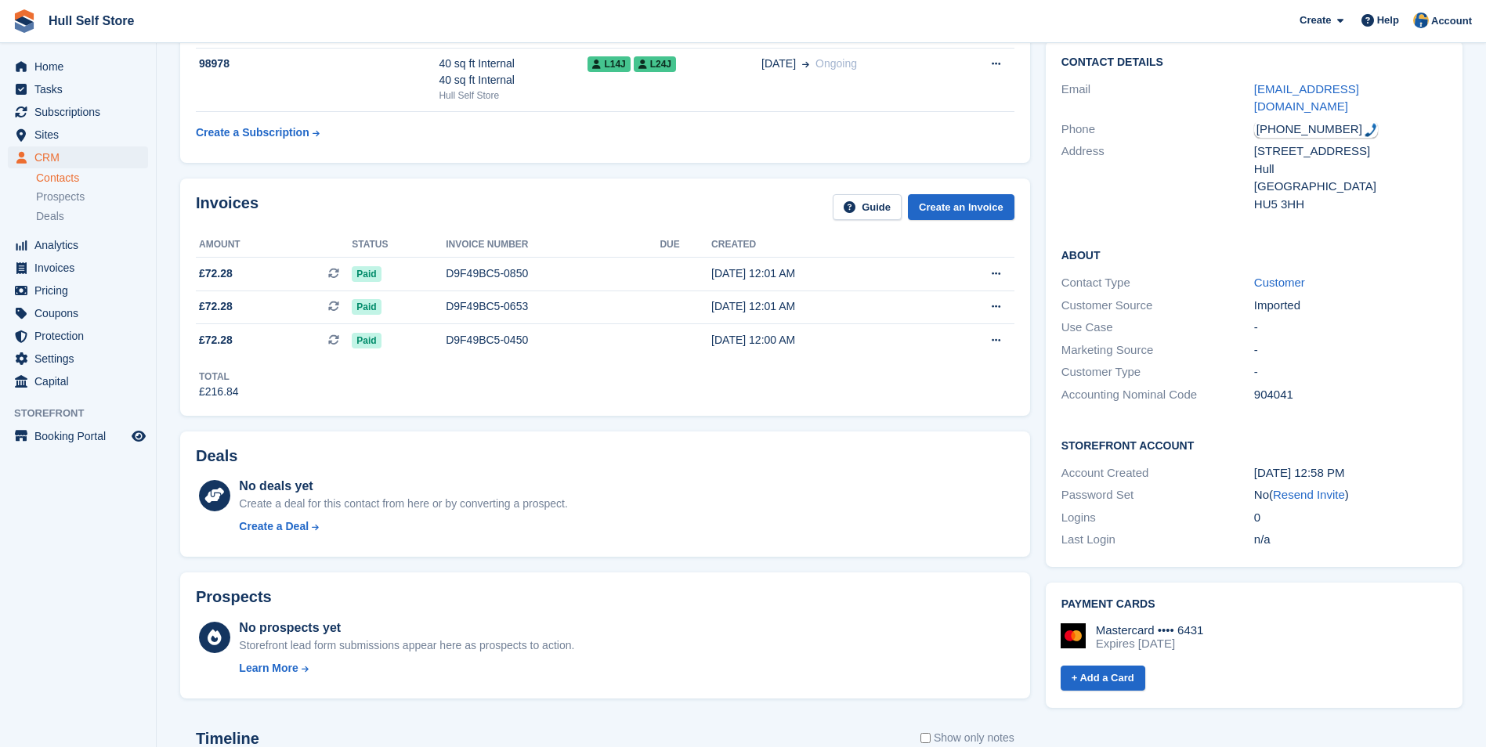
scroll to position [78, 0]
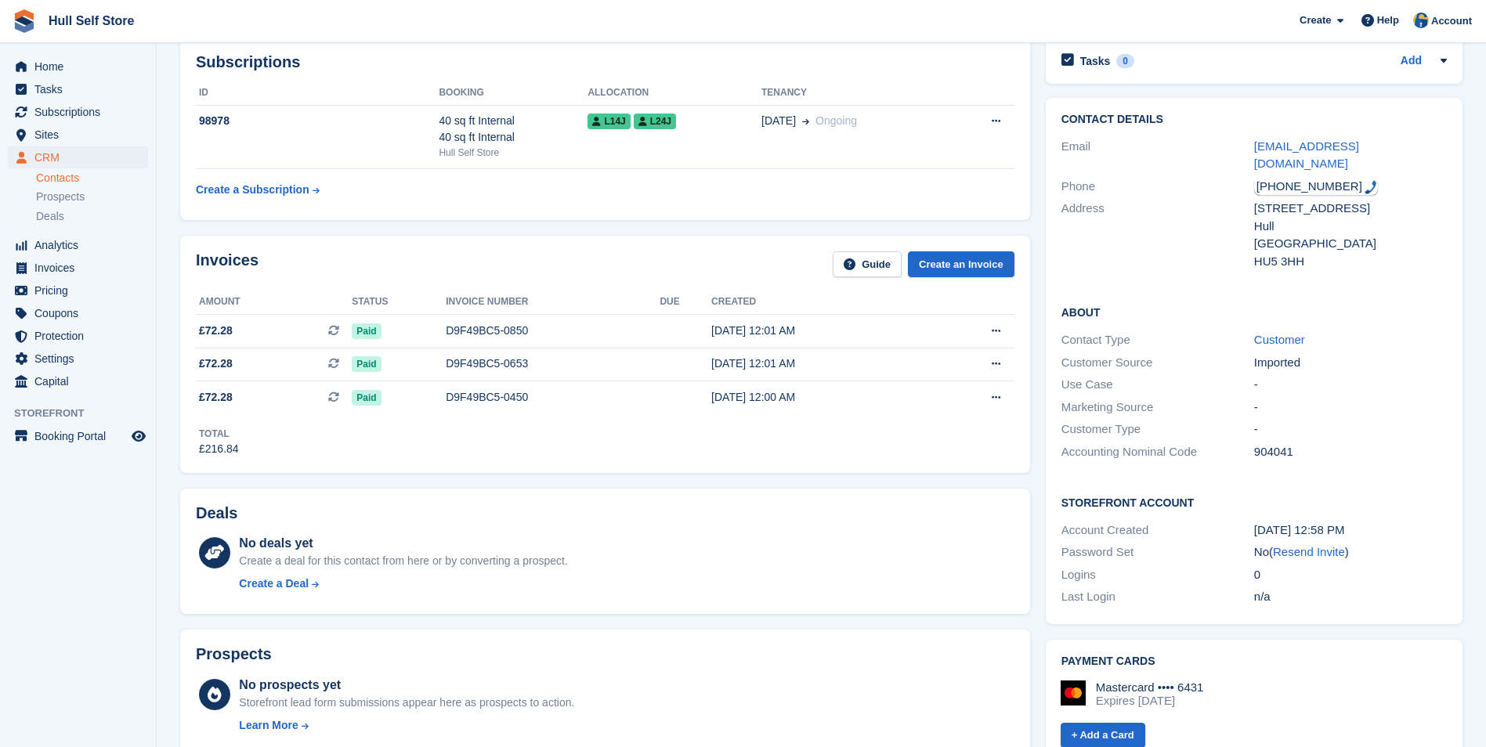
click at [340, 273] on div "Invoices Guide Create an Invoice" at bounding box center [605, 269] width 819 height 35
click at [60, 147] on span "CRM" at bounding box center [81, 158] width 94 height 22
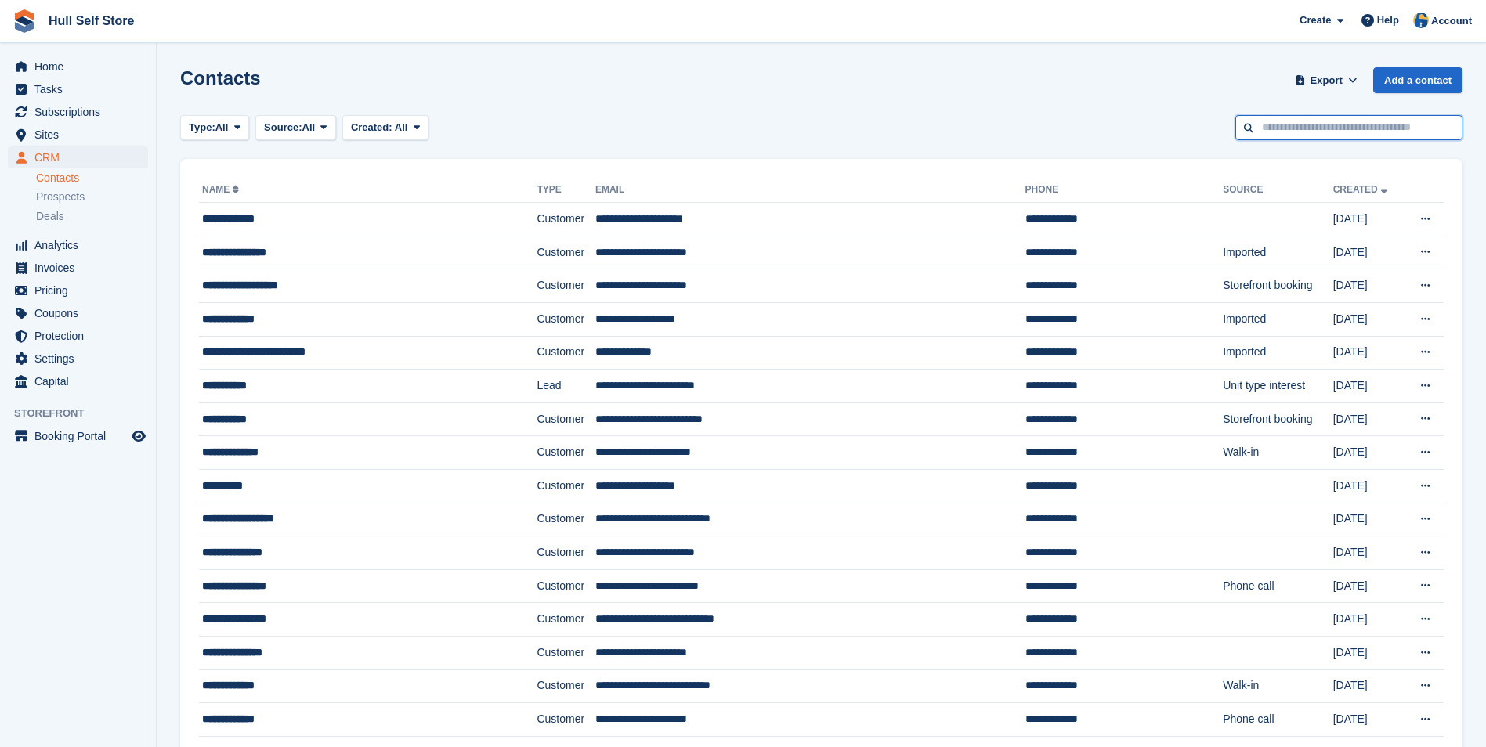
click at [1309, 129] on input "text" at bounding box center [1349, 128] width 227 height 26
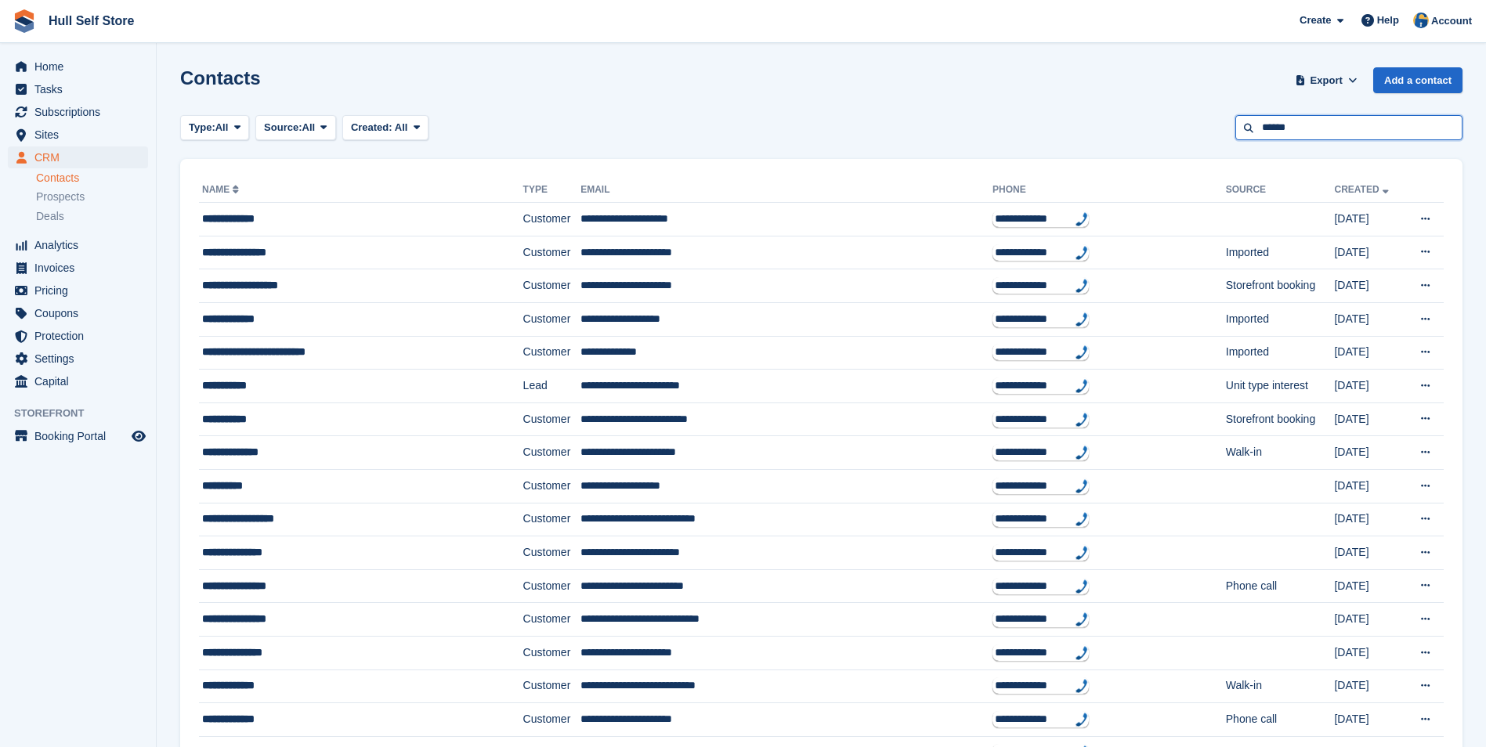
type input "******"
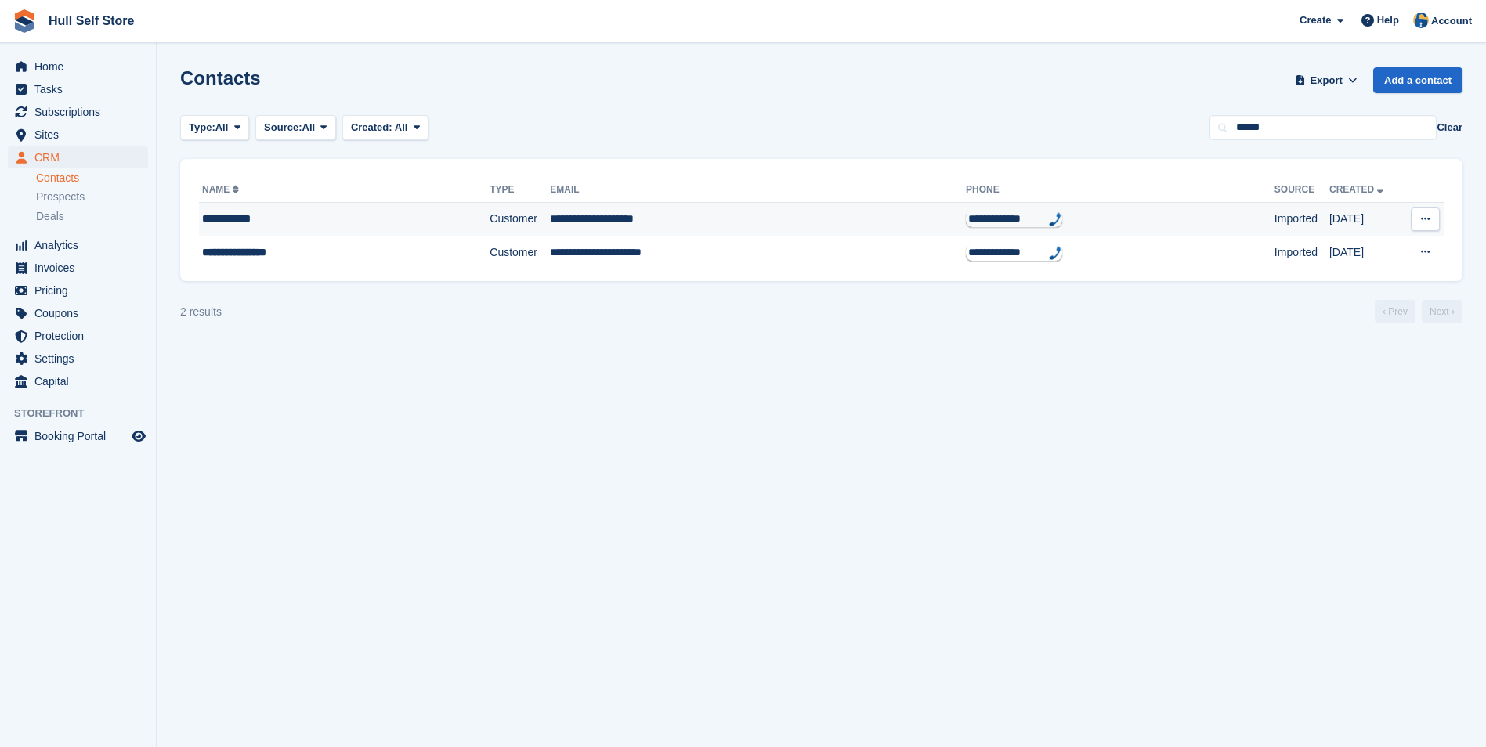
click at [997, 220] on td "**********" at bounding box center [1120, 220] width 309 height 34
click at [298, 226] on div "**********" at bounding box center [315, 219] width 226 height 16
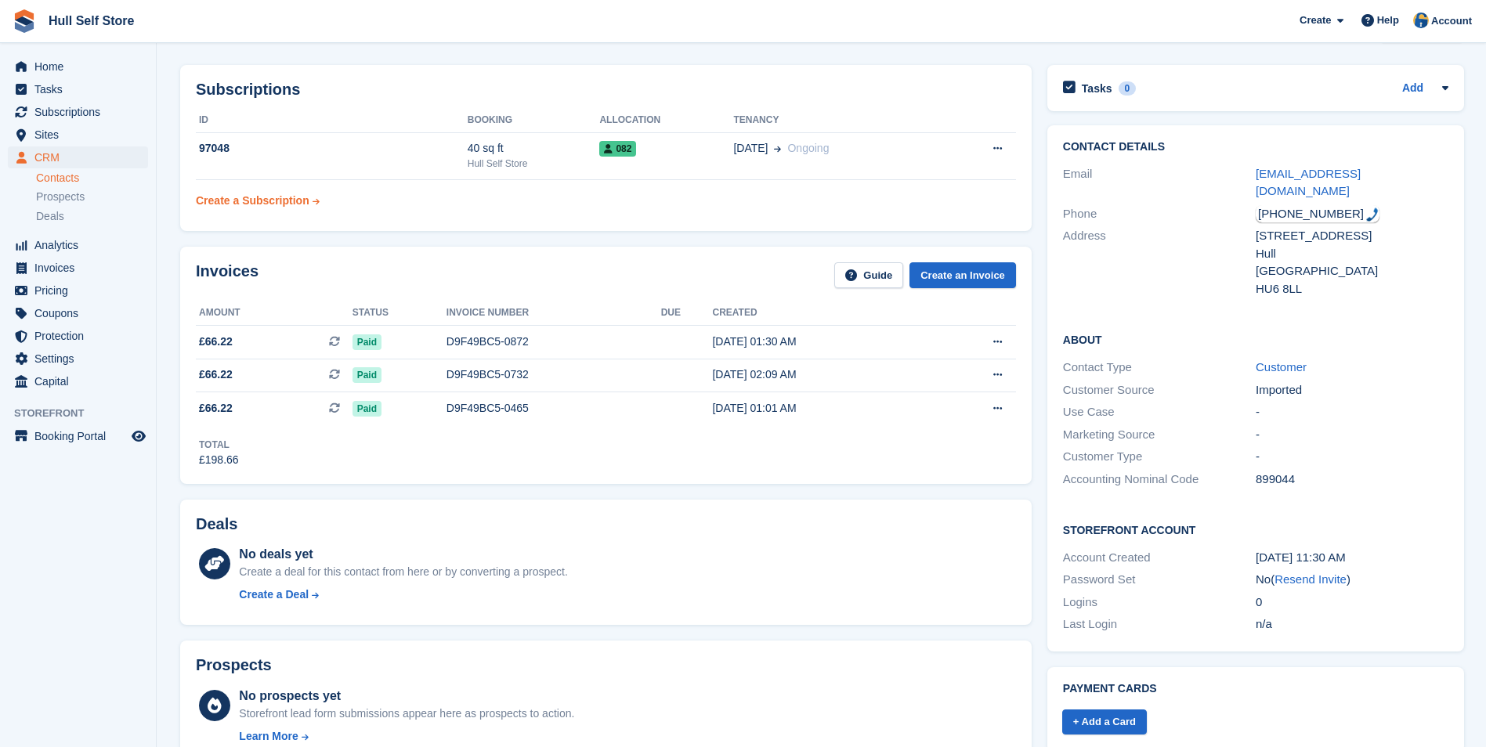
scroll to position [78, 0]
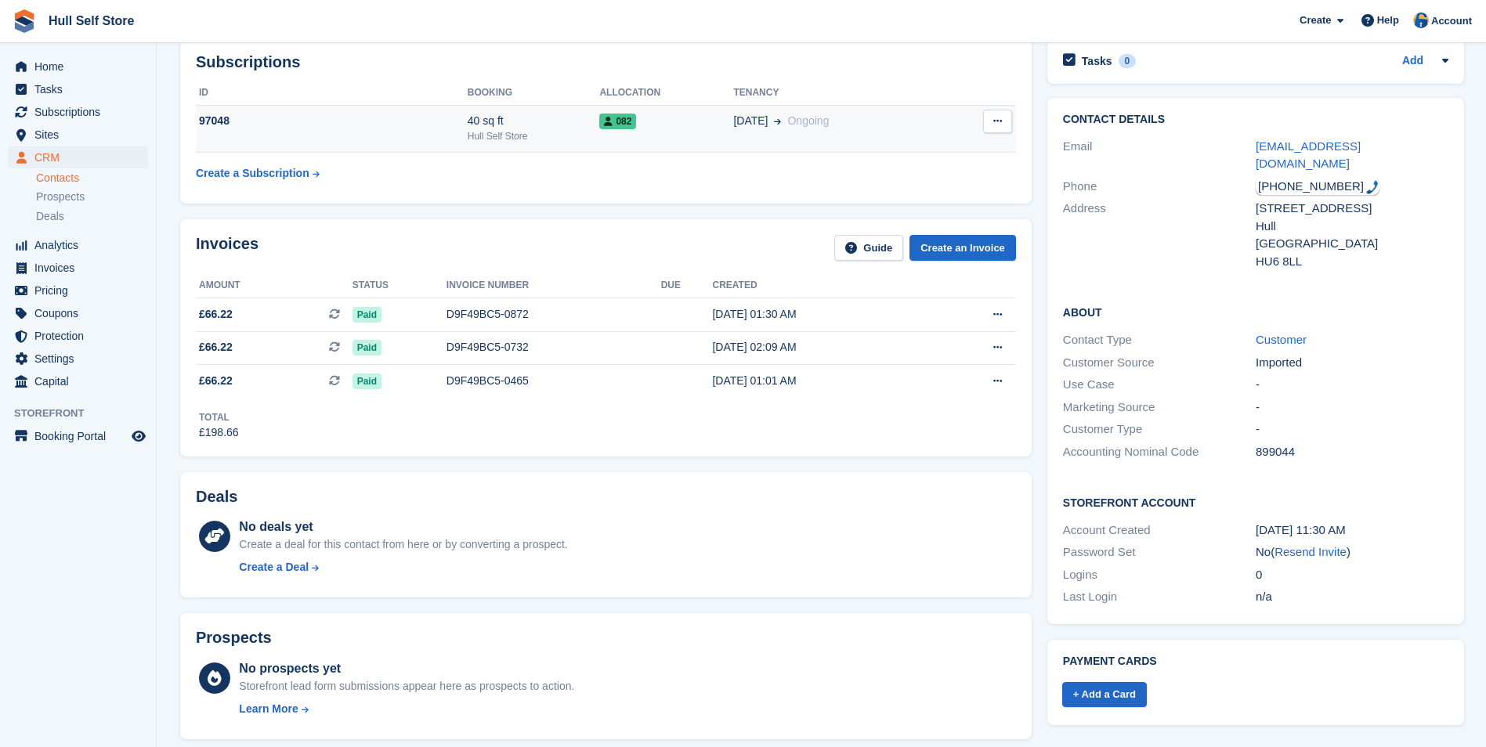
click at [408, 122] on div "97048" at bounding box center [332, 121] width 272 height 16
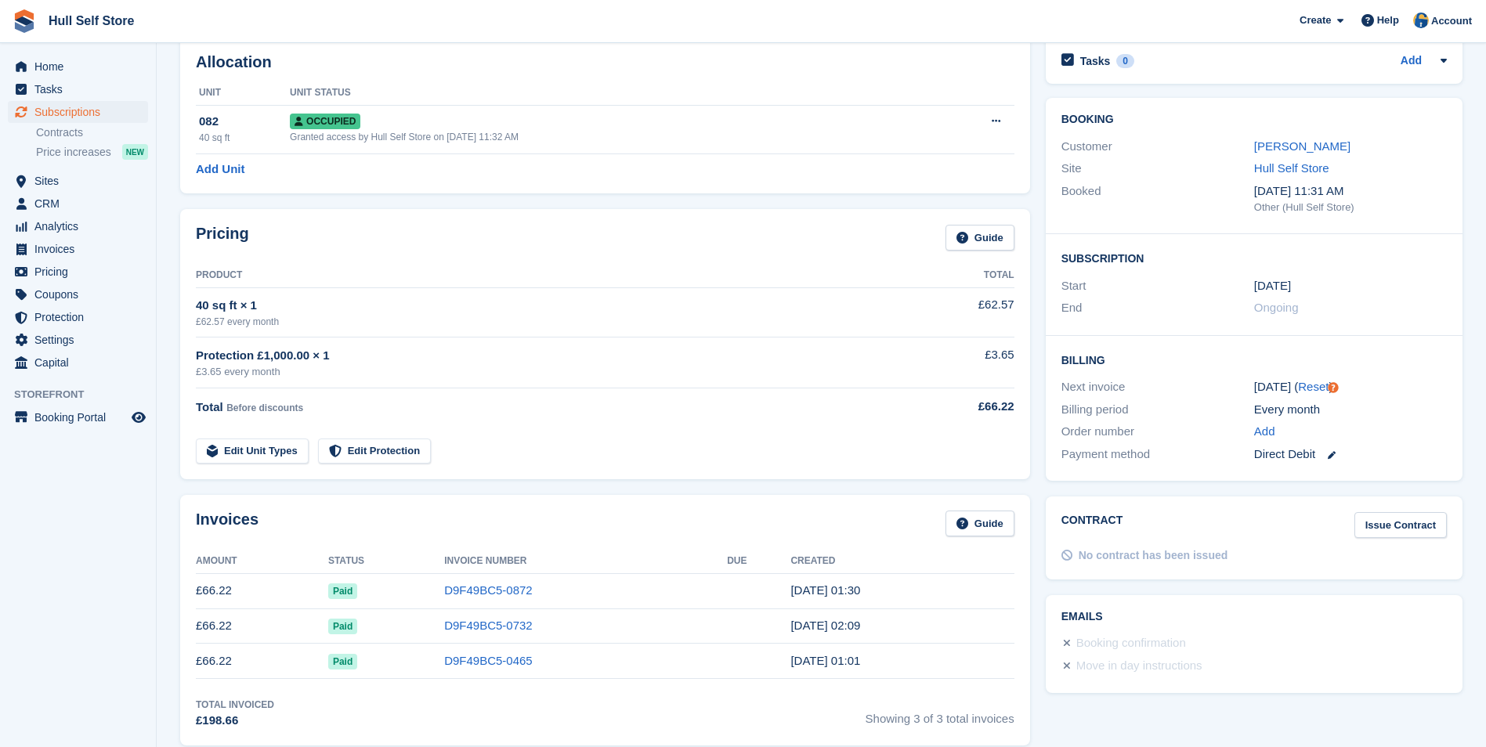
scroll to position [157, 0]
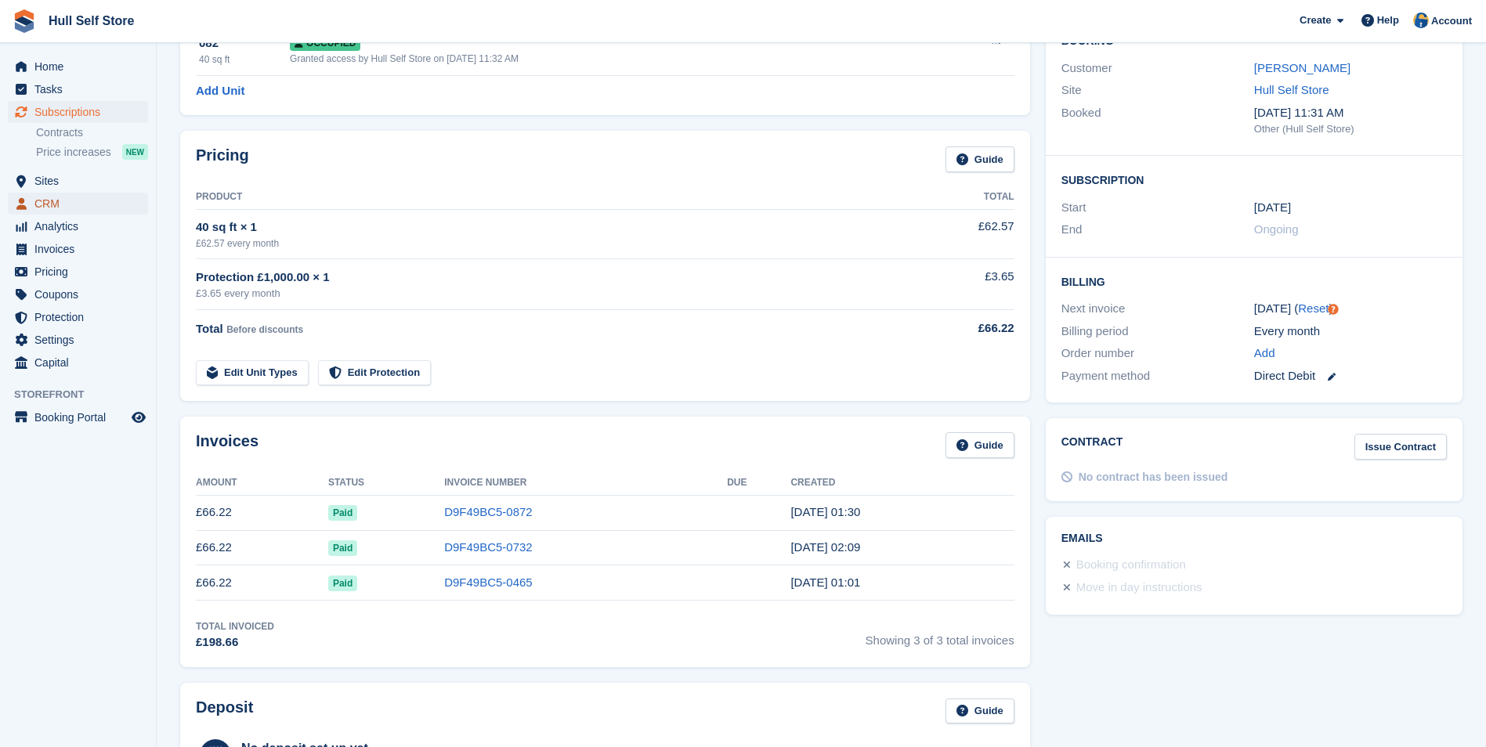
click at [103, 196] on span "CRM" at bounding box center [81, 204] width 94 height 22
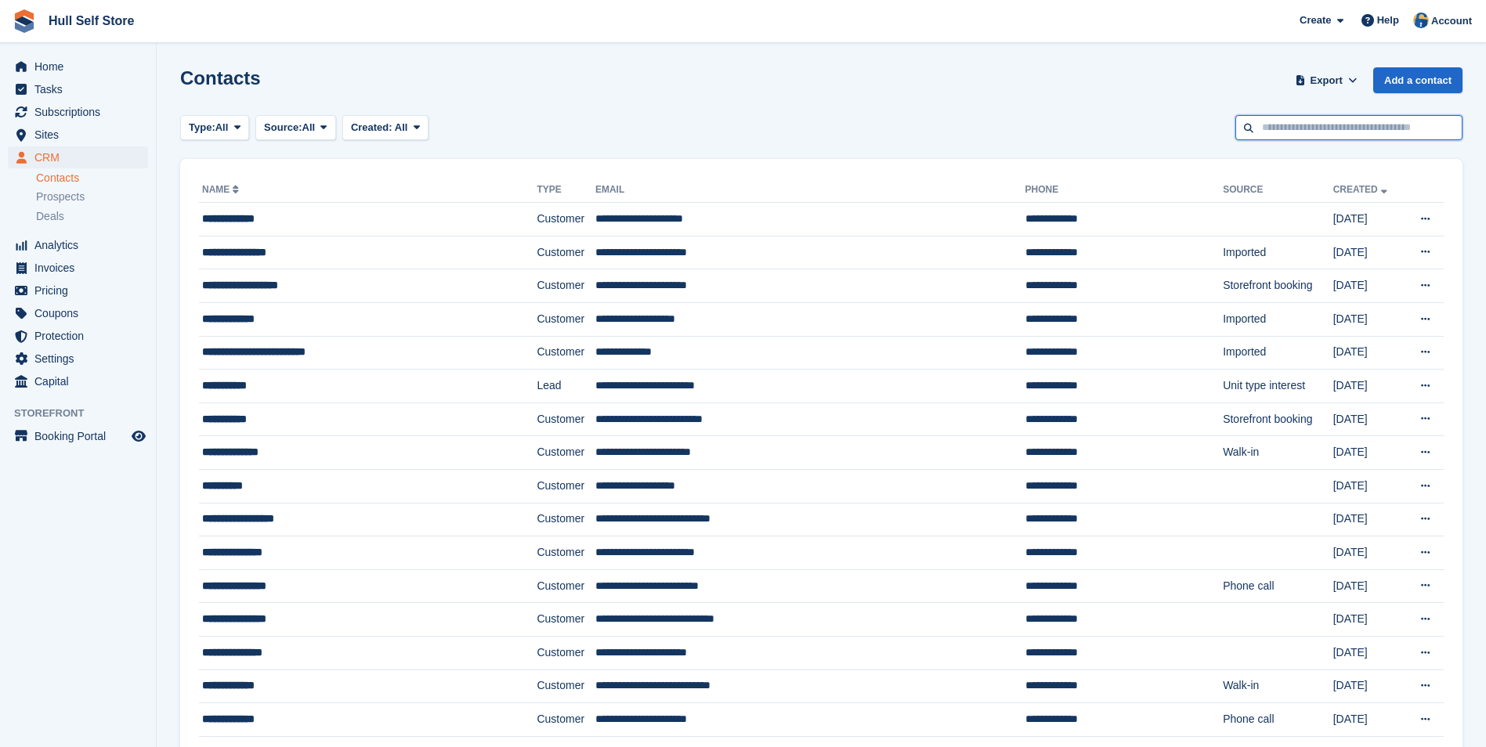
click at [1302, 136] on input "text" at bounding box center [1349, 128] width 227 height 26
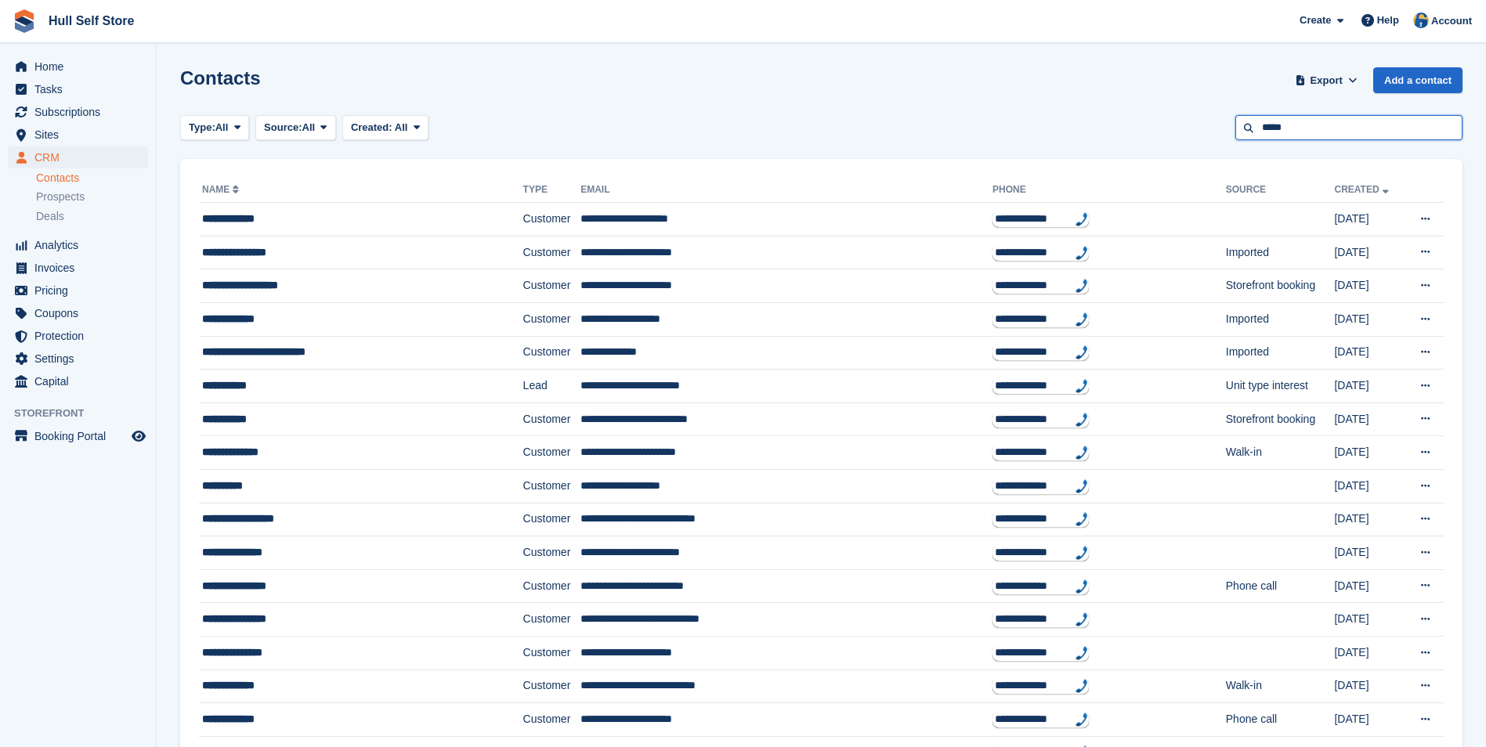
type input "*****"
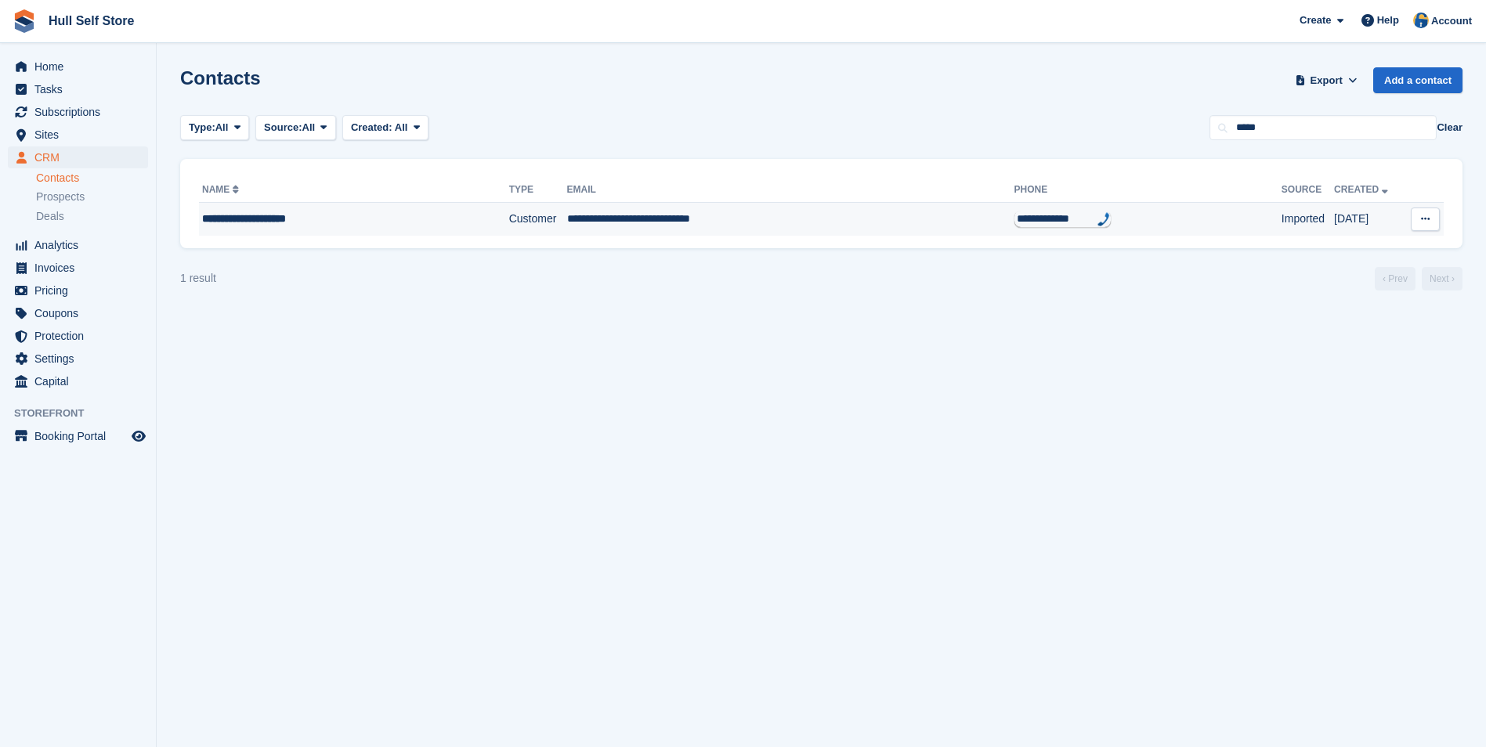
click at [747, 232] on td "**********" at bounding box center [790, 219] width 447 height 33
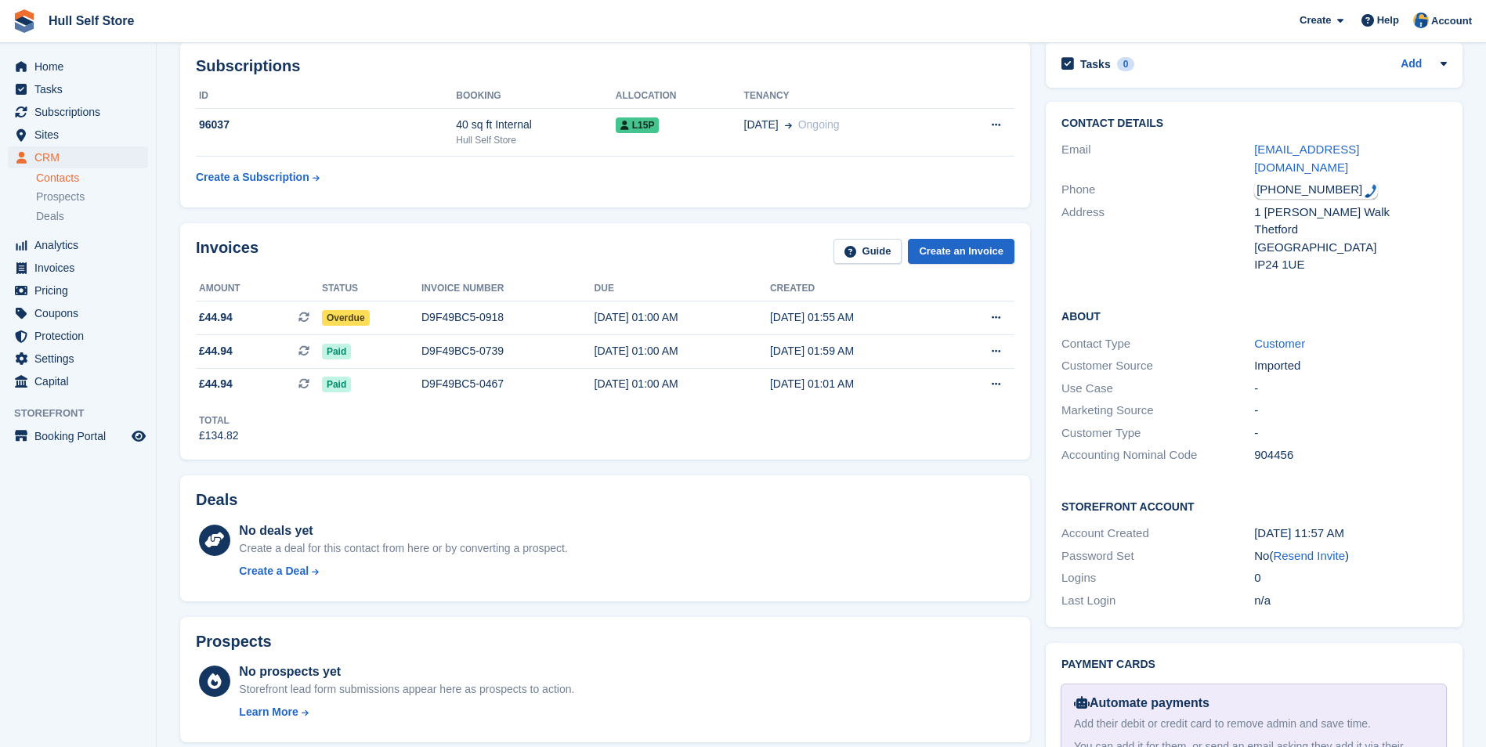
scroll to position [78, 0]
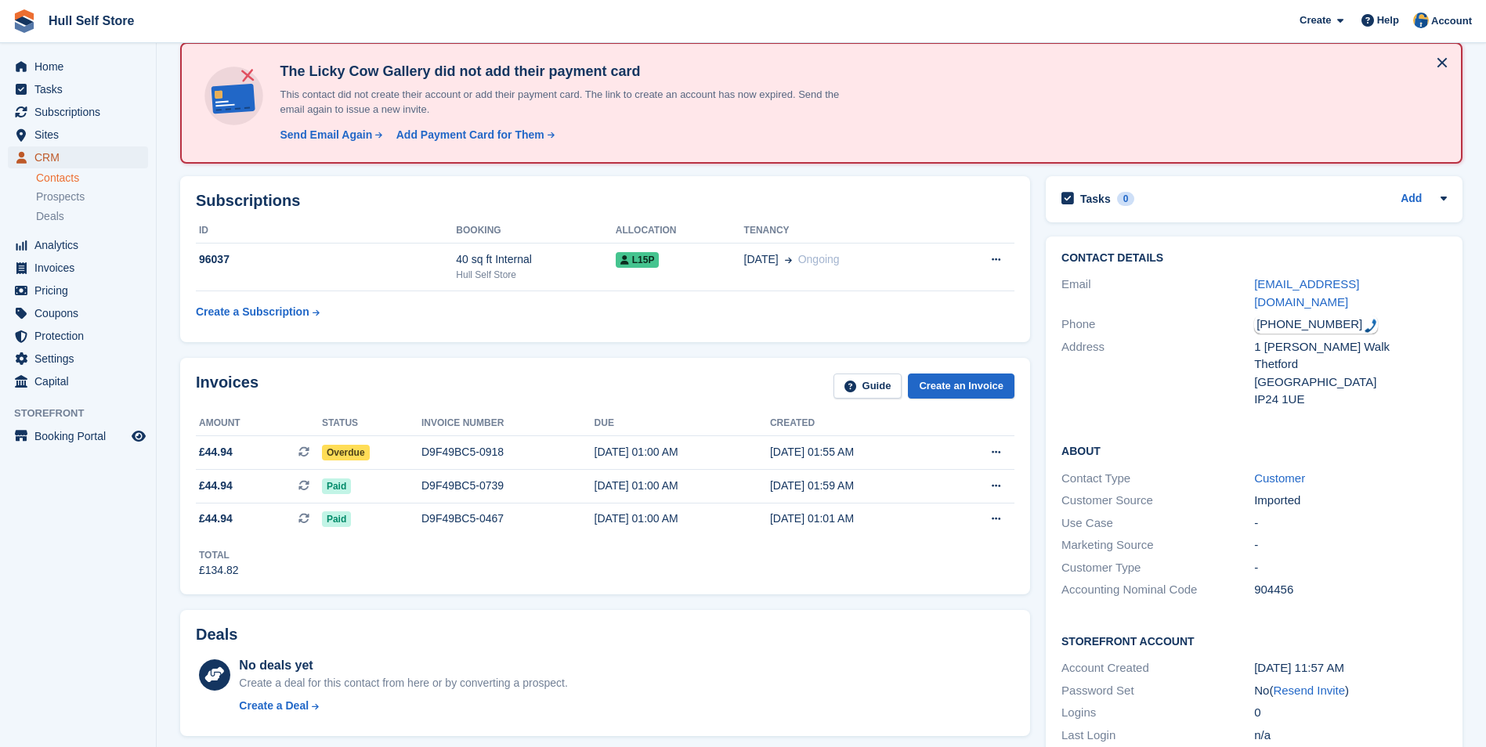
click at [53, 157] on span "CRM" at bounding box center [81, 158] width 94 height 22
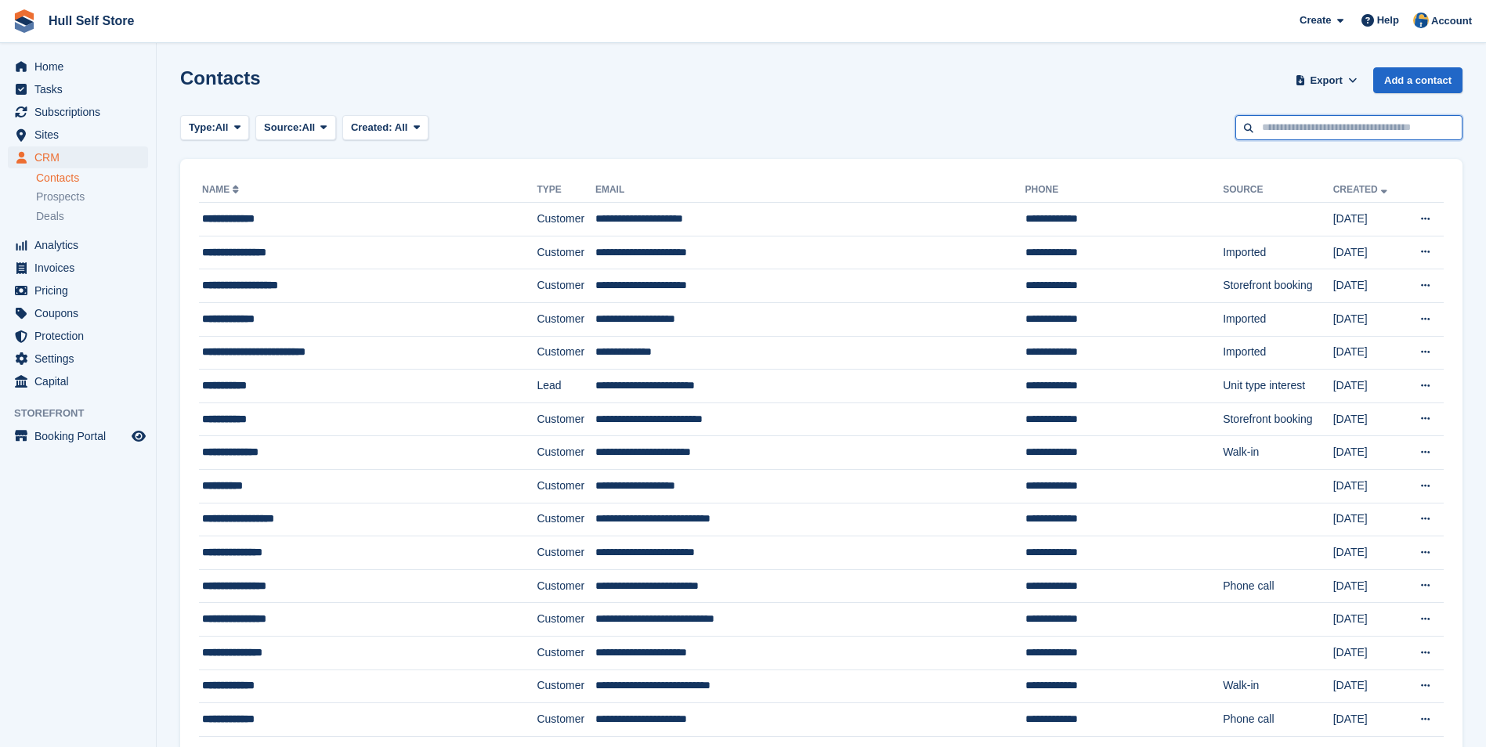
click at [1316, 127] on input "text" at bounding box center [1349, 128] width 227 height 26
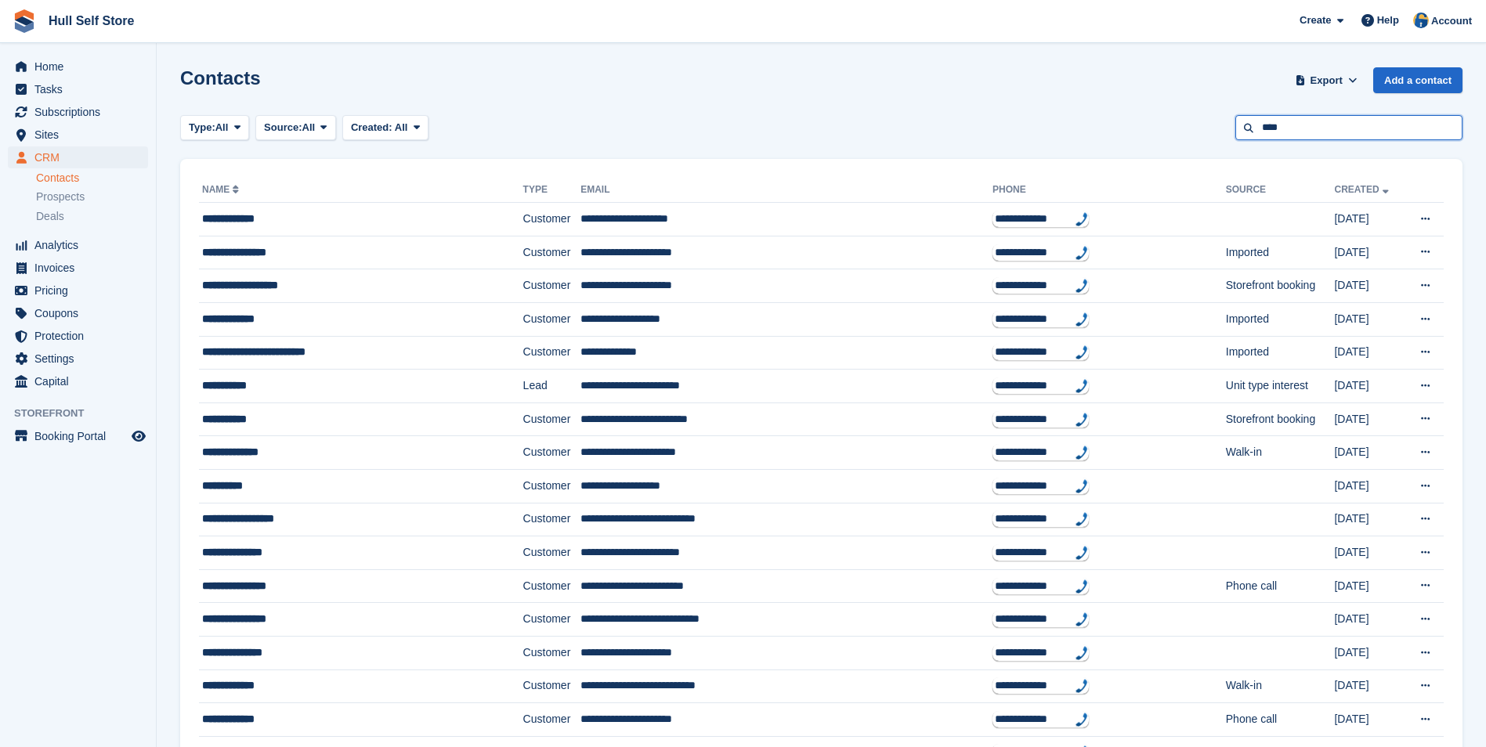
type input "****"
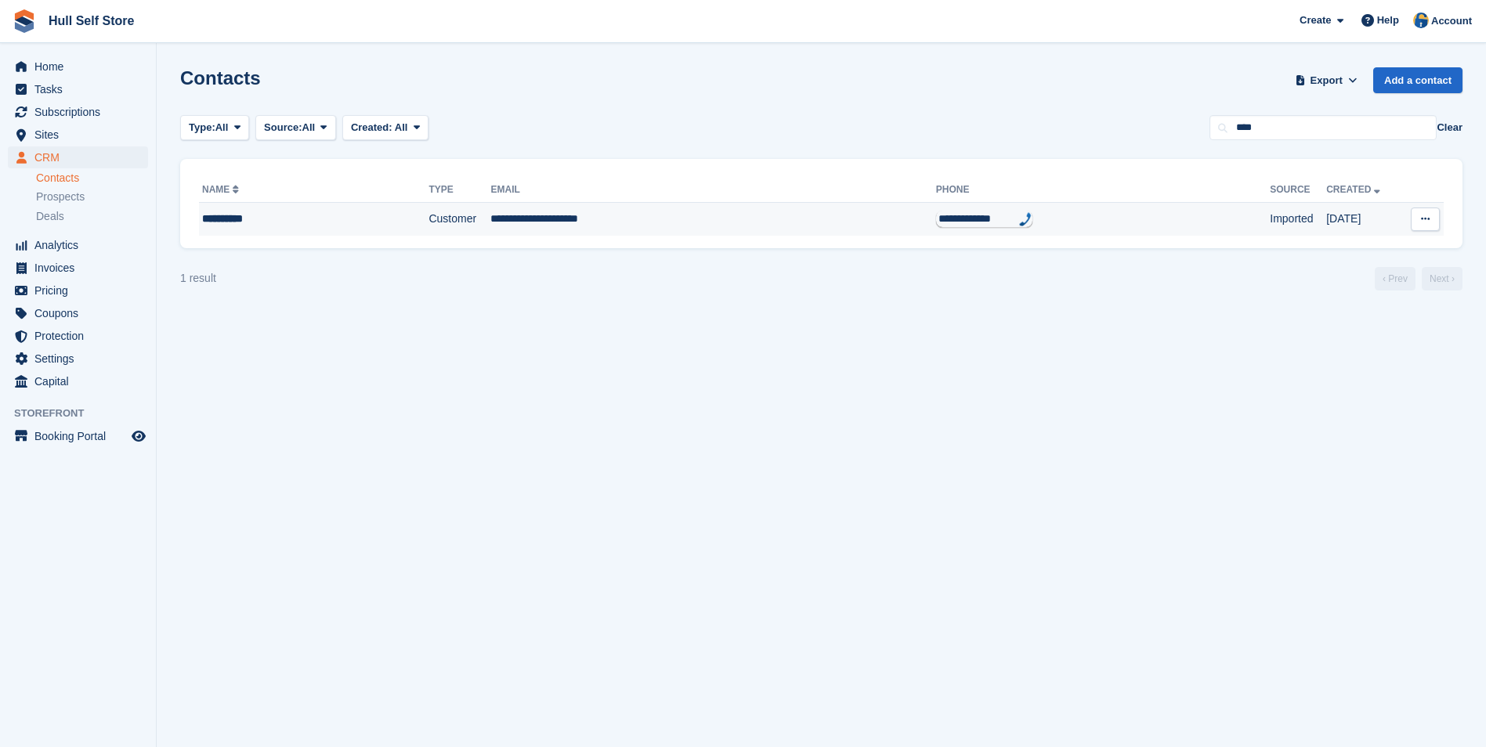
click at [748, 230] on td "**********" at bounding box center [712, 219] width 445 height 33
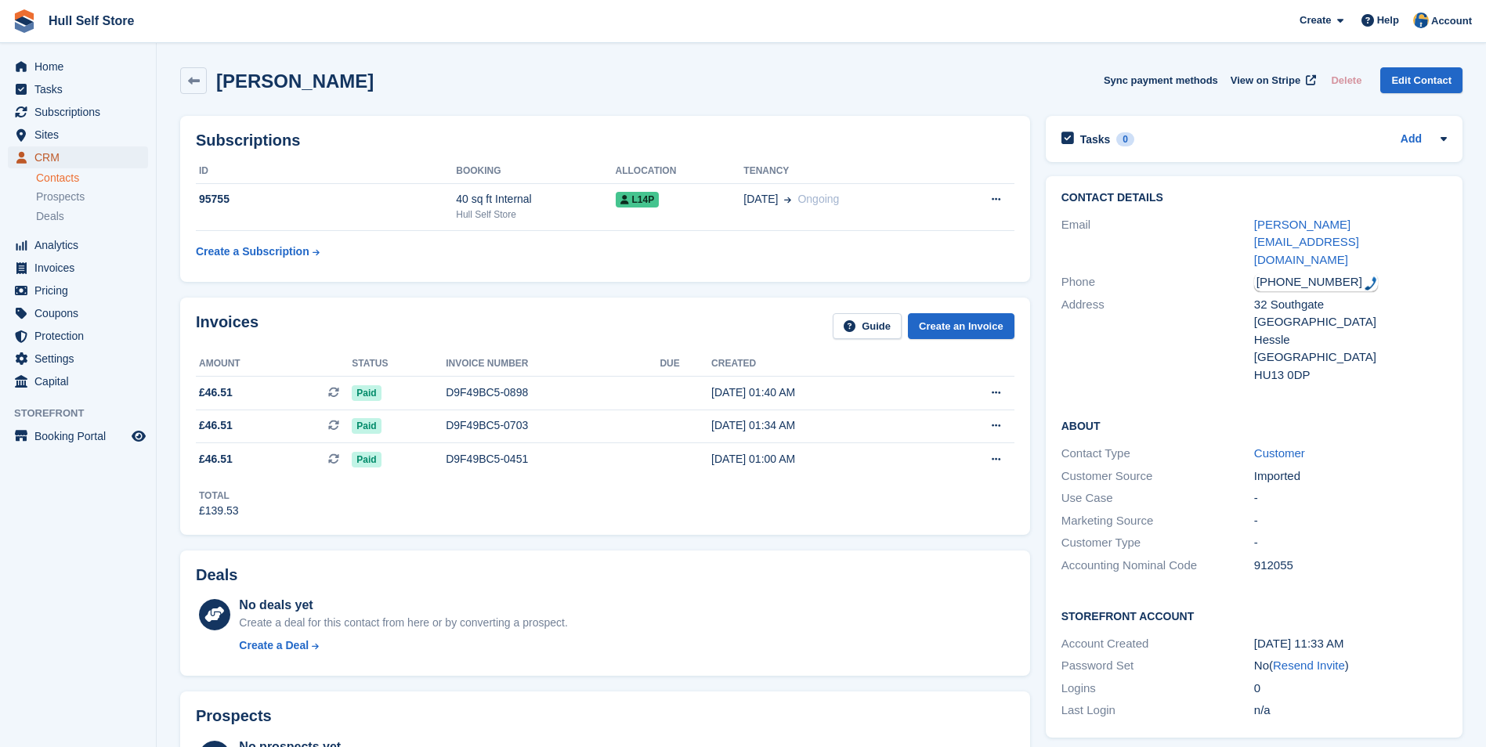
drag, startPoint x: 85, startPoint y: 158, endPoint x: 102, endPoint y: 153, distance: 18.1
click at [85, 158] on span "CRM" at bounding box center [81, 158] width 94 height 22
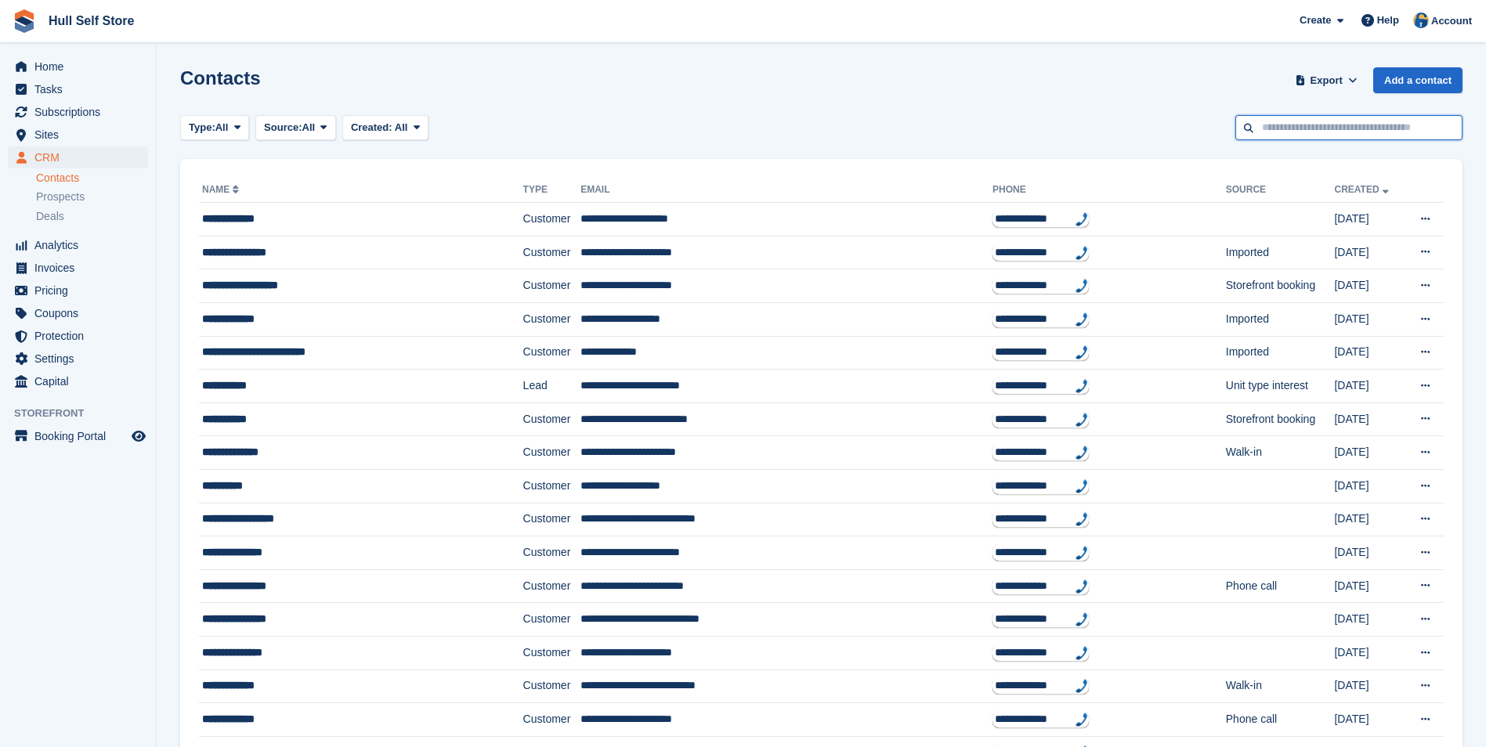
click at [1260, 126] on input "text" at bounding box center [1349, 128] width 227 height 26
type input "*****"
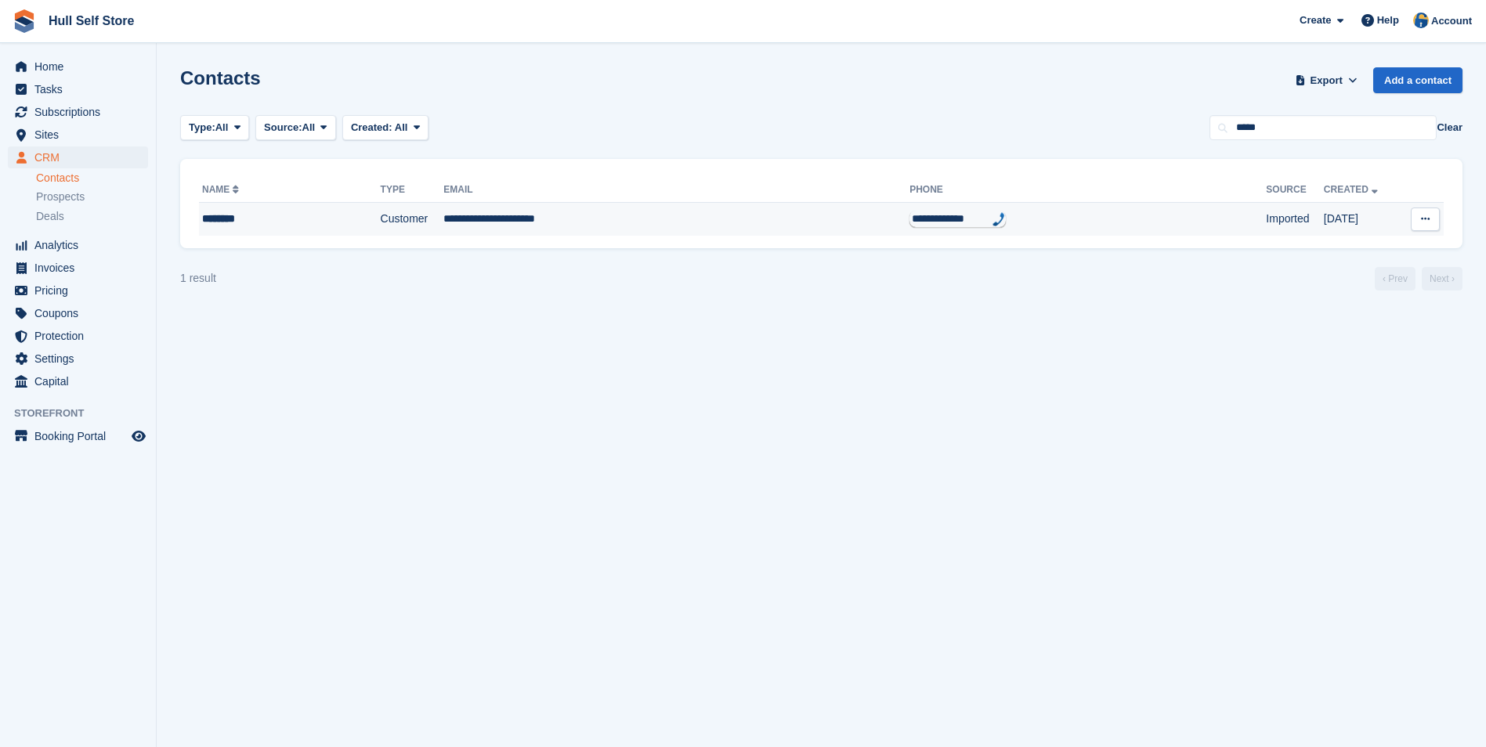
click at [624, 212] on td "**********" at bounding box center [676, 219] width 466 height 33
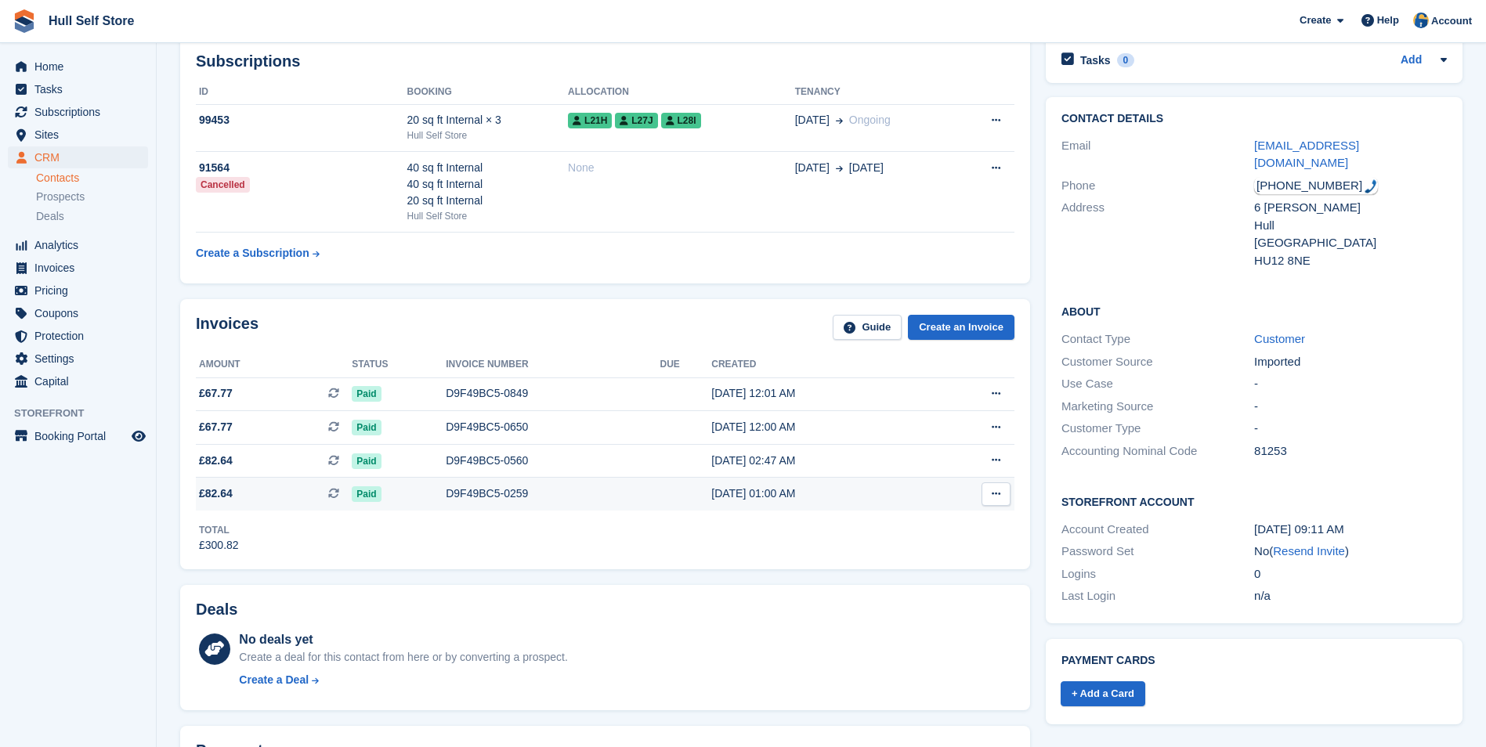
scroll to position [78, 0]
drag, startPoint x: 39, startPoint y: 154, endPoint x: 97, endPoint y: 151, distance: 58.1
click at [39, 154] on span "CRM" at bounding box center [81, 158] width 94 height 22
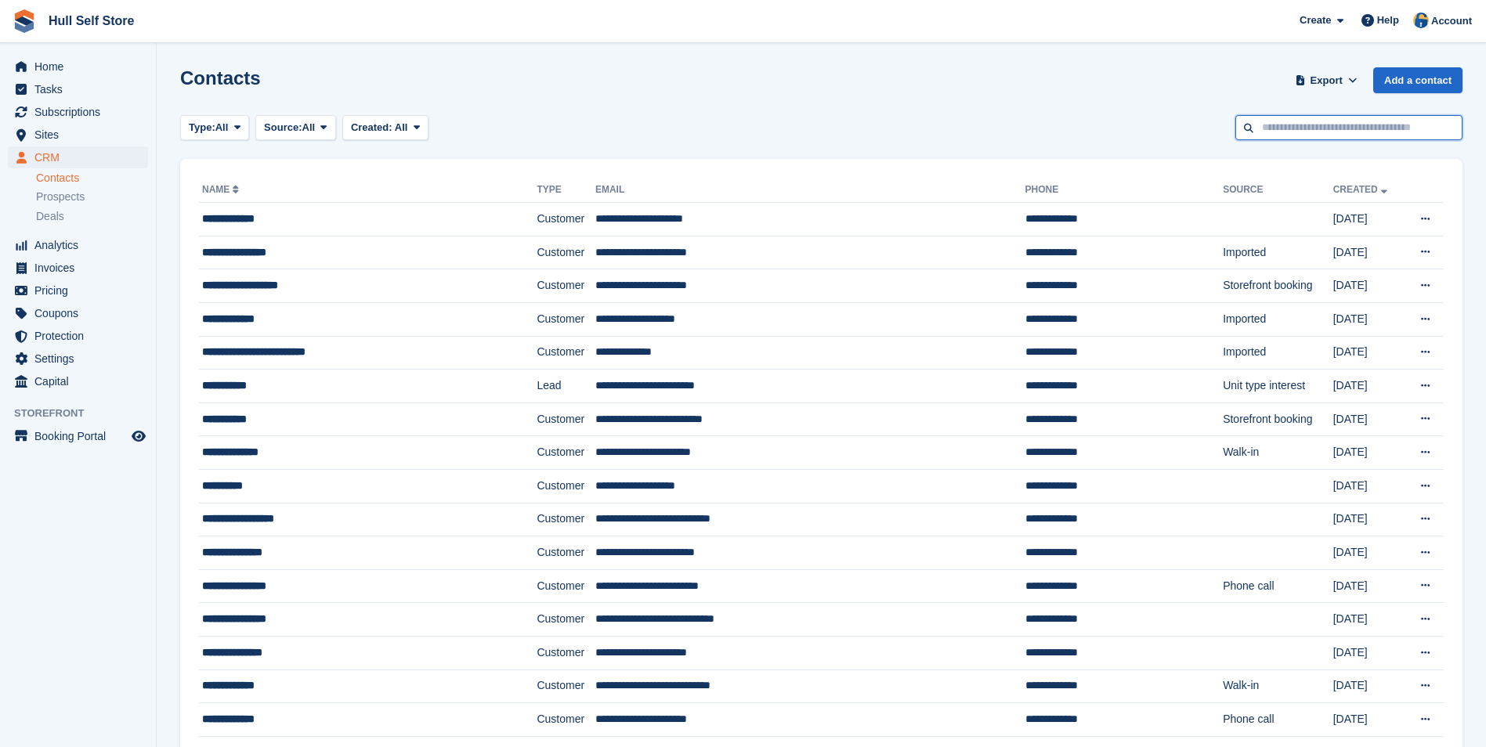
click at [1338, 128] on input "text" at bounding box center [1349, 128] width 227 height 26
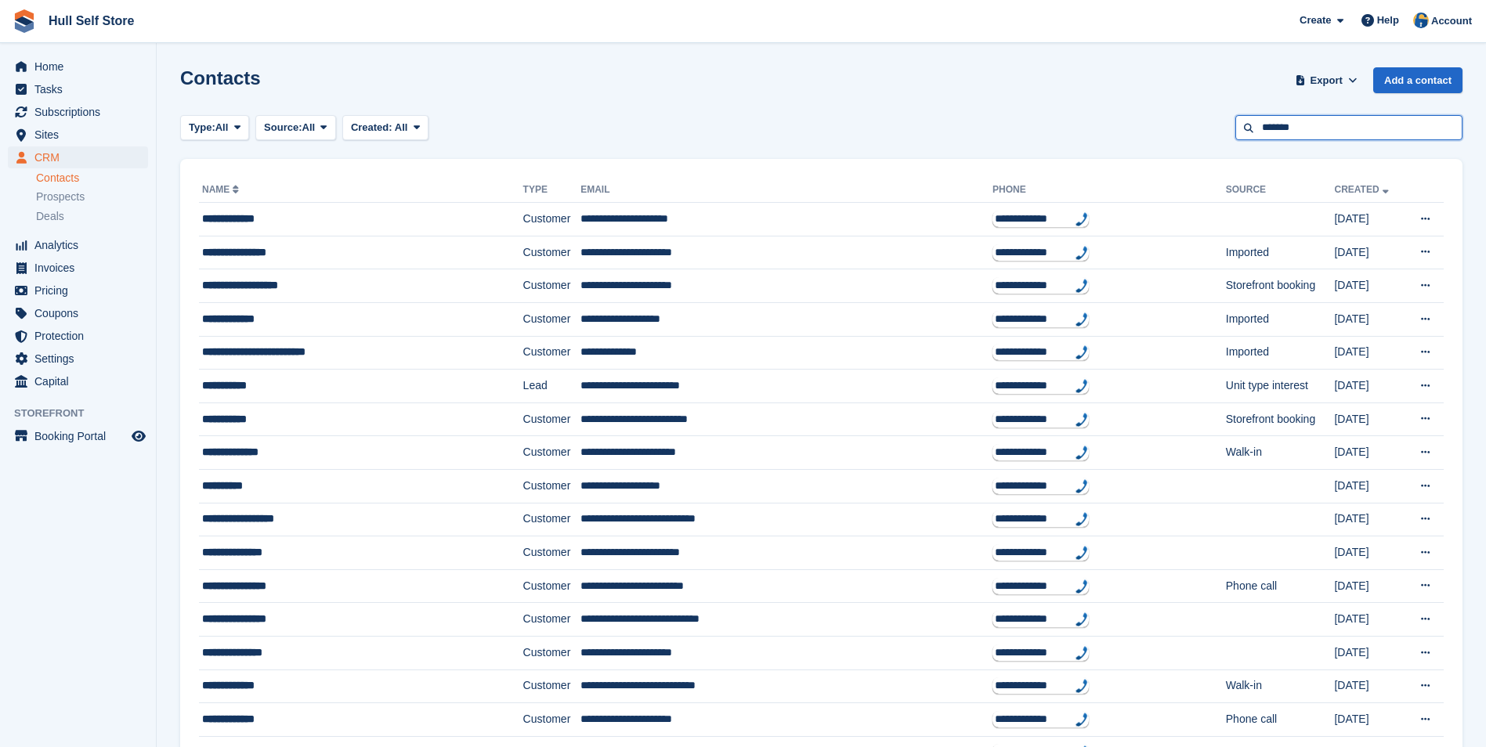
type input "*******"
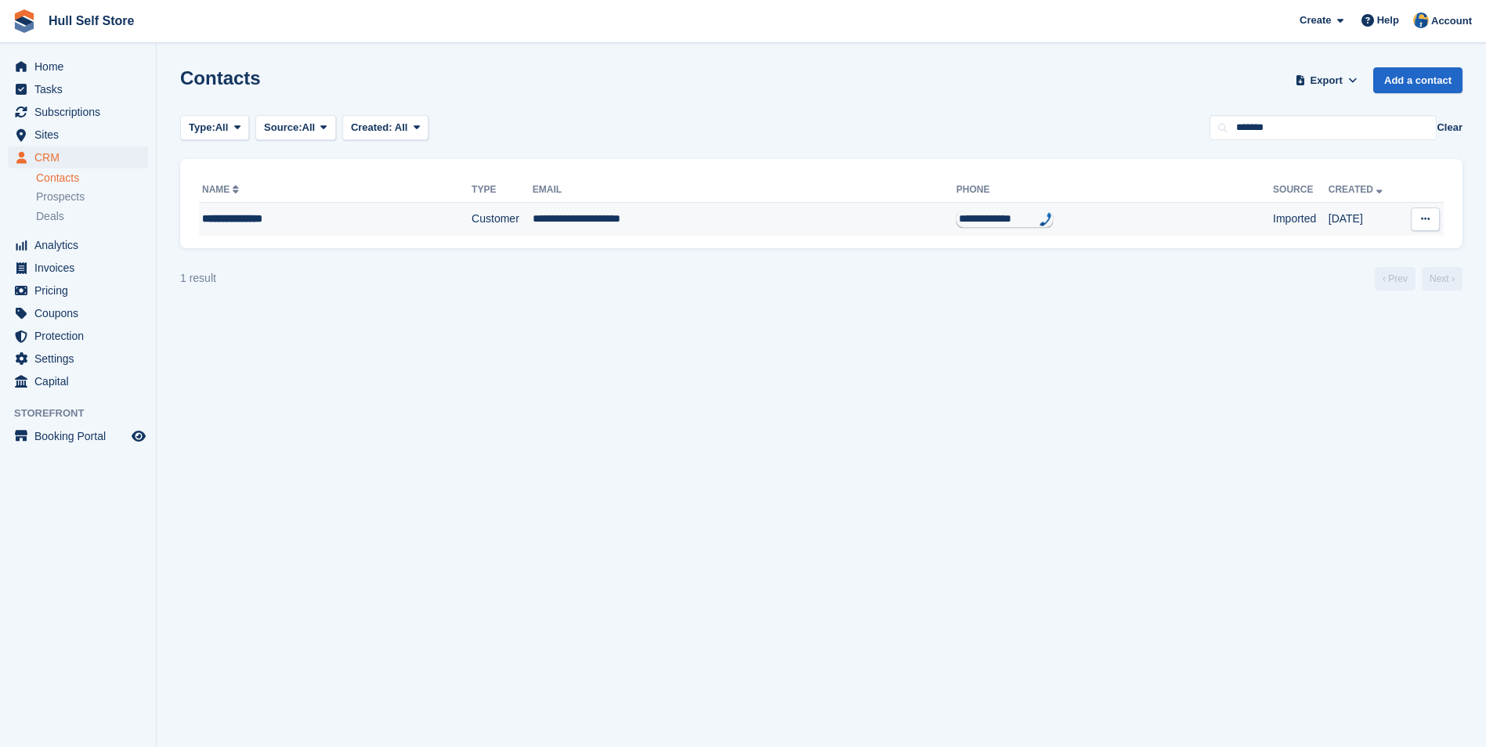
click at [813, 225] on td "**********" at bounding box center [745, 219] width 424 height 33
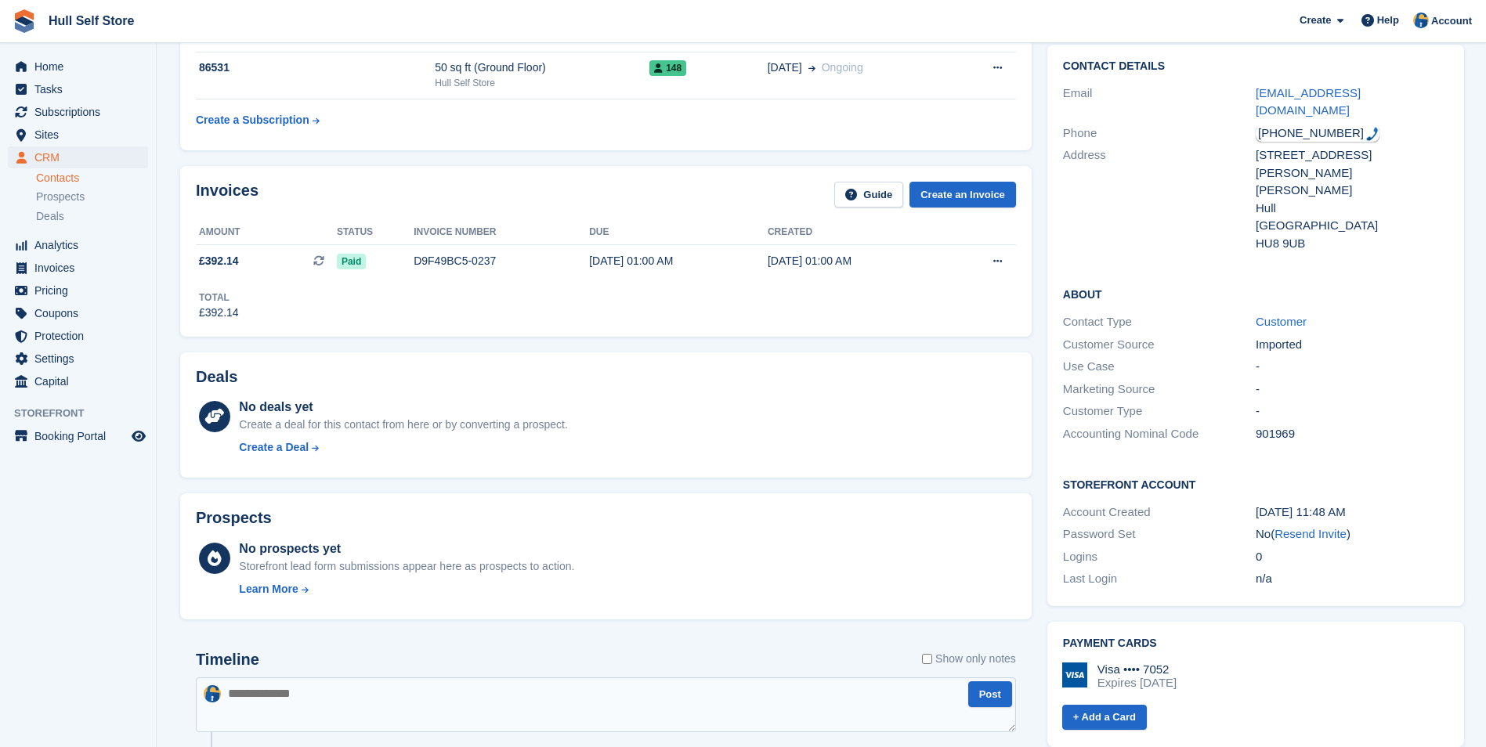
scroll to position [157, 0]
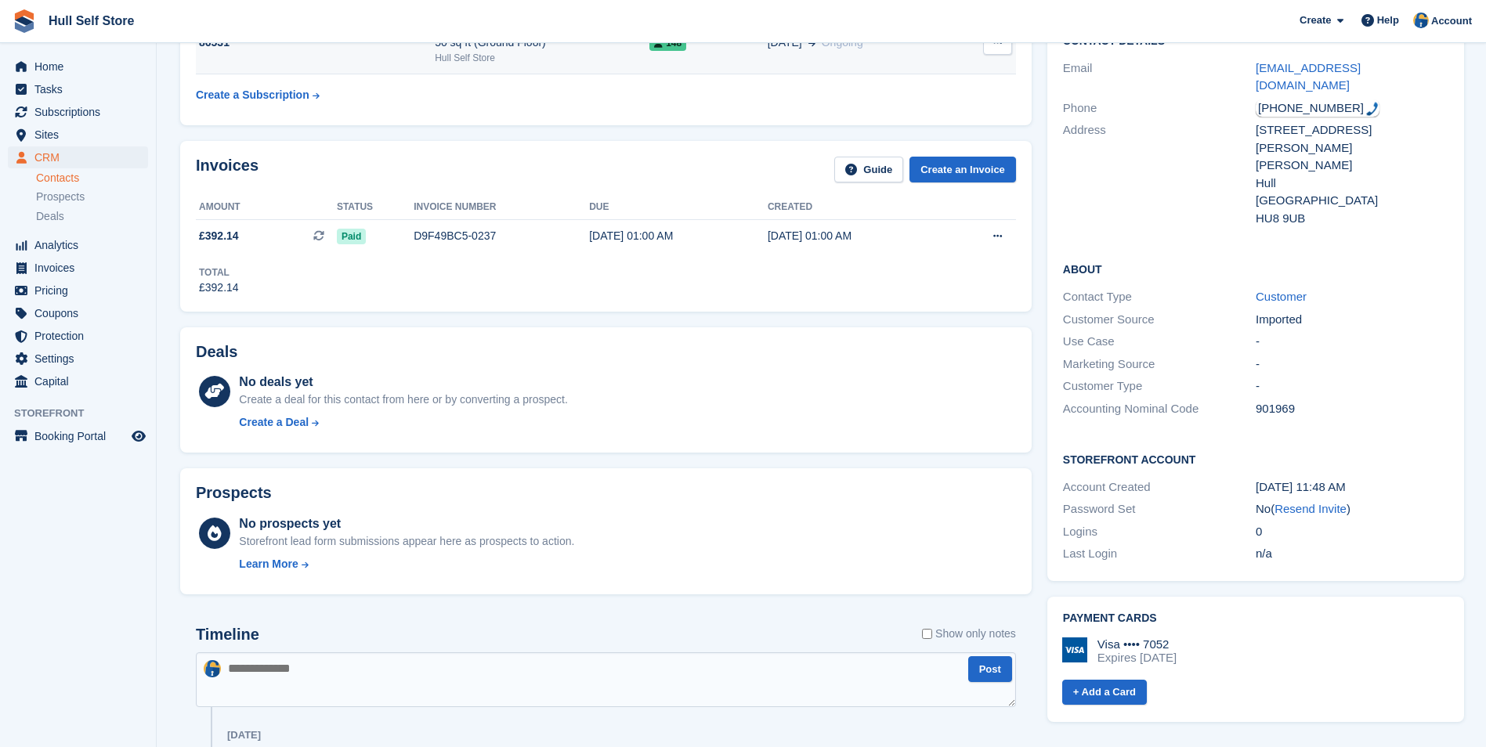
click at [629, 63] on div "Hull Self Store" at bounding box center [542, 58] width 215 height 14
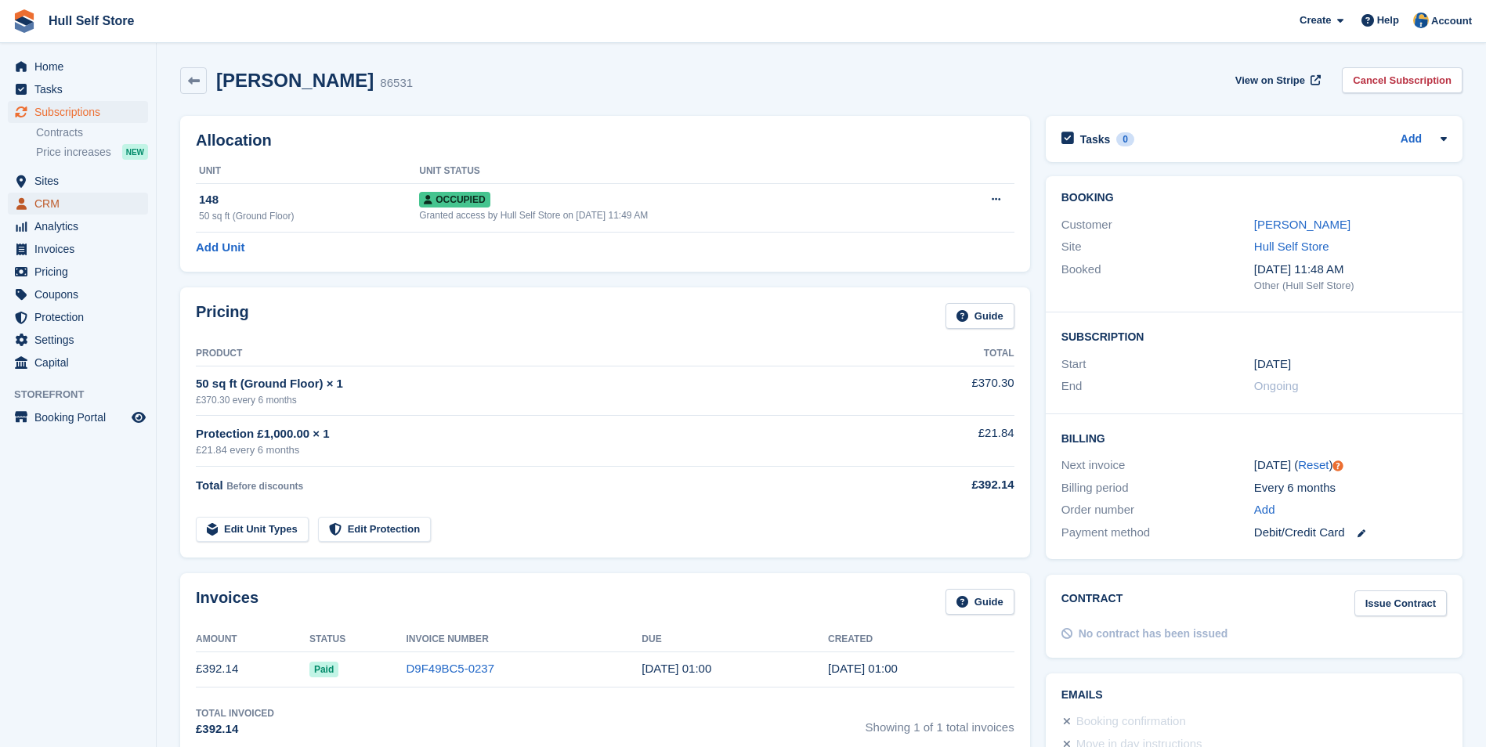
click at [90, 197] on span "CRM" at bounding box center [81, 204] width 94 height 22
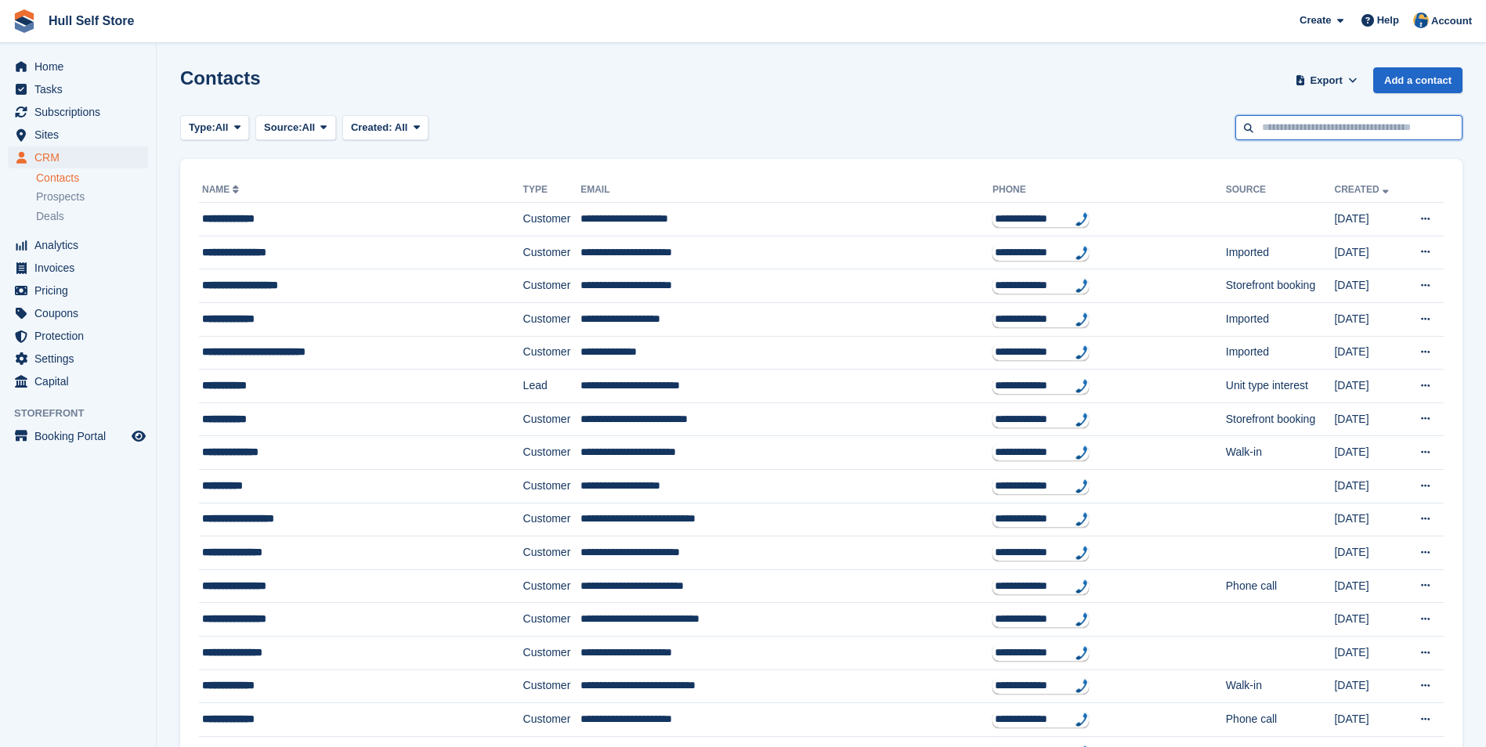
click at [1308, 138] on input "text" at bounding box center [1349, 128] width 227 height 26
type input "*****"
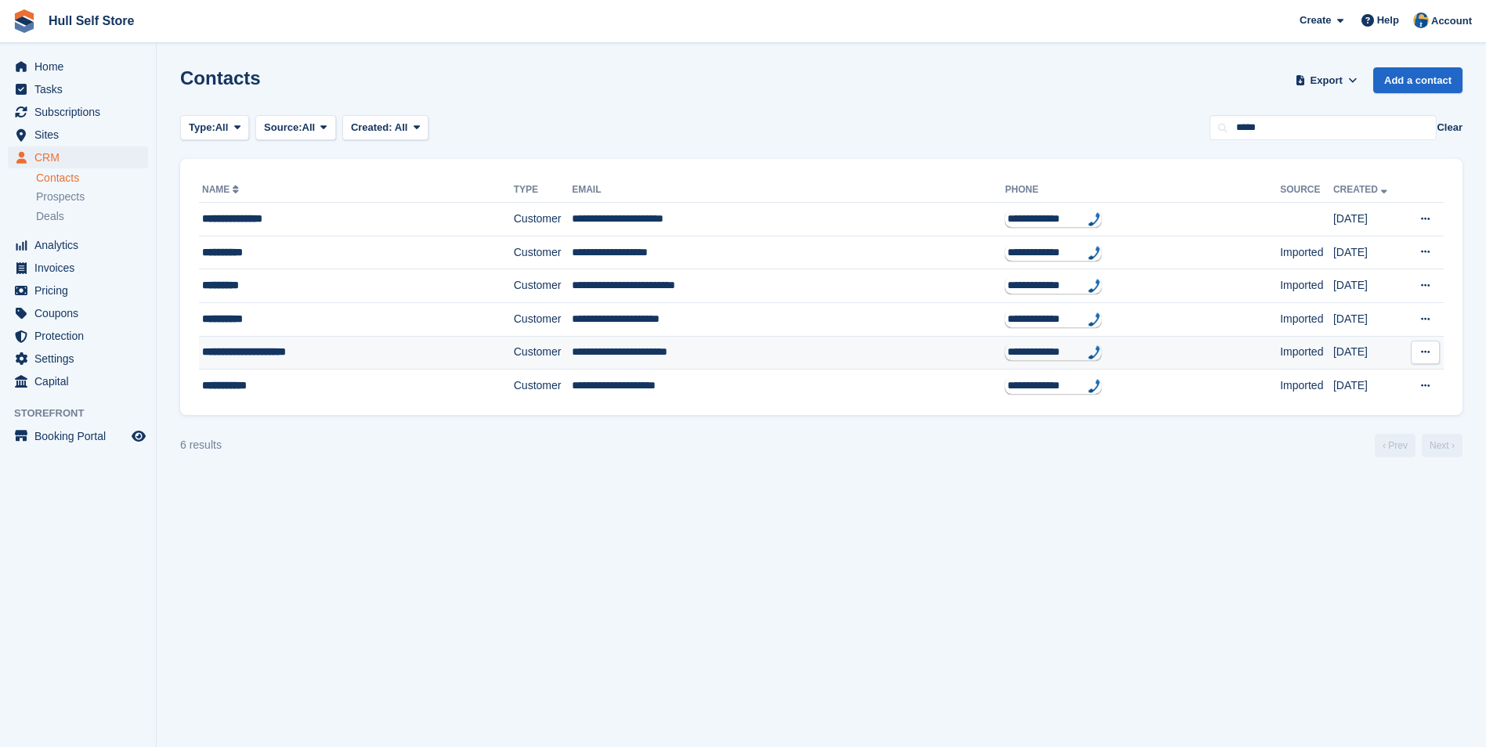
click at [379, 362] on td "**********" at bounding box center [356, 353] width 315 height 34
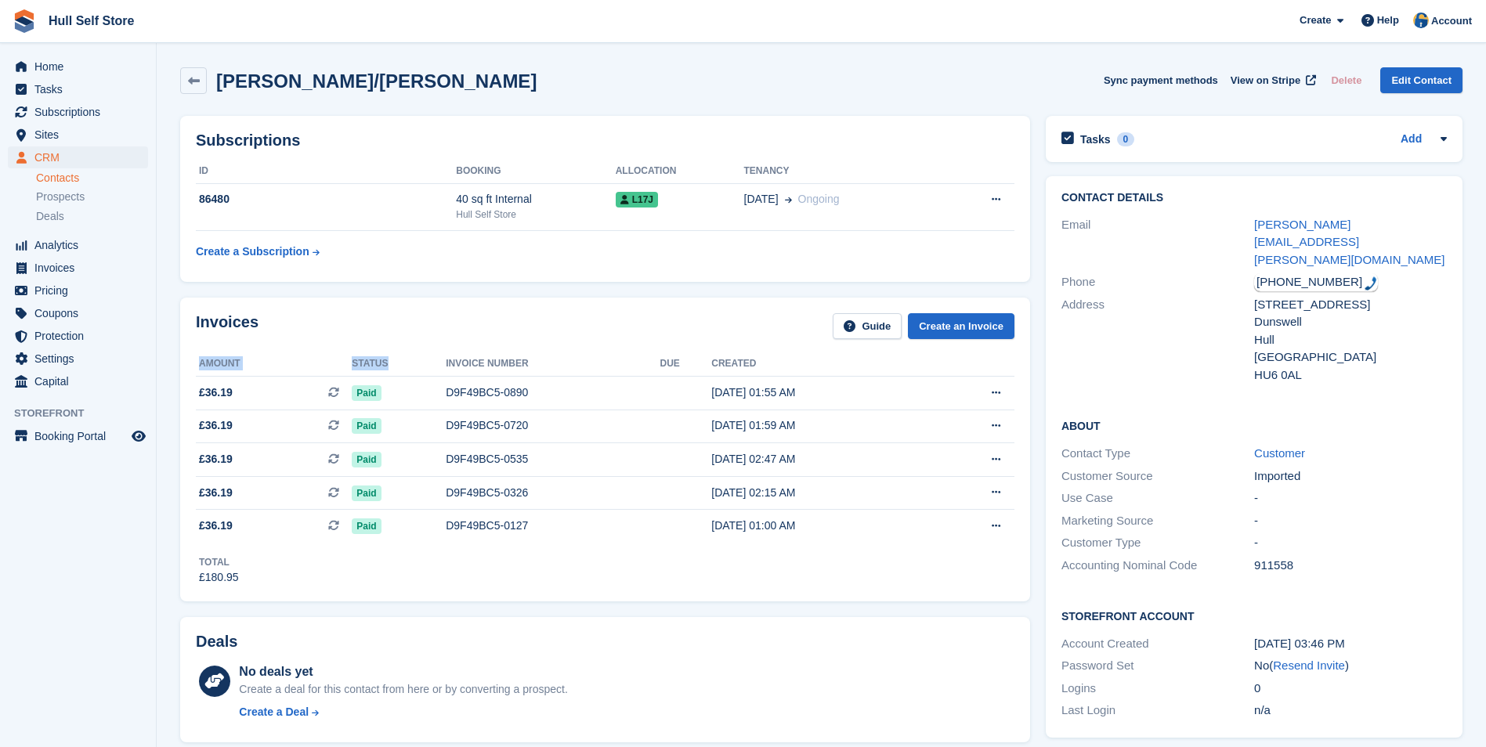
drag, startPoint x: 407, startPoint y: 359, endPoint x: 465, endPoint y: 317, distance: 70.7
click at [465, 317] on div "Invoices Guide Create an Invoice Amount Status Invoice number Due Created £36.1…" at bounding box center [605, 450] width 850 height 304
click at [462, 317] on div "Invoices Guide Create an Invoice" at bounding box center [605, 330] width 819 height 35
drag, startPoint x: 505, startPoint y: 212, endPoint x: 497, endPoint y: 216, distance: 9.8
click at [503, 214] on div "Hull Self Store" at bounding box center [535, 215] width 159 height 14
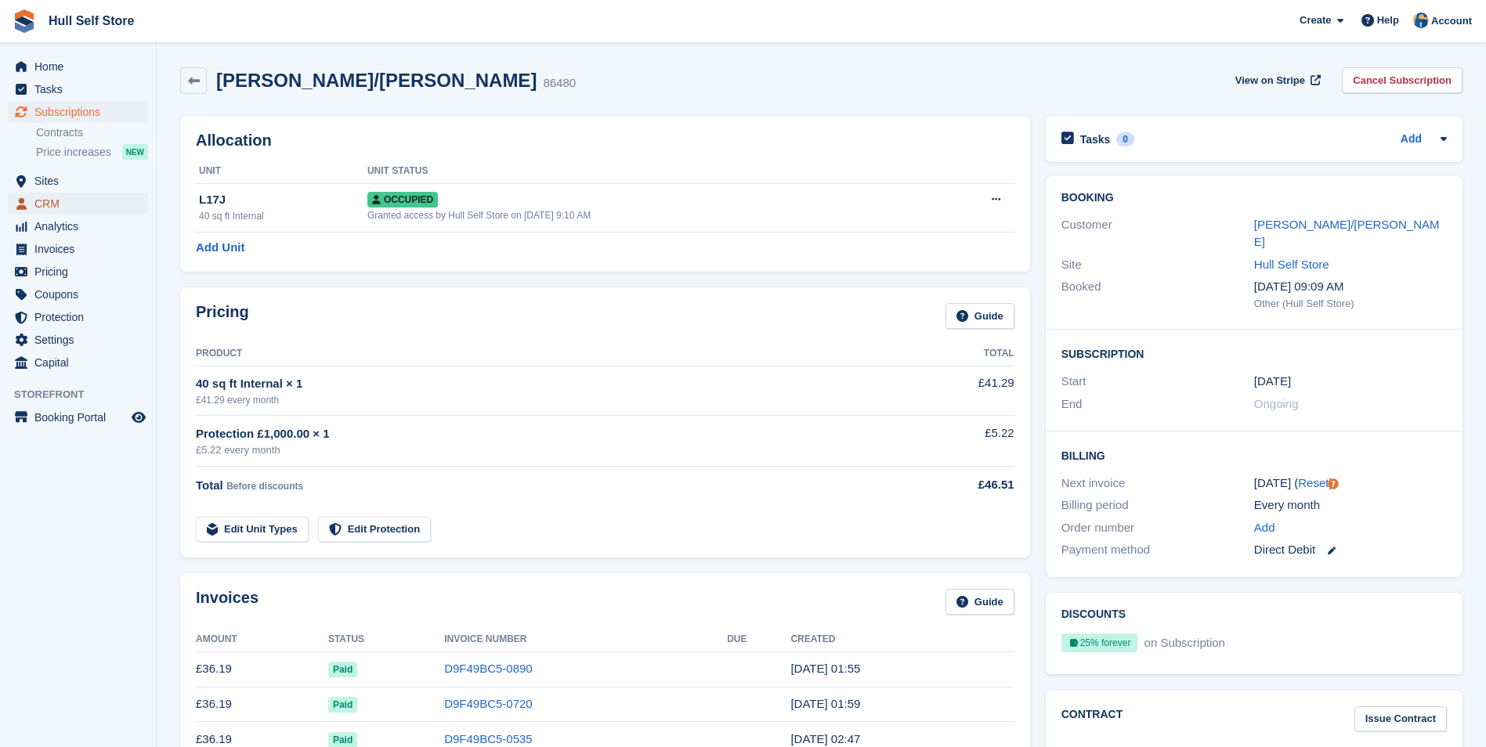
click at [58, 195] on span "CRM" at bounding box center [81, 204] width 94 height 22
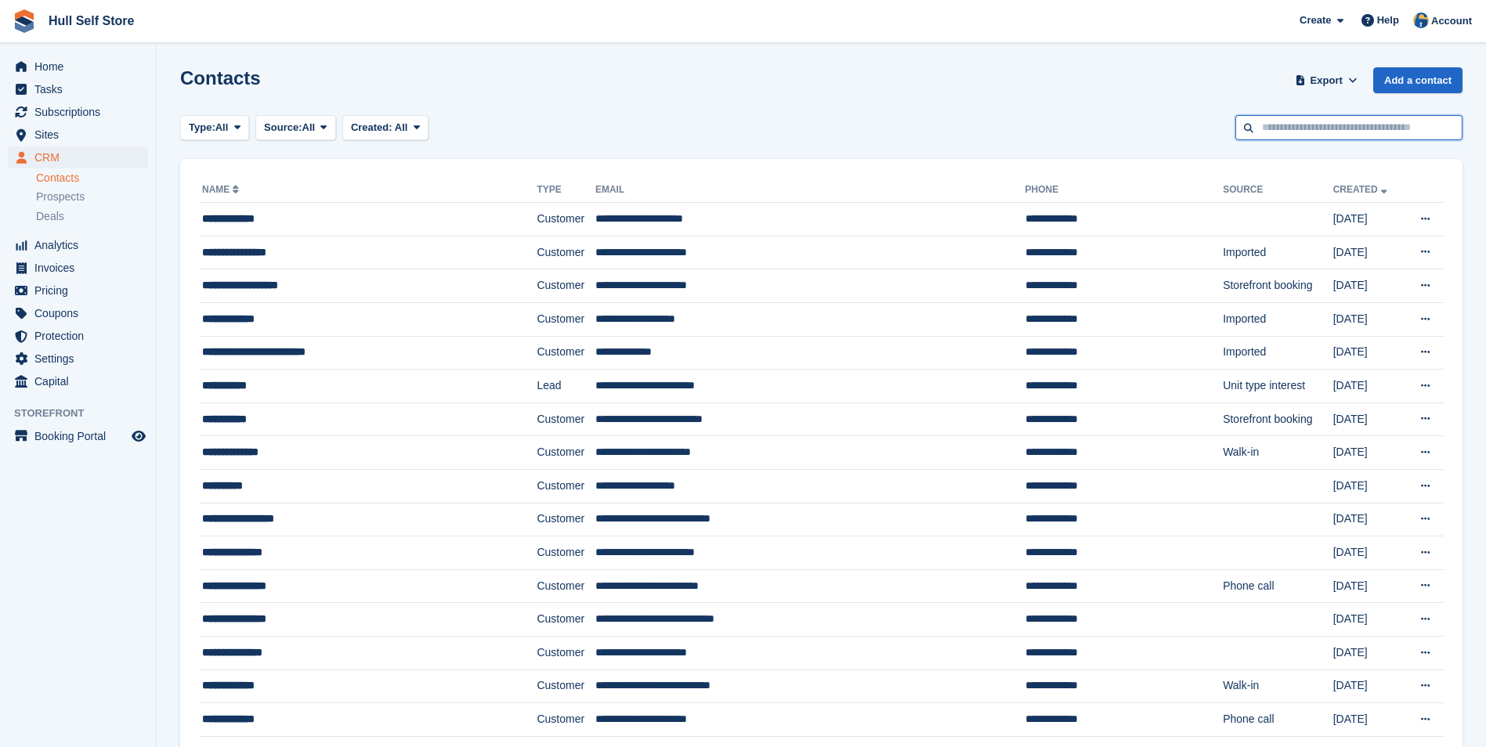
click at [1312, 128] on input "text" at bounding box center [1349, 128] width 227 height 26
